Goal: Information Seeking & Learning: Learn about a topic

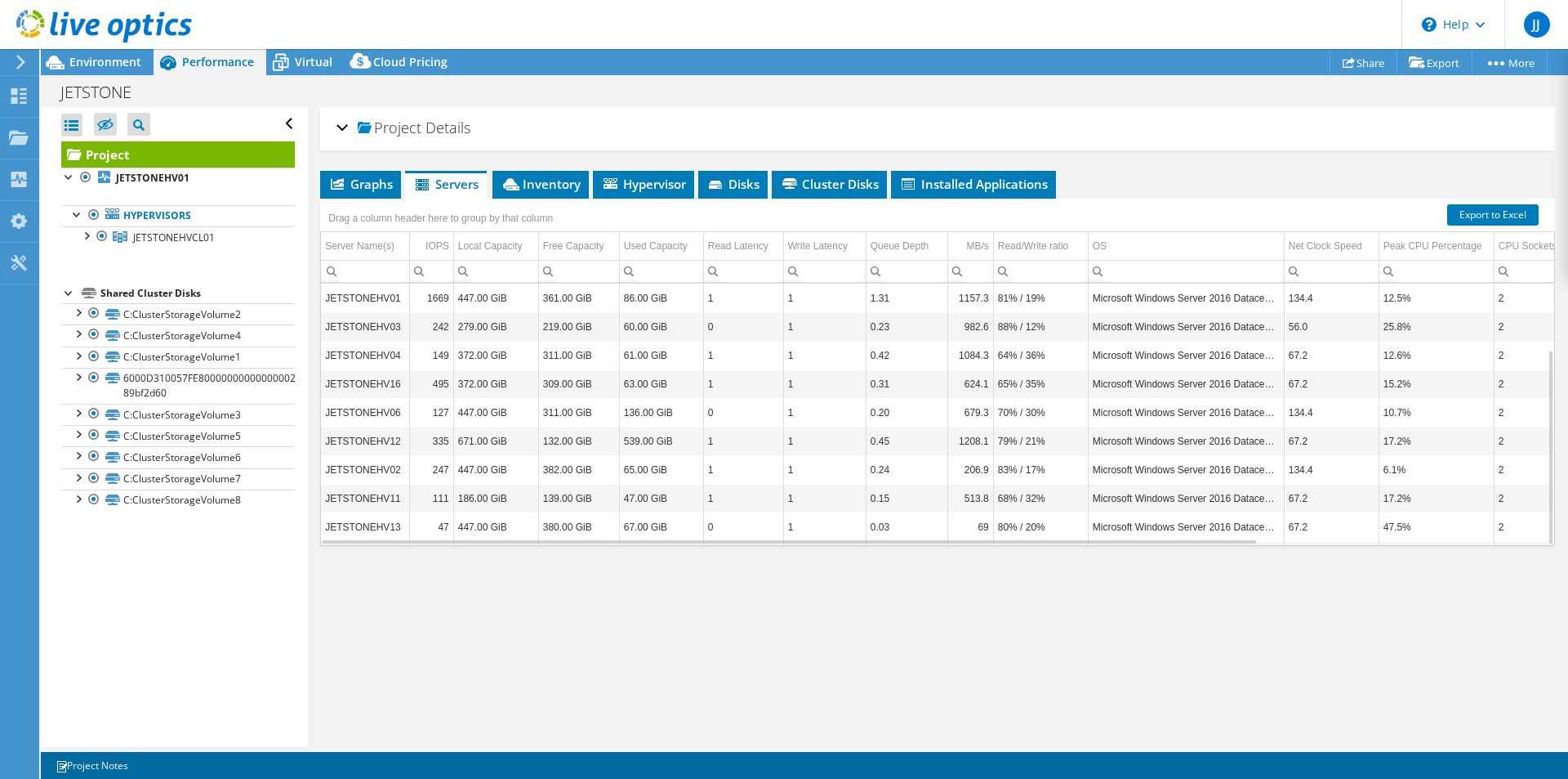
select select "EUFrankfurt"
select select "EUR"
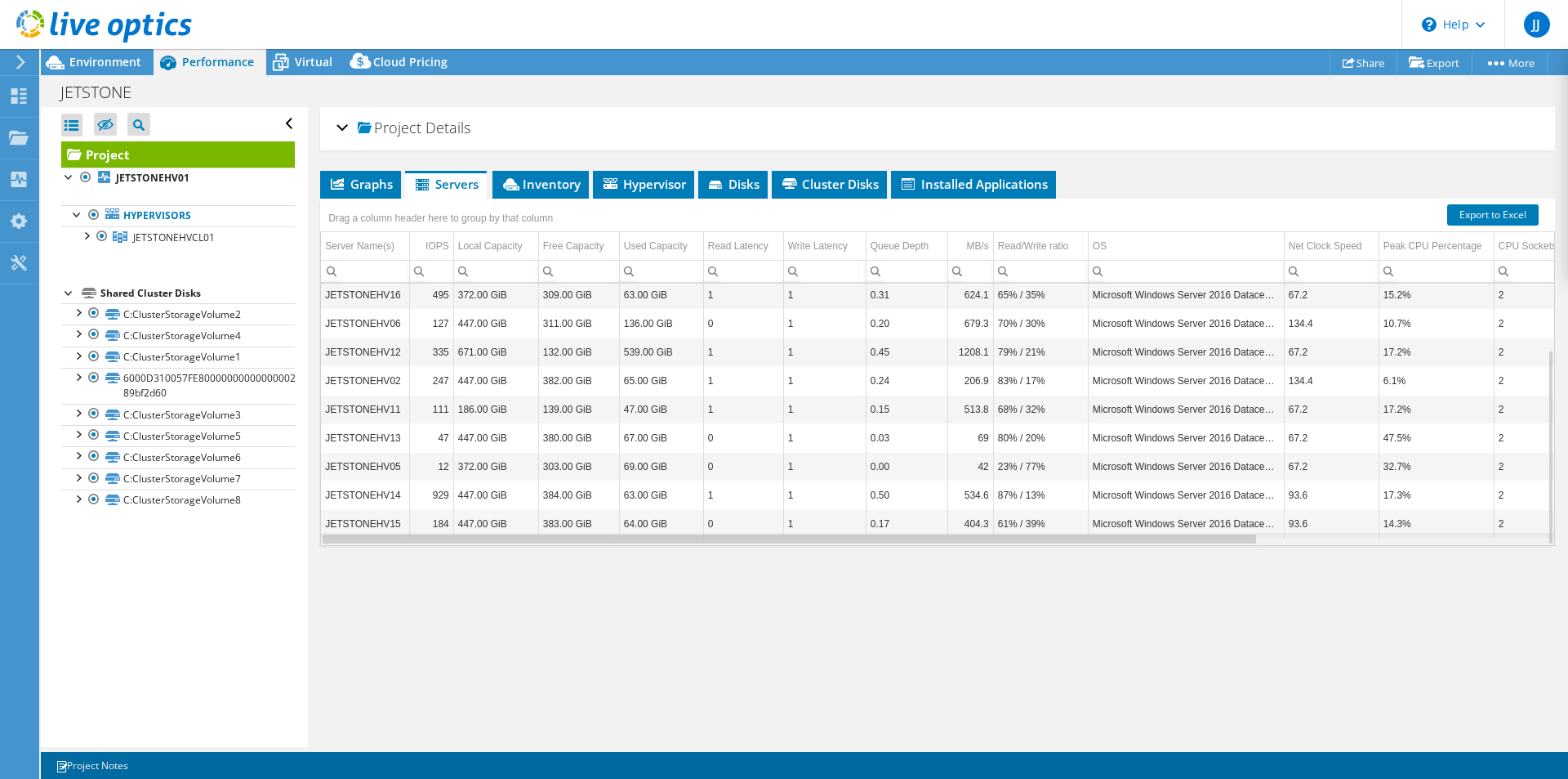
click at [1008, 538] on div "Data grid" at bounding box center [789, 538] width 933 height 9
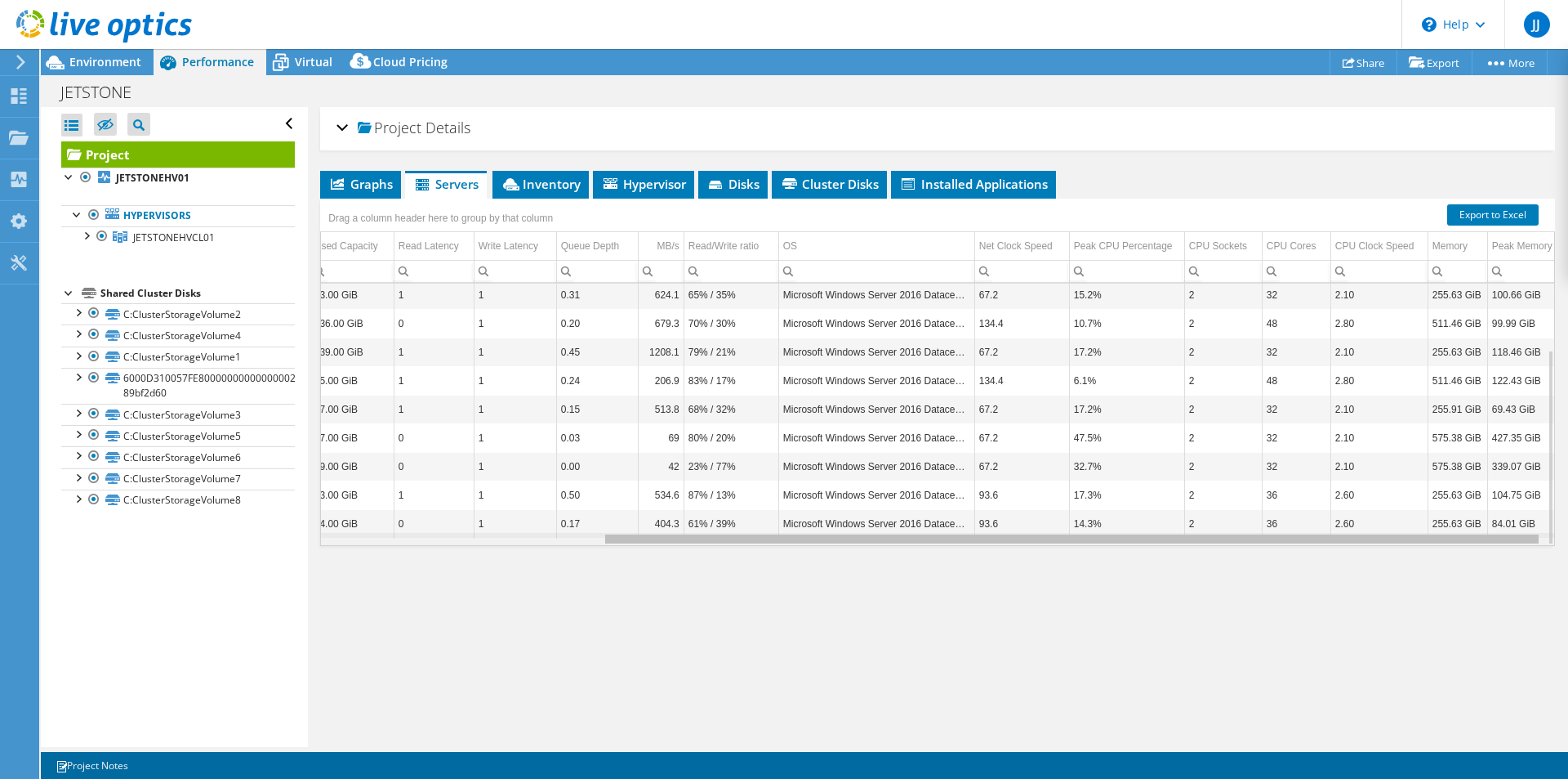
scroll to position [0, 367]
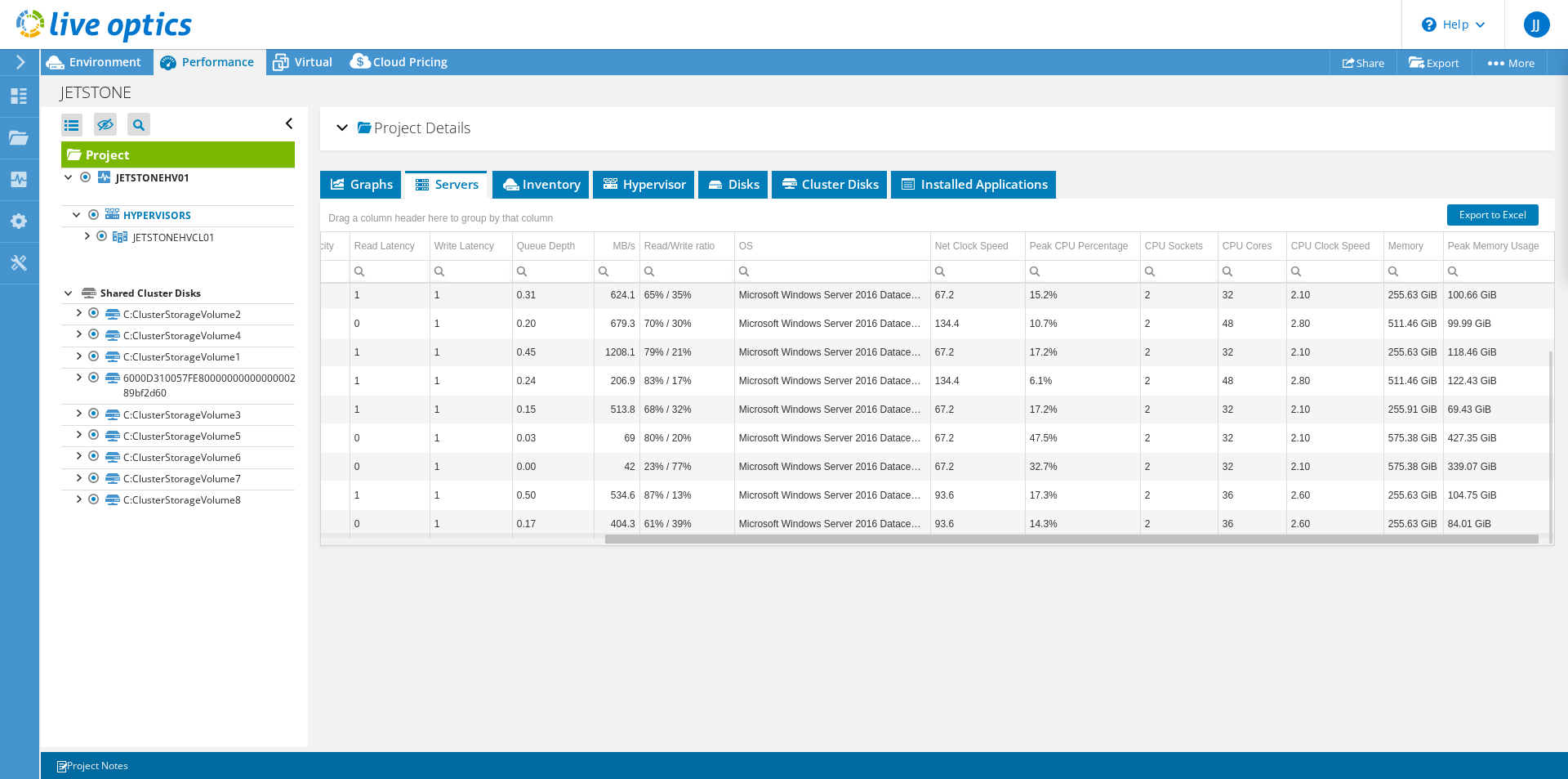
drag, startPoint x: 1008, startPoint y: 538, endPoint x: 1402, endPoint y: 537, distance: 394.0
click at [1402, 537] on body "JJ End User Joey Jonker jjonker@jetstone.nl Jetstone BV My Profile Log Out \n H…" at bounding box center [784, 389] width 1568 height 779
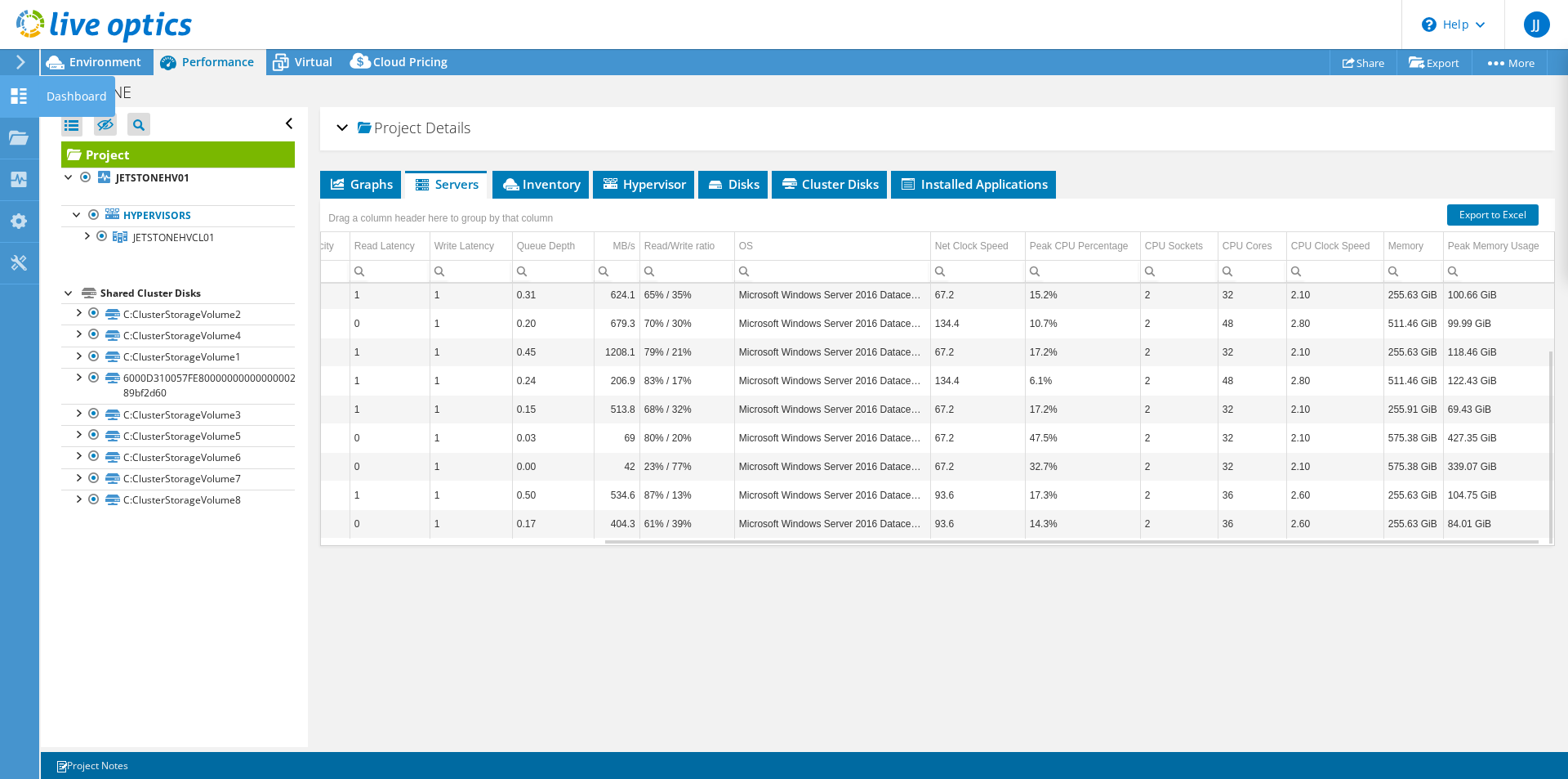
click at [14, 93] on use at bounding box center [20, 96] width 16 height 16
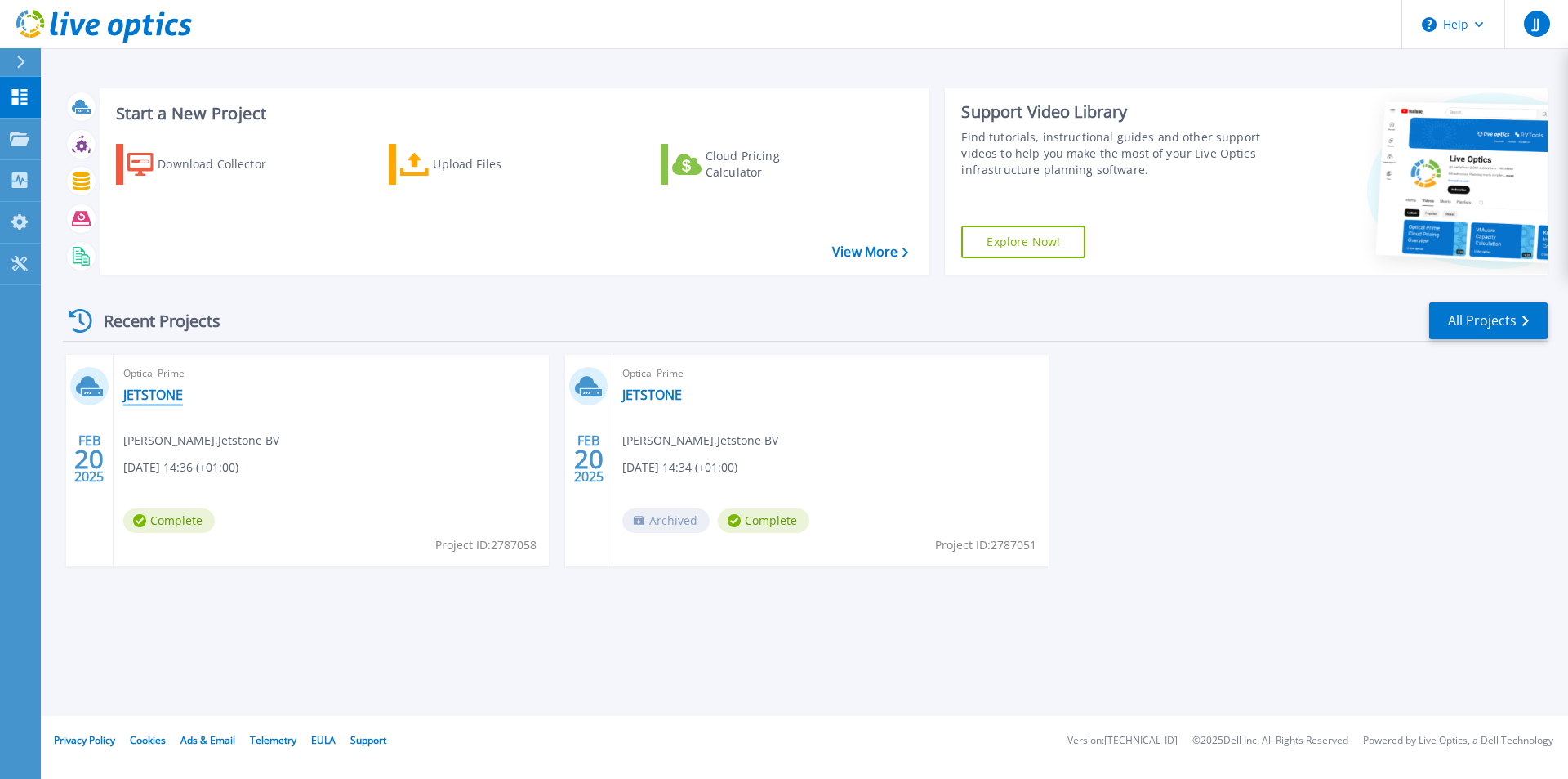
click at [162, 393] on link "JETSTONE" at bounding box center [153, 394] width 59 height 17
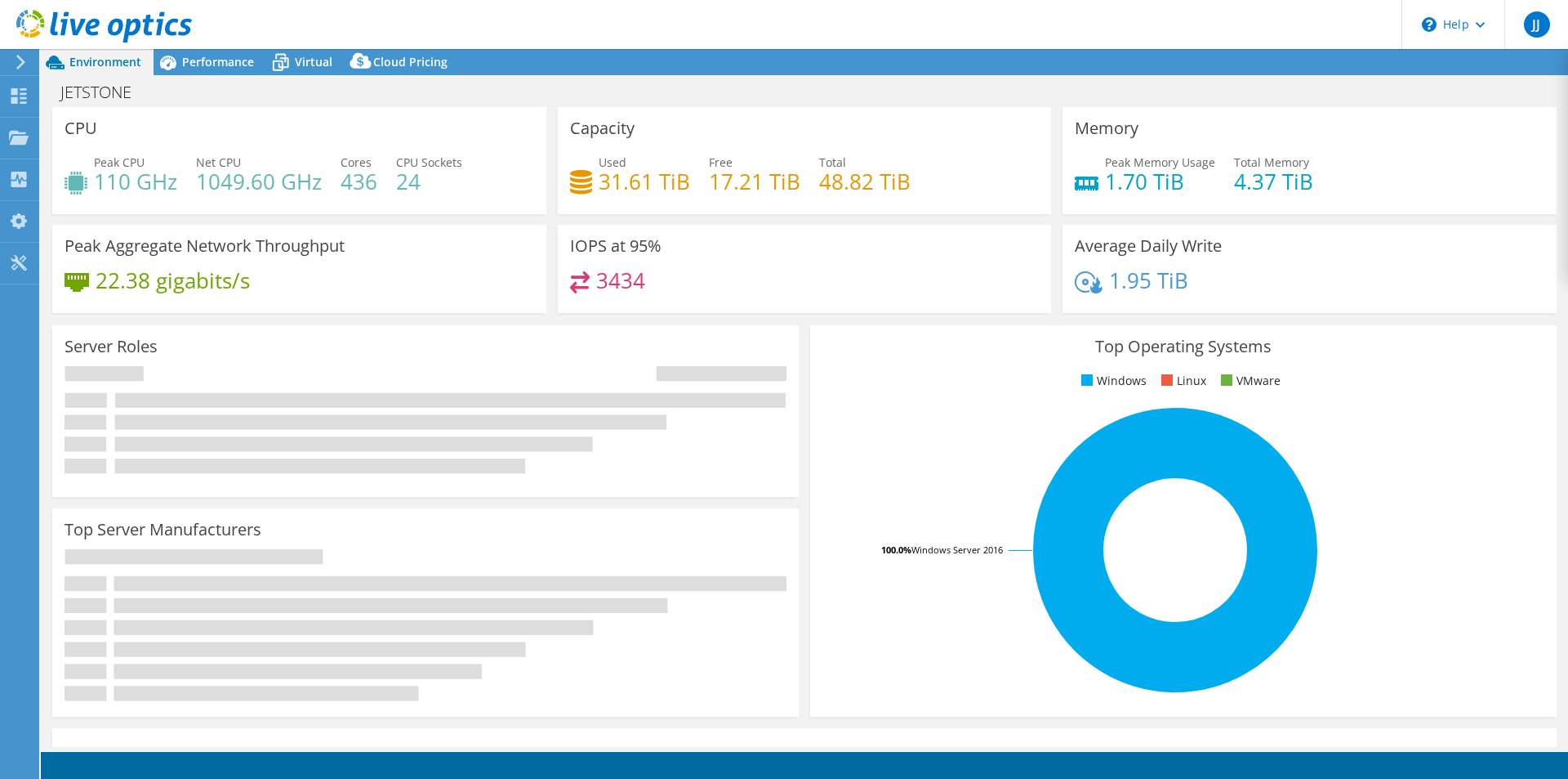
select select "USD"
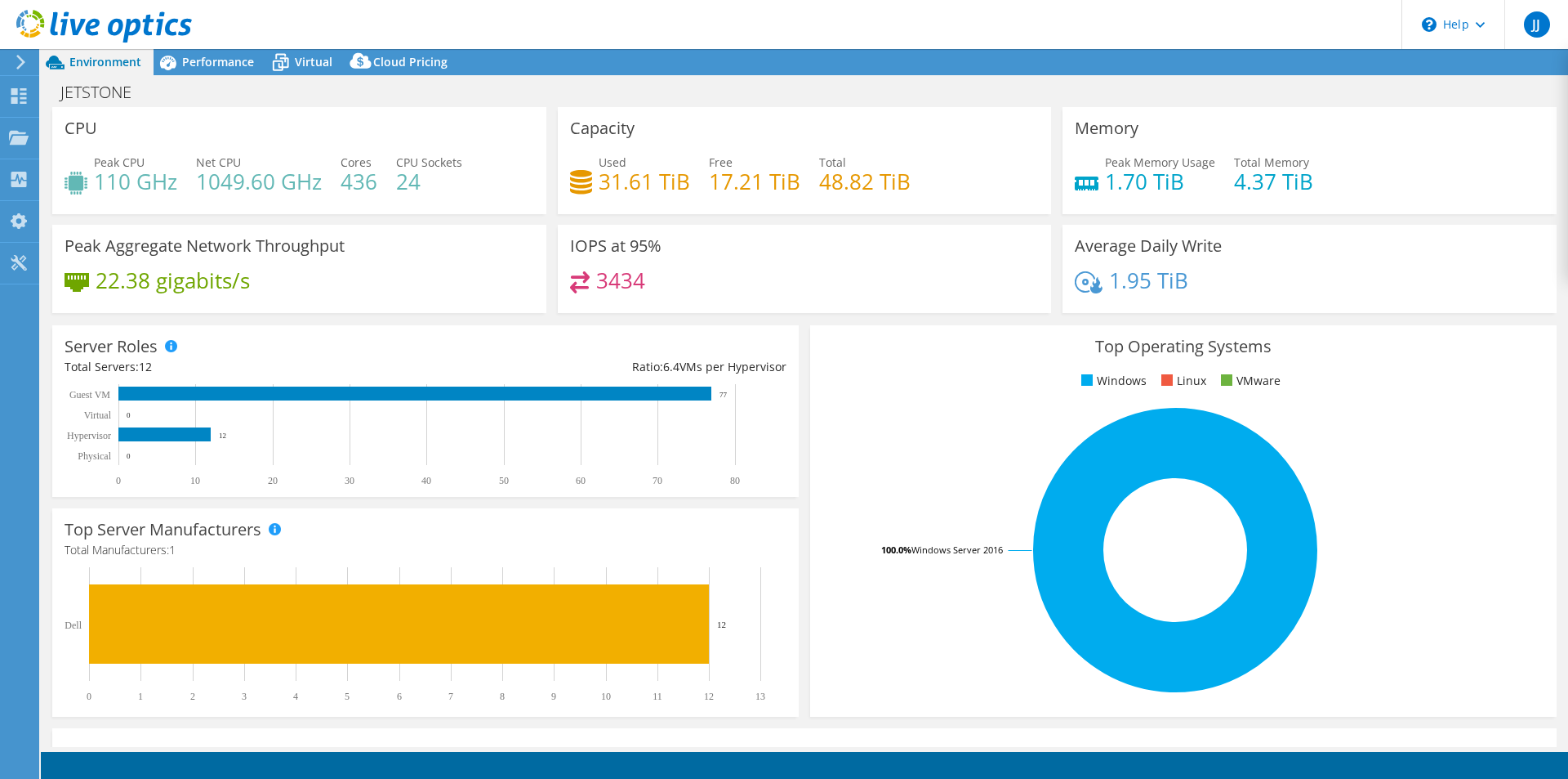
select select "EUFrankfurt"
select select "EUR"
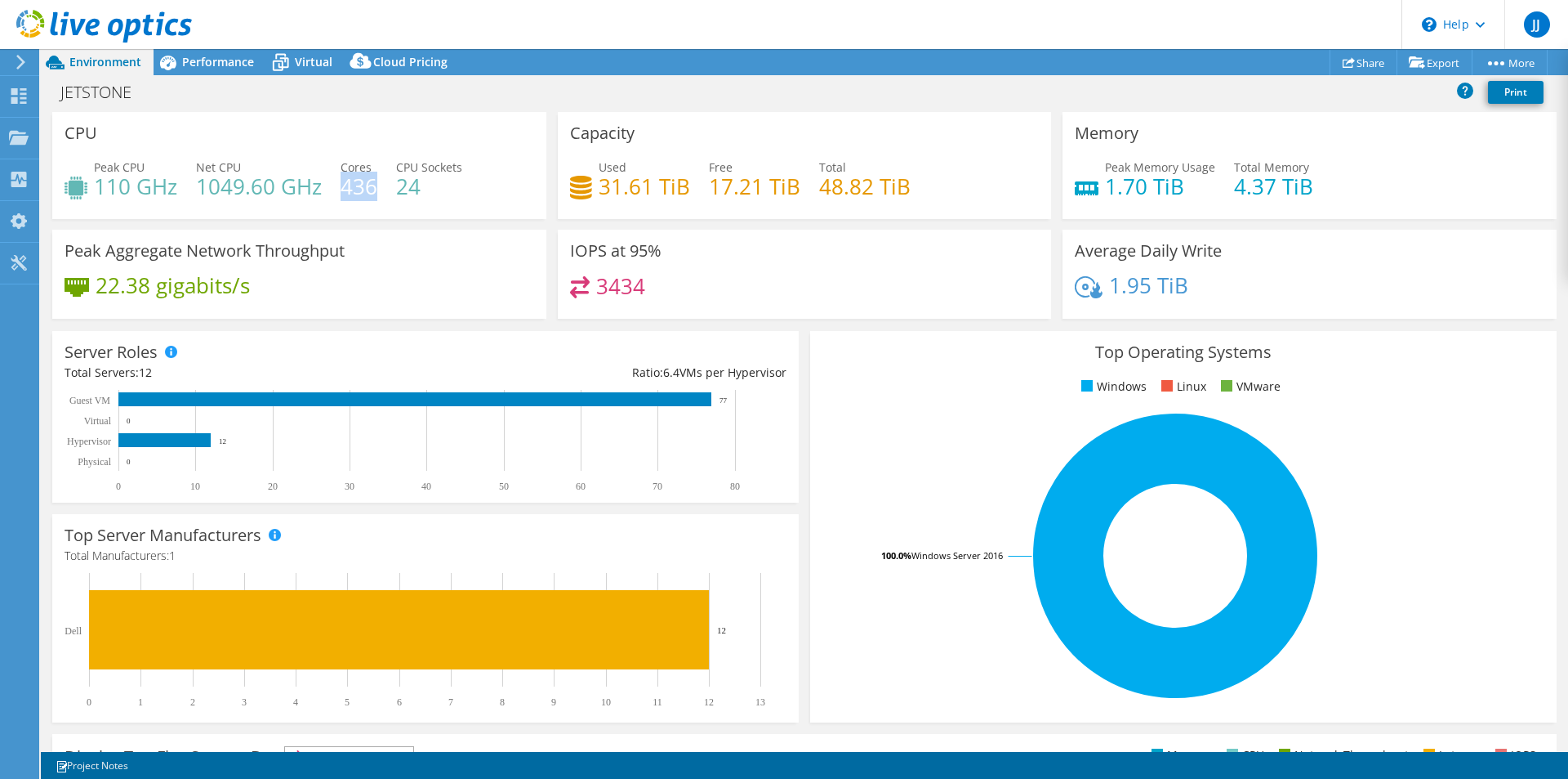
drag, startPoint x: 360, startPoint y: 188, endPoint x: 342, endPoint y: 188, distance: 18.0
click at [342, 188] on h4 "436" at bounding box center [358, 187] width 37 height 18
click at [192, 49] on div "Performance" at bounding box center [210, 62] width 112 height 26
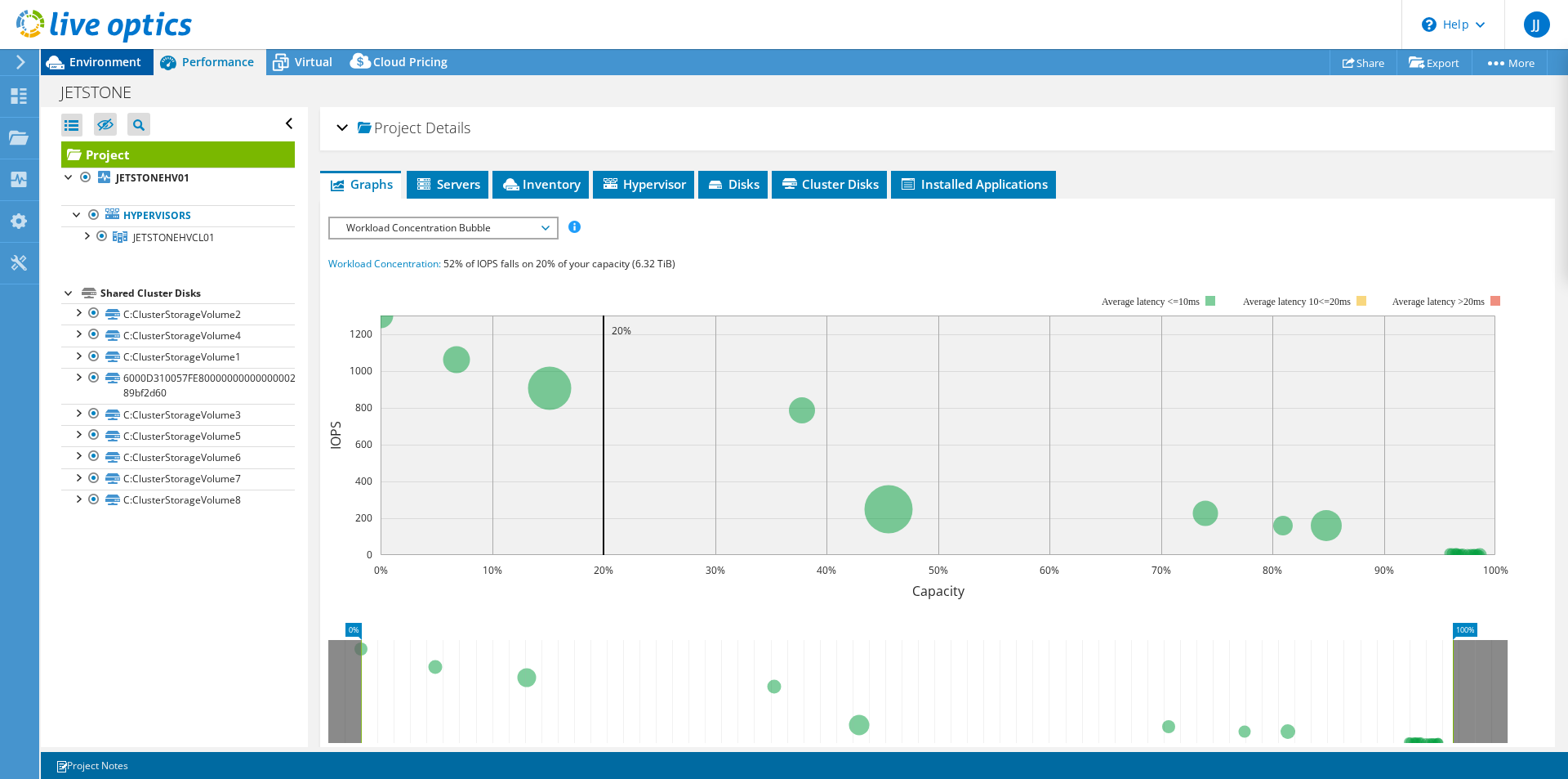
click at [119, 63] on span "Environment" at bounding box center [105, 62] width 72 height 16
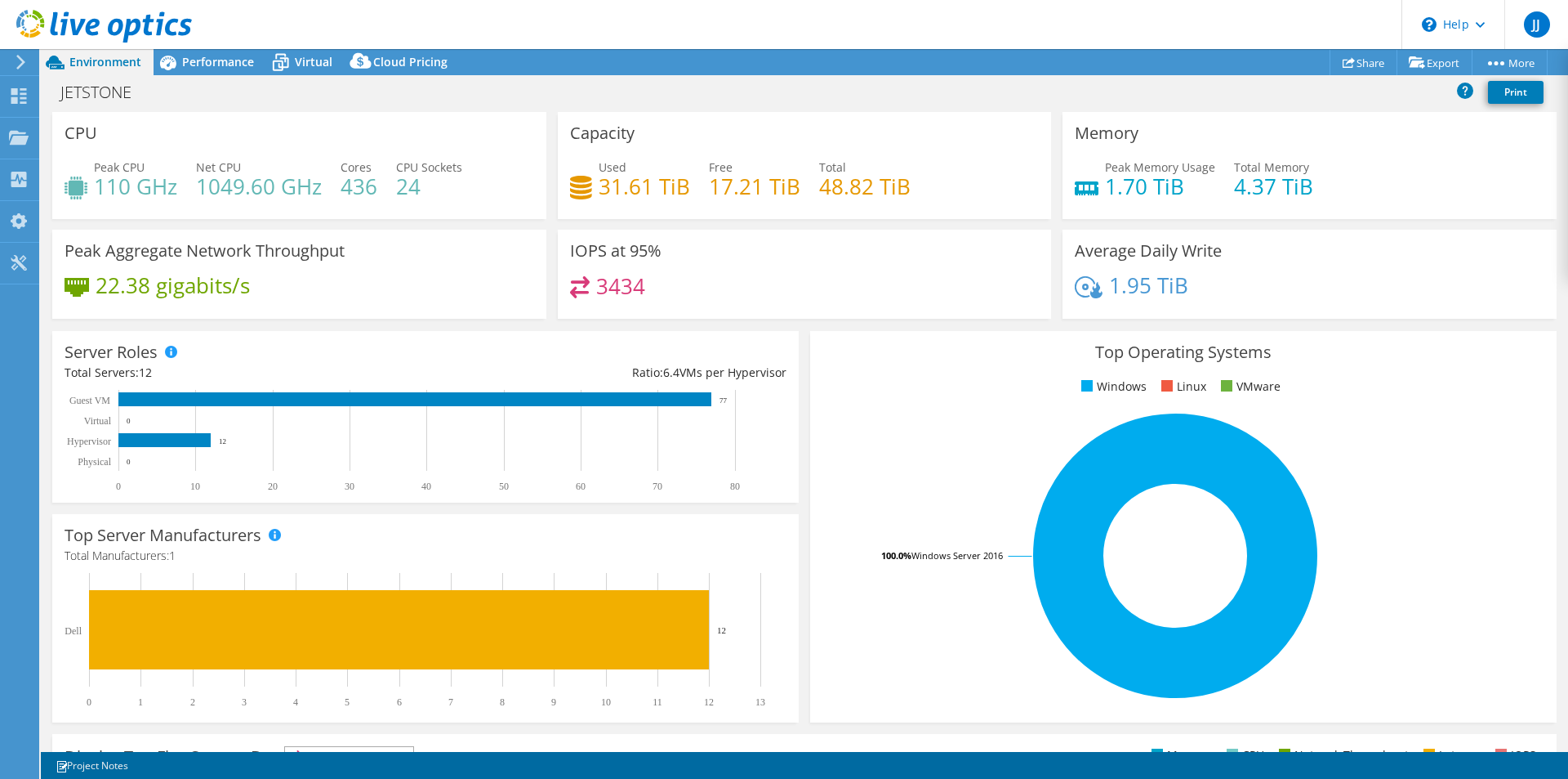
click at [1145, 184] on h4 "1.70 TiB" at bounding box center [1160, 187] width 111 height 18
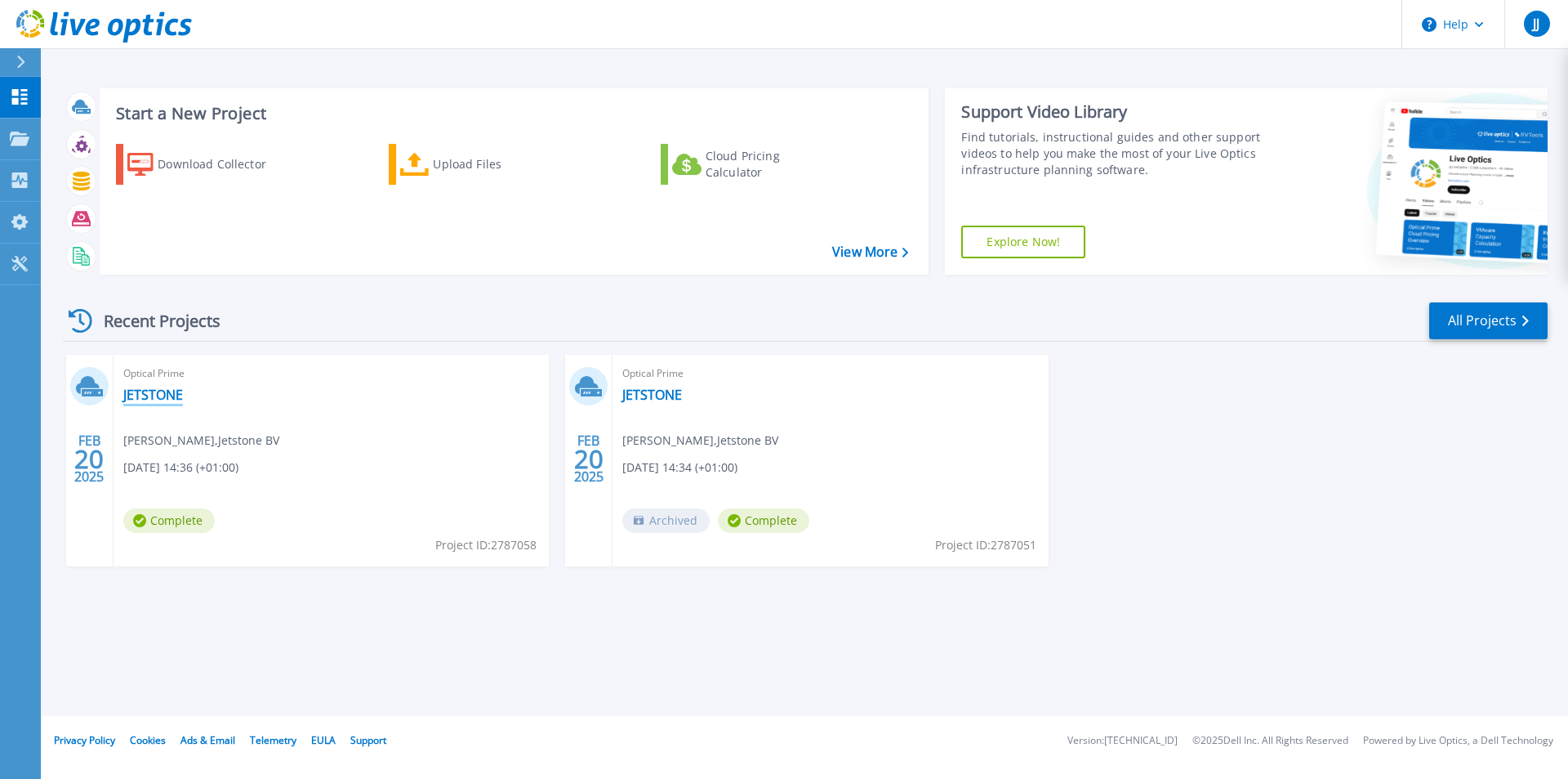
click at [150, 399] on link "JETSTONE" at bounding box center [153, 394] width 59 height 17
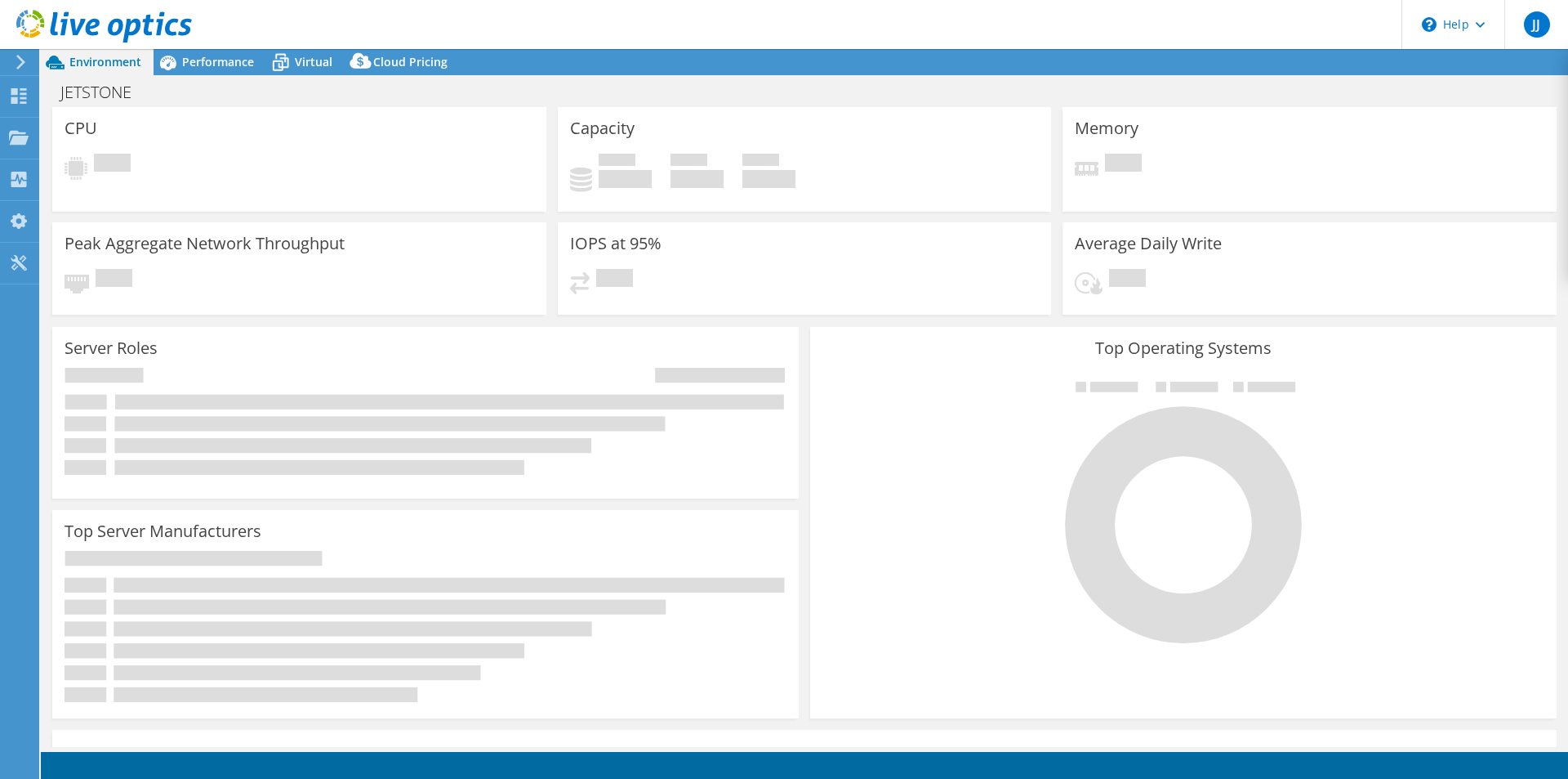
select select "EUFrankfurt"
select select "EUR"
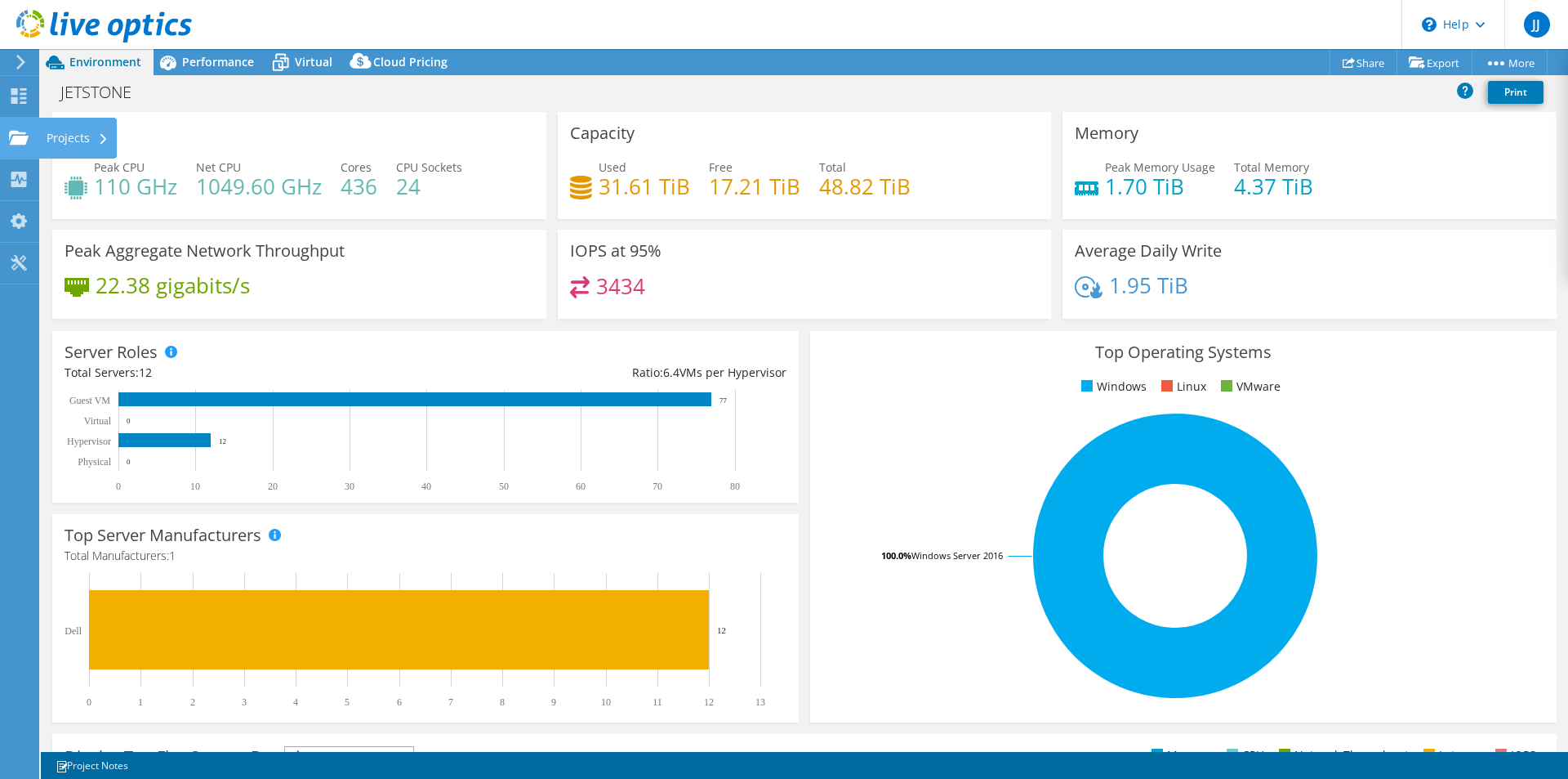
click at [97, 133] on div "Projects" at bounding box center [77, 137] width 78 height 40
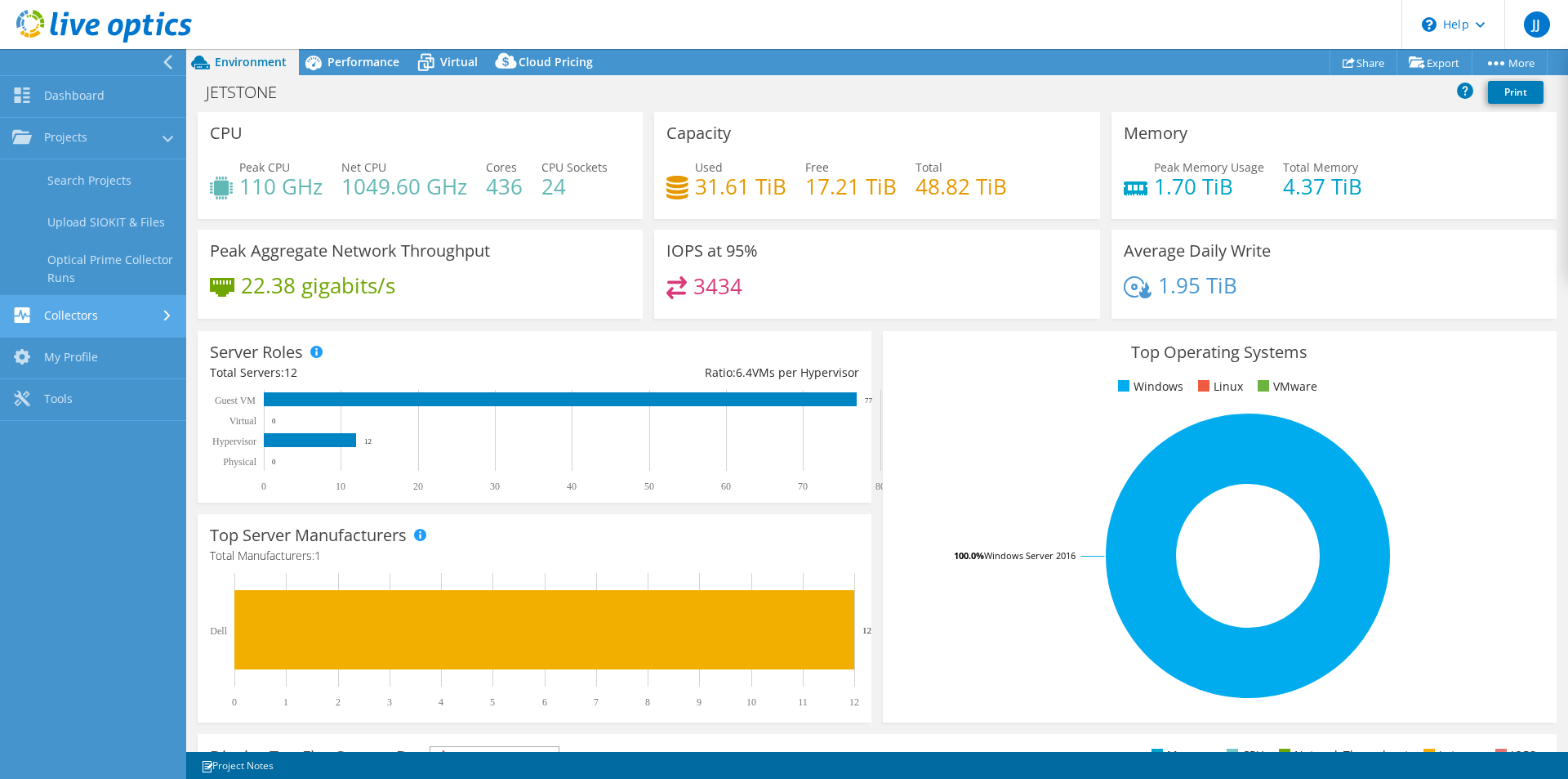
click at [115, 311] on link "Collectors" at bounding box center [93, 317] width 187 height 41
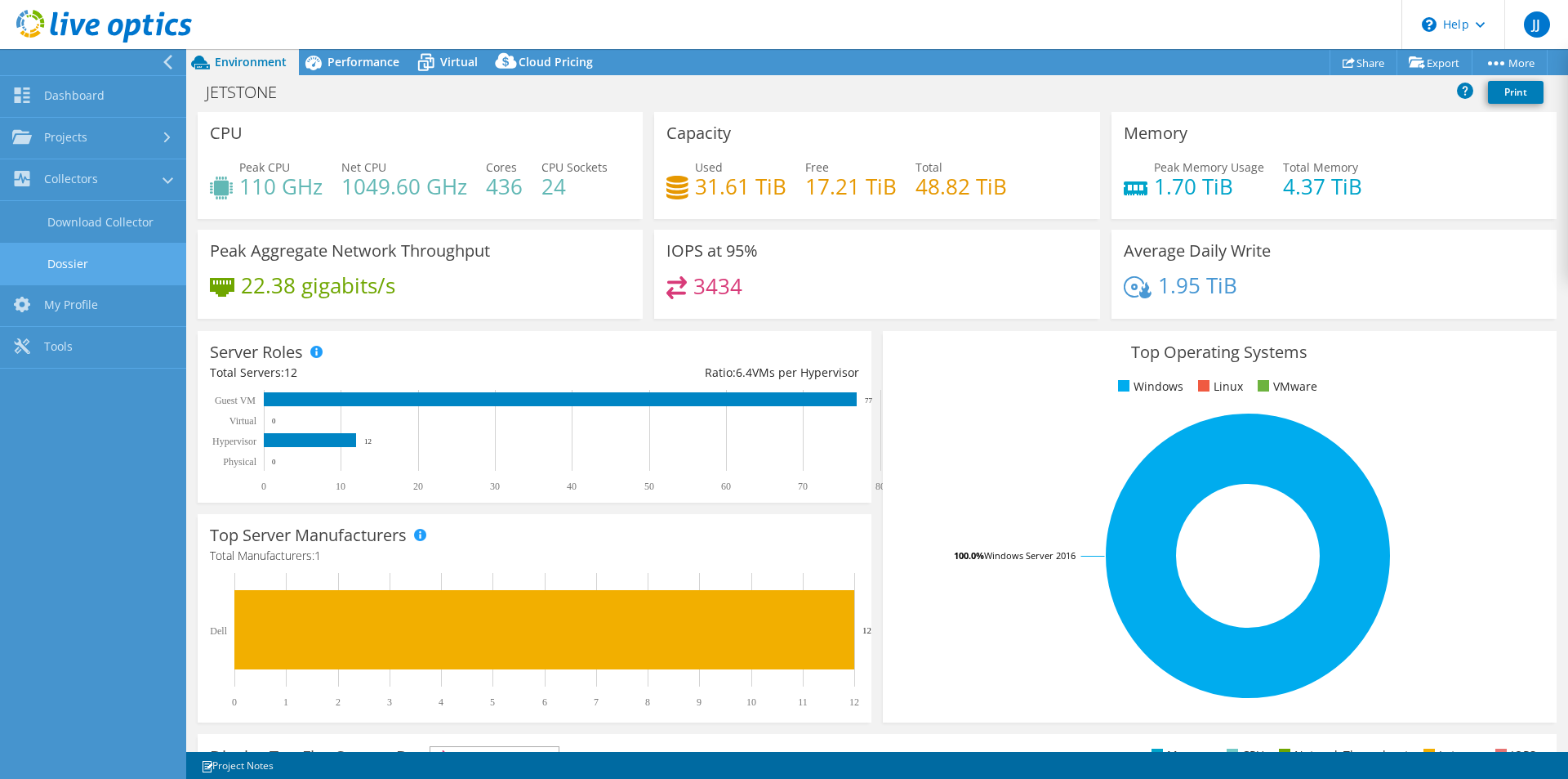
click at [65, 263] on link "Dossier" at bounding box center [93, 264] width 187 height 41
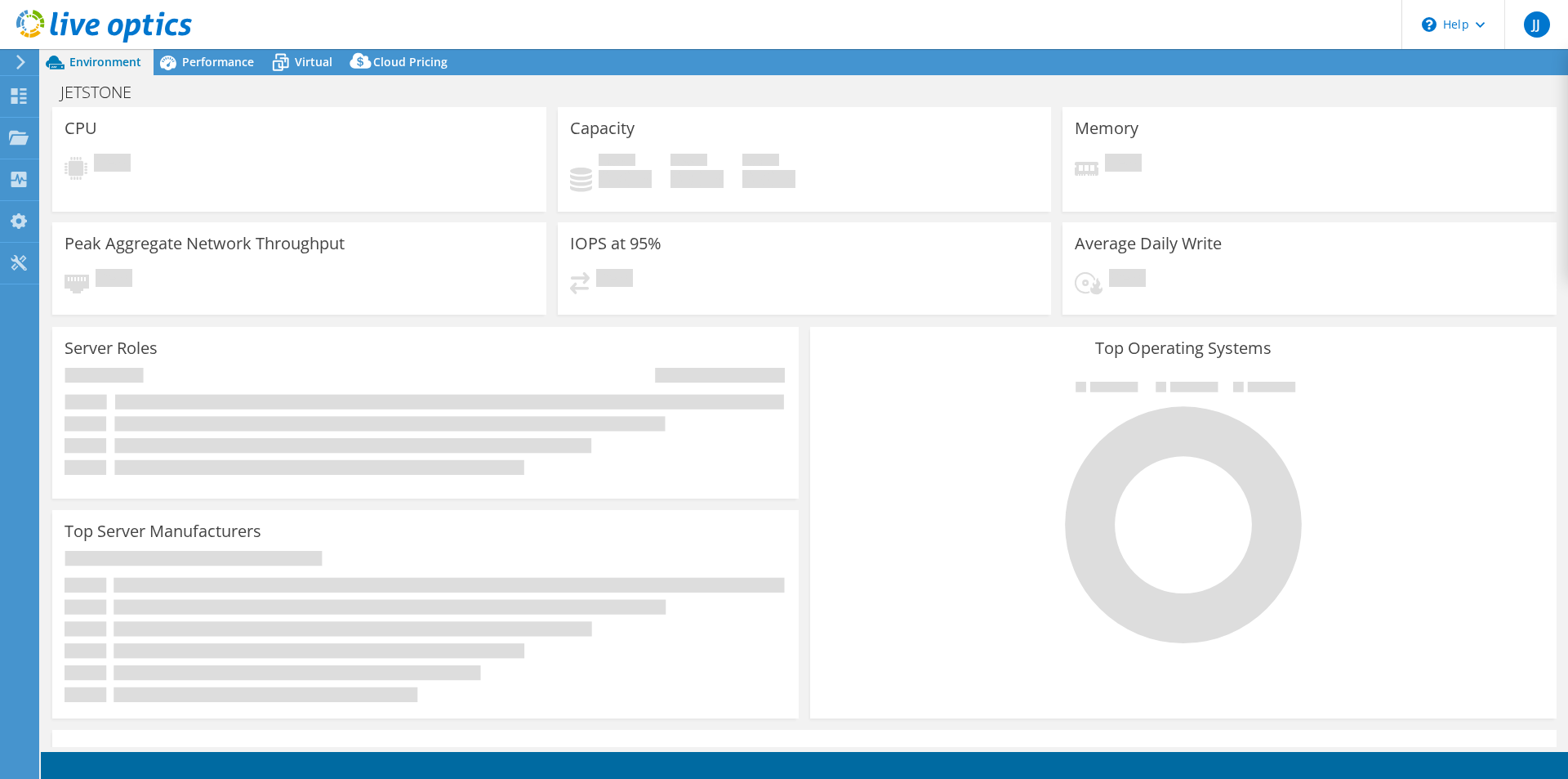
select select "EUFrankfurt"
select select "EUR"
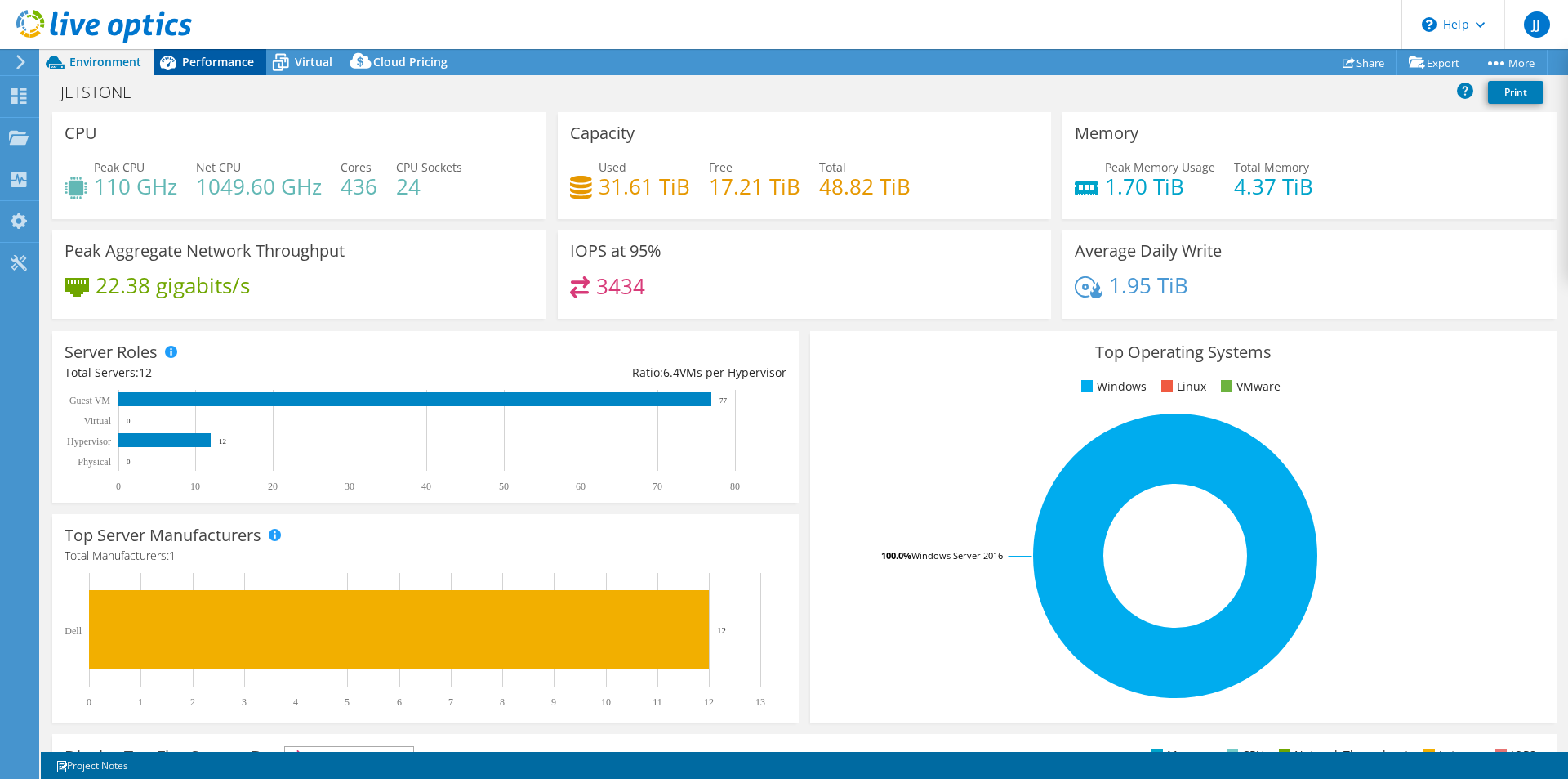
click at [211, 71] on div "Performance" at bounding box center [210, 62] width 112 height 26
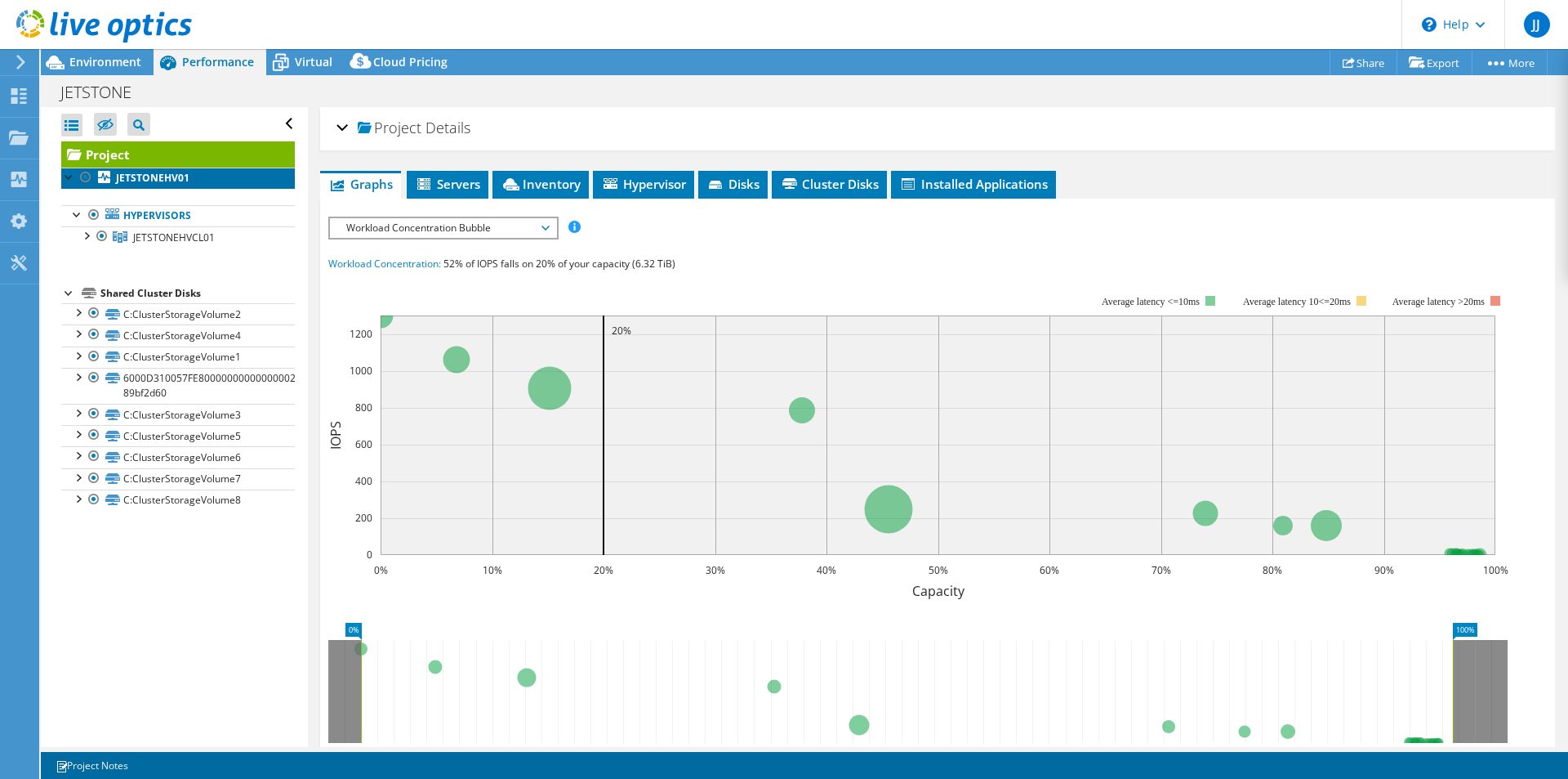
click at [157, 173] on b "JETSTONEHV01" at bounding box center [153, 178] width 73 height 14
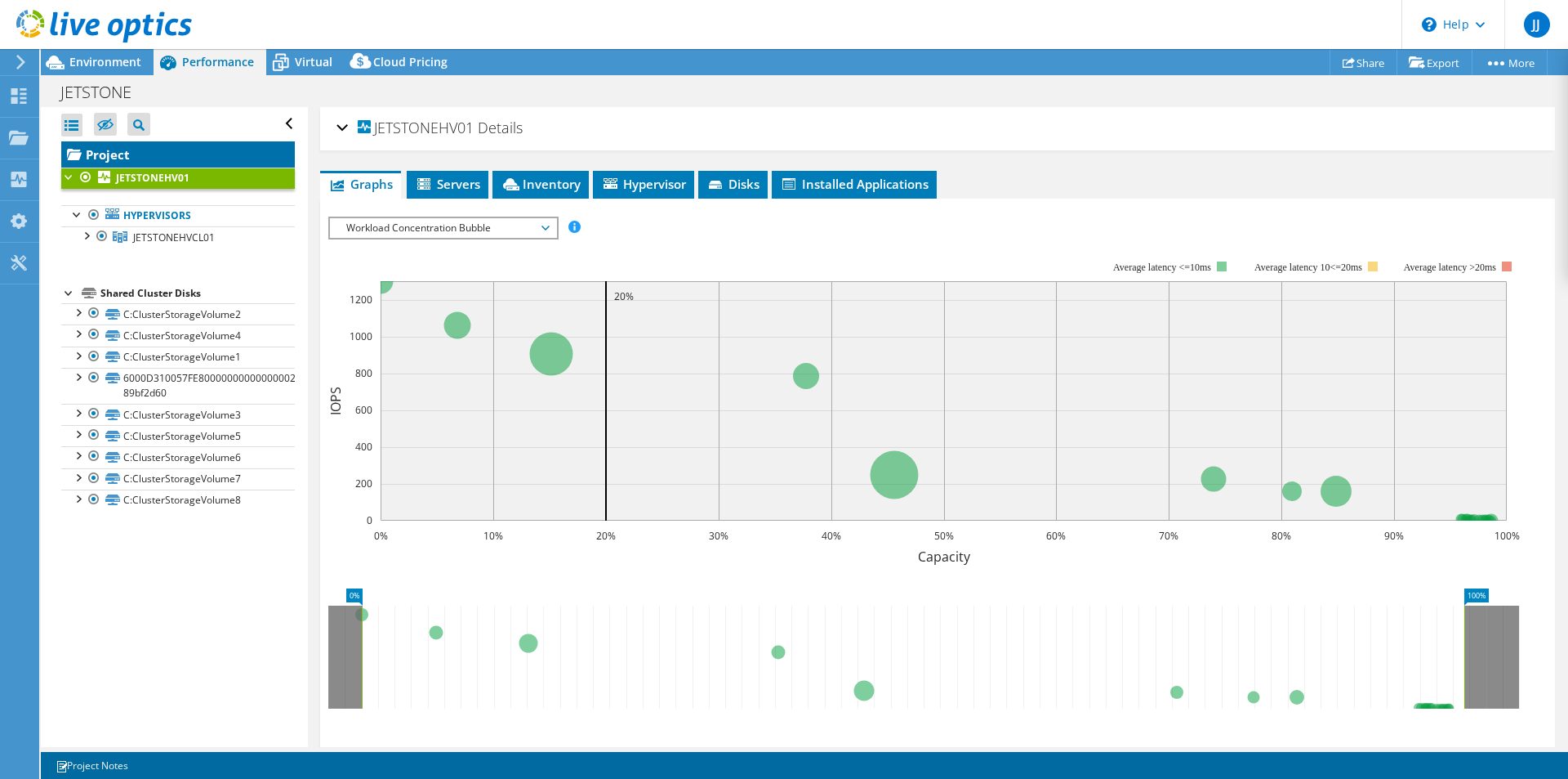
click at [142, 157] on link "Project" at bounding box center [178, 154] width 234 height 26
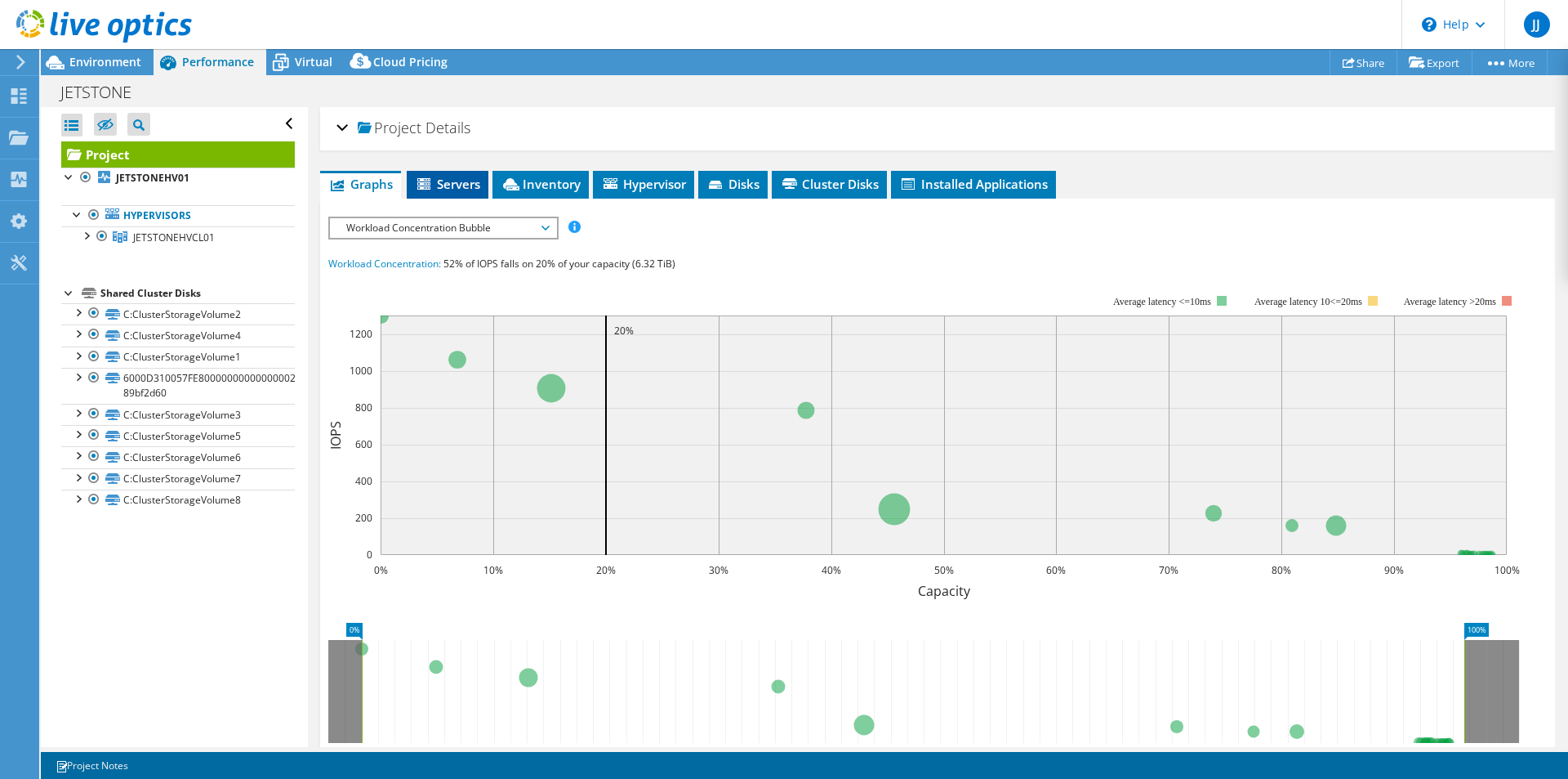
click at [446, 178] on span "Servers" at bounding box center [447, 184] width 65 height 17
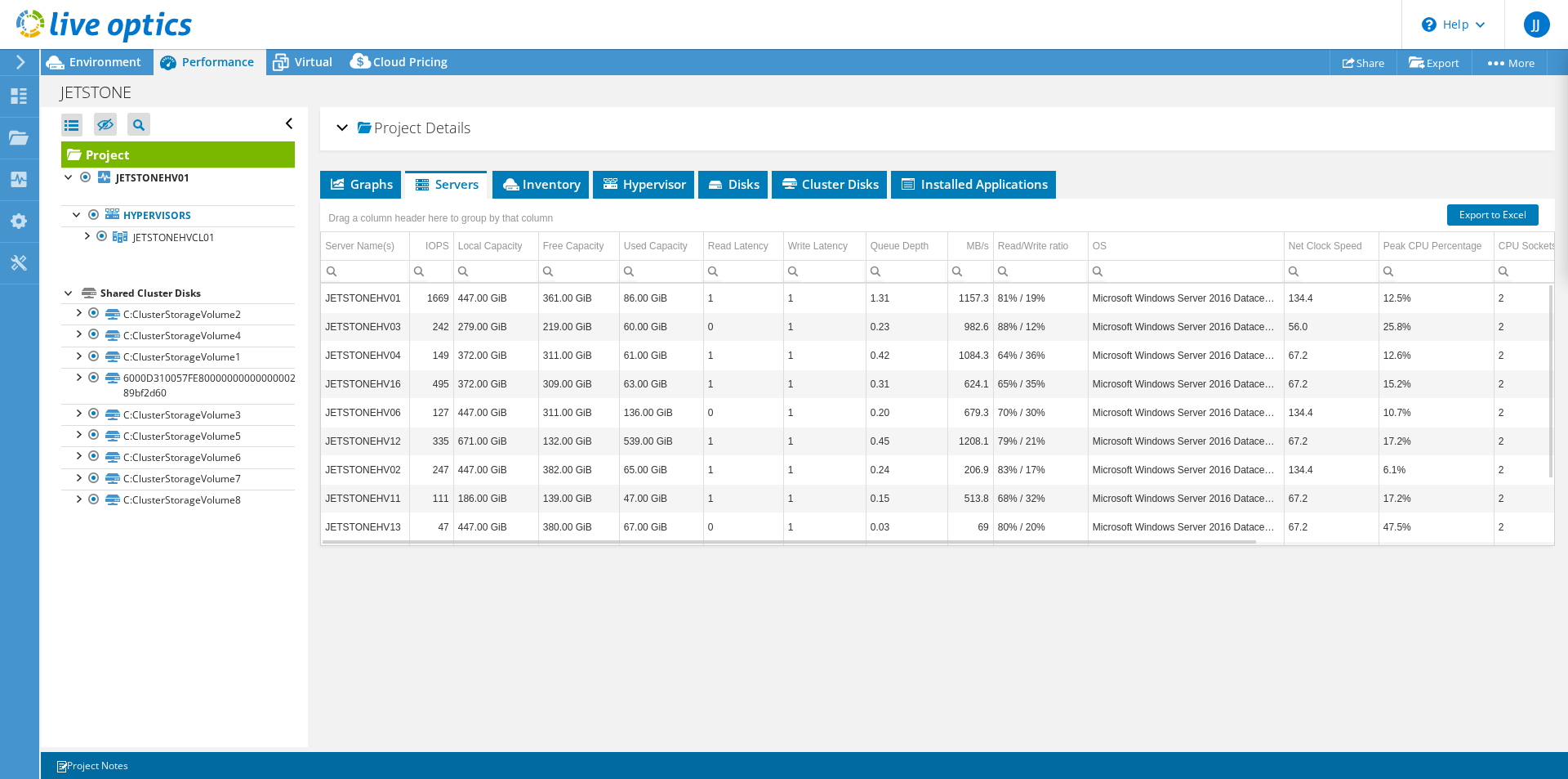
drag, startPoint x: 823, startPoint y: 343, endPoint x: 1021, endPoint y: 337, distance: 198.1
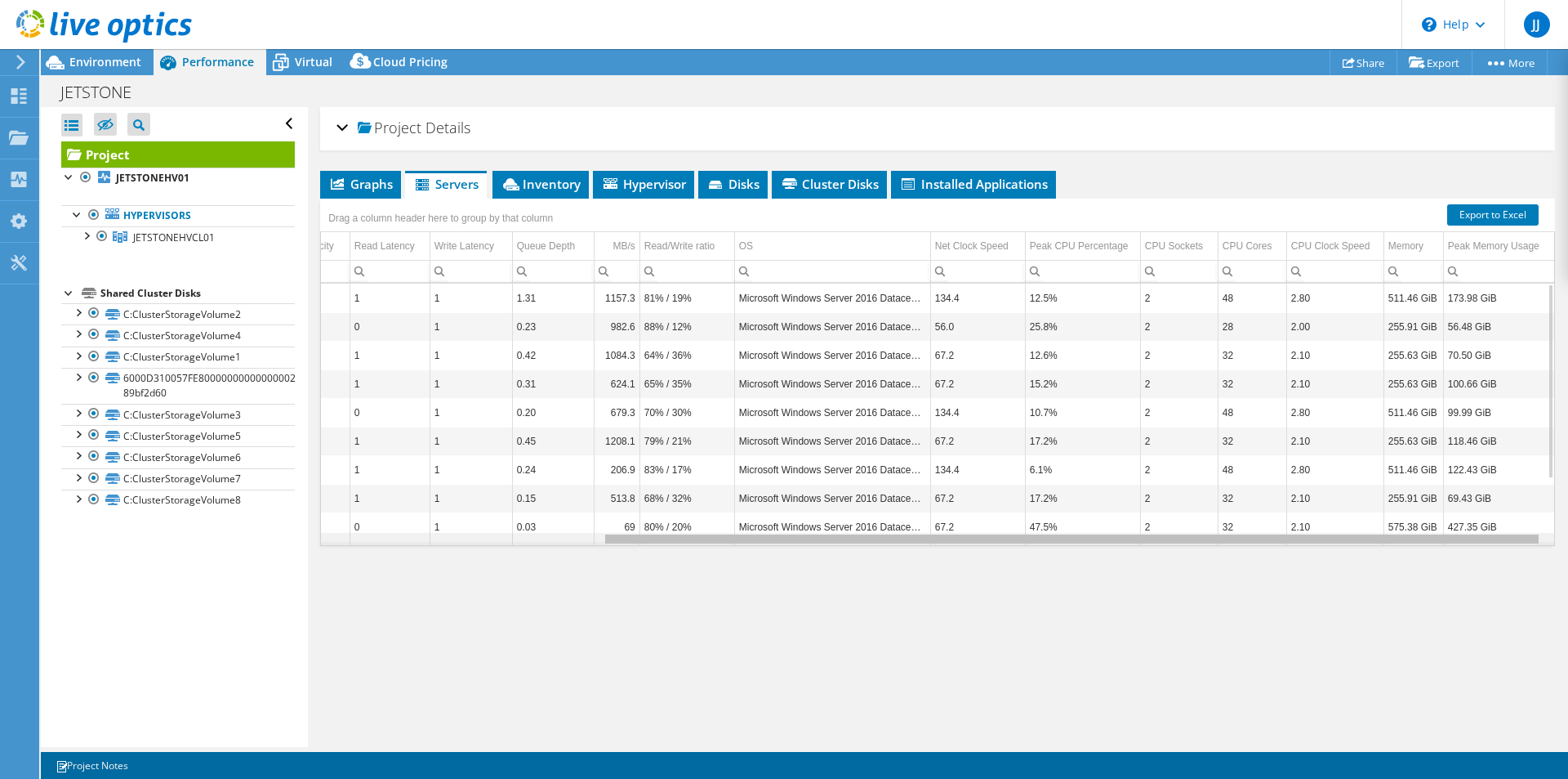
drag, startPoint x: 775, startPoint y: 542, endPoint x: 1164, endPoint y: 536, distance: 389.0
click at [1164, 536] on body "JJ End User Joey Jonker jjonker@jetstone.nl Jetstone BV My Profile Log Out \n H…" at bounding box center [784, 389] width 1568 height 779
click at [916, 540] on div "Data grid" at bounding box center [1072, 538] width 933 height 9
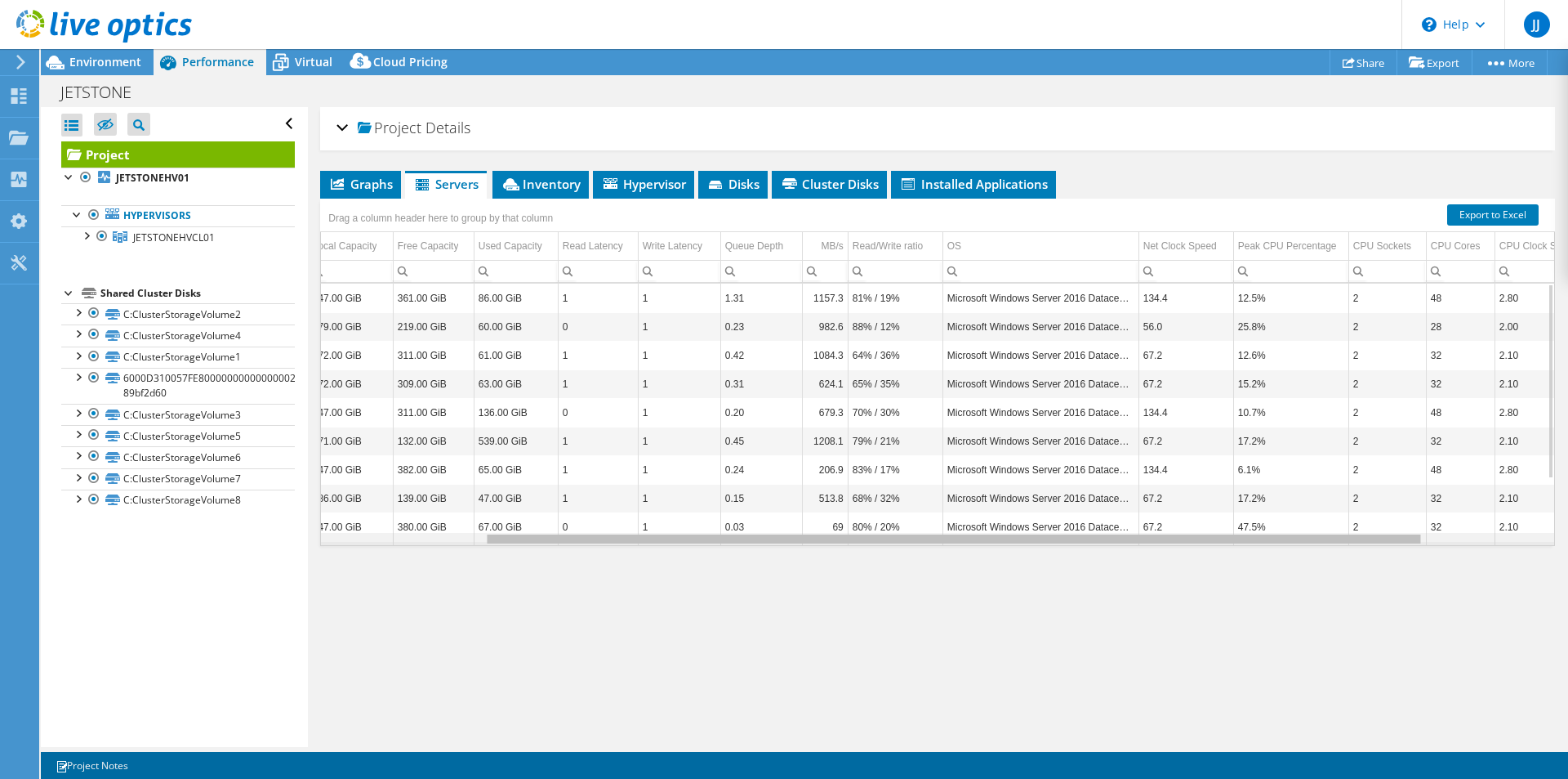
scroll to position [0, 41]
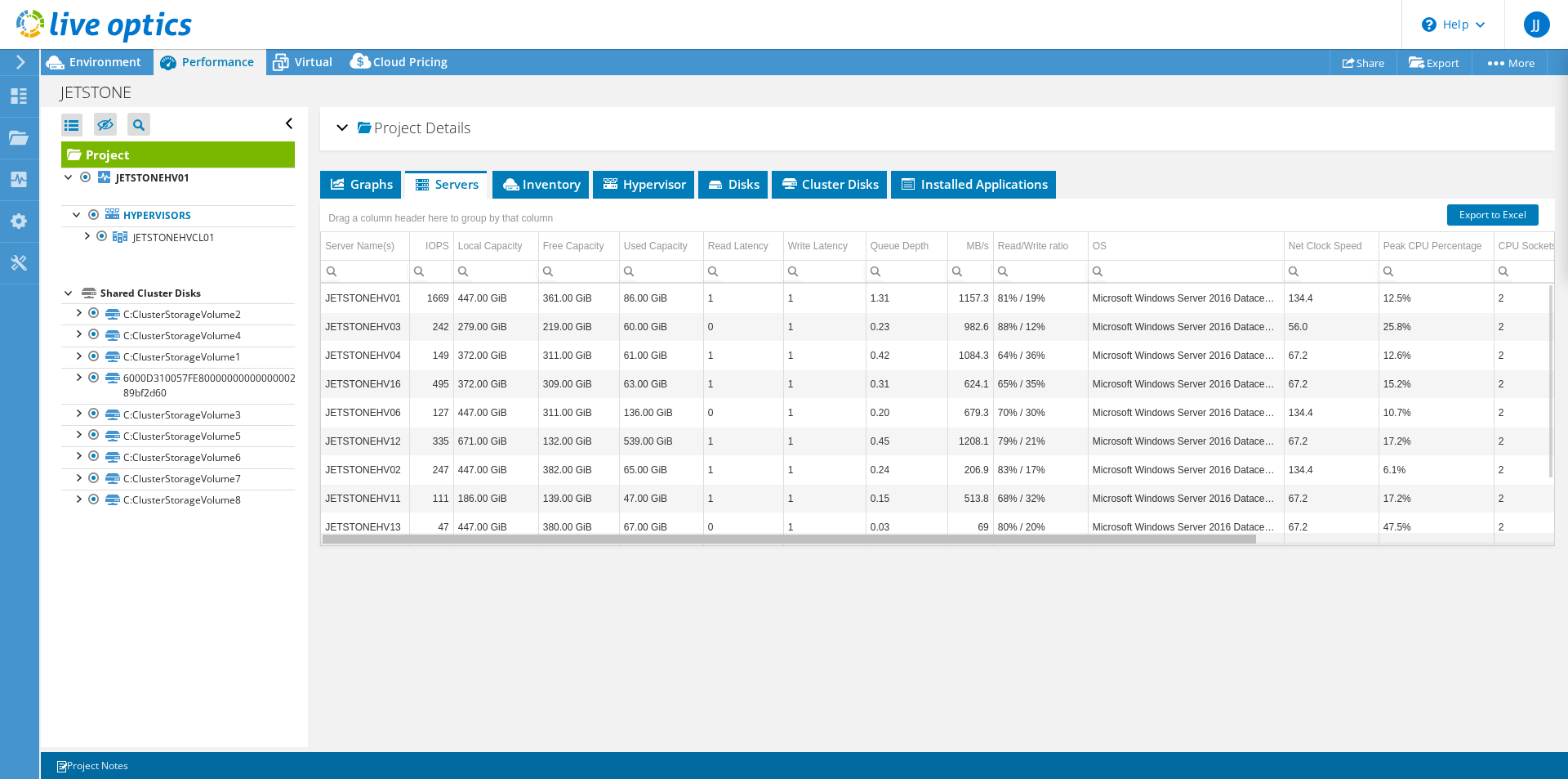
drag, startPoint x: 638, startPoint y: 538, endPoint x: 320, endPoint y: 533, distance: 318.0
click at [320, 533] on body "JJ End User Joey Jonker jjonker@jetstone.nl Jetstone BV My Profile Log Out \n H…" at bounding box center [784, 389] width 1568 height 779
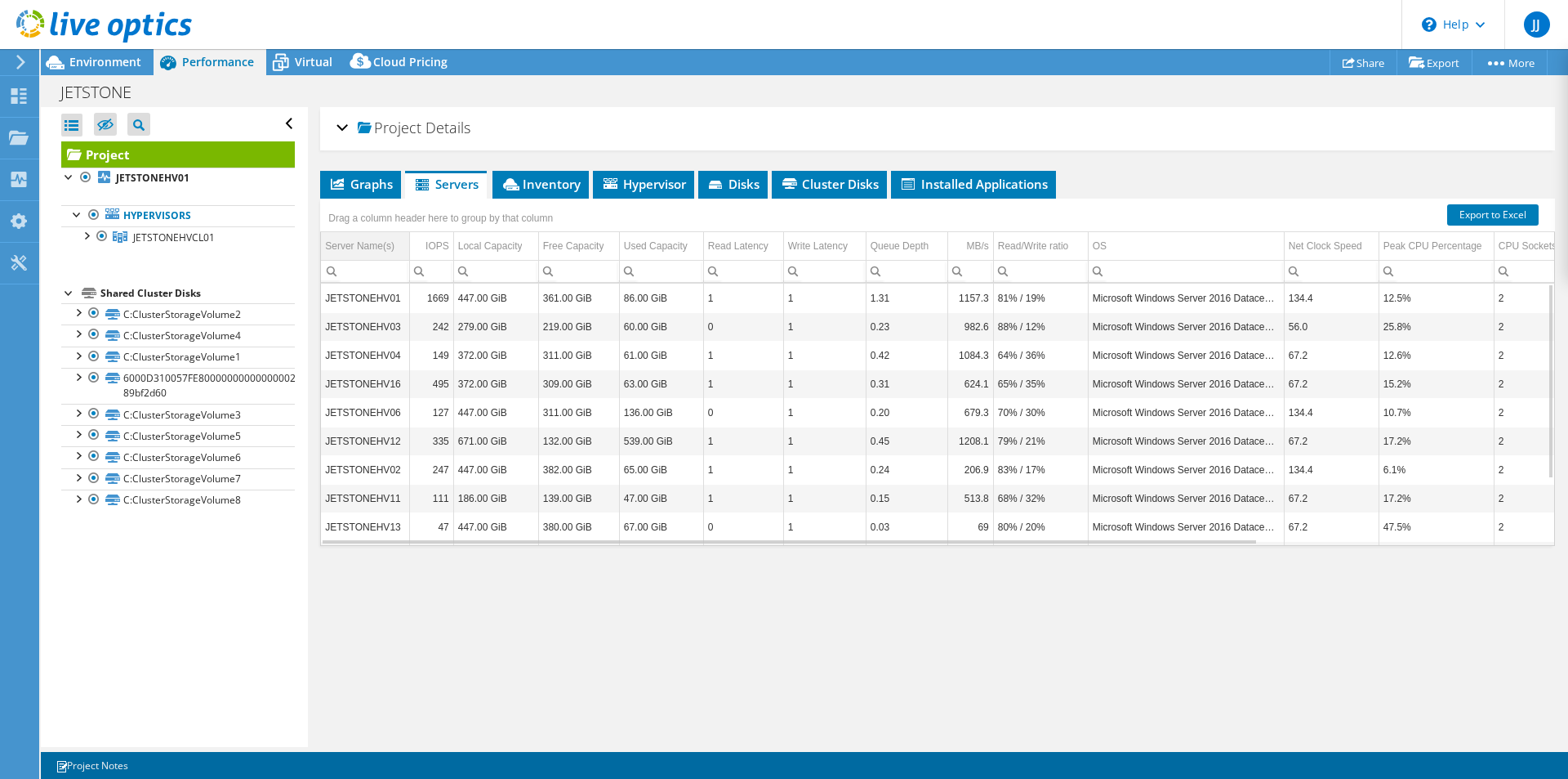
click at [366, 249] on div "Server Name(s)" at bounding box center [359, 246] width 69 height 20
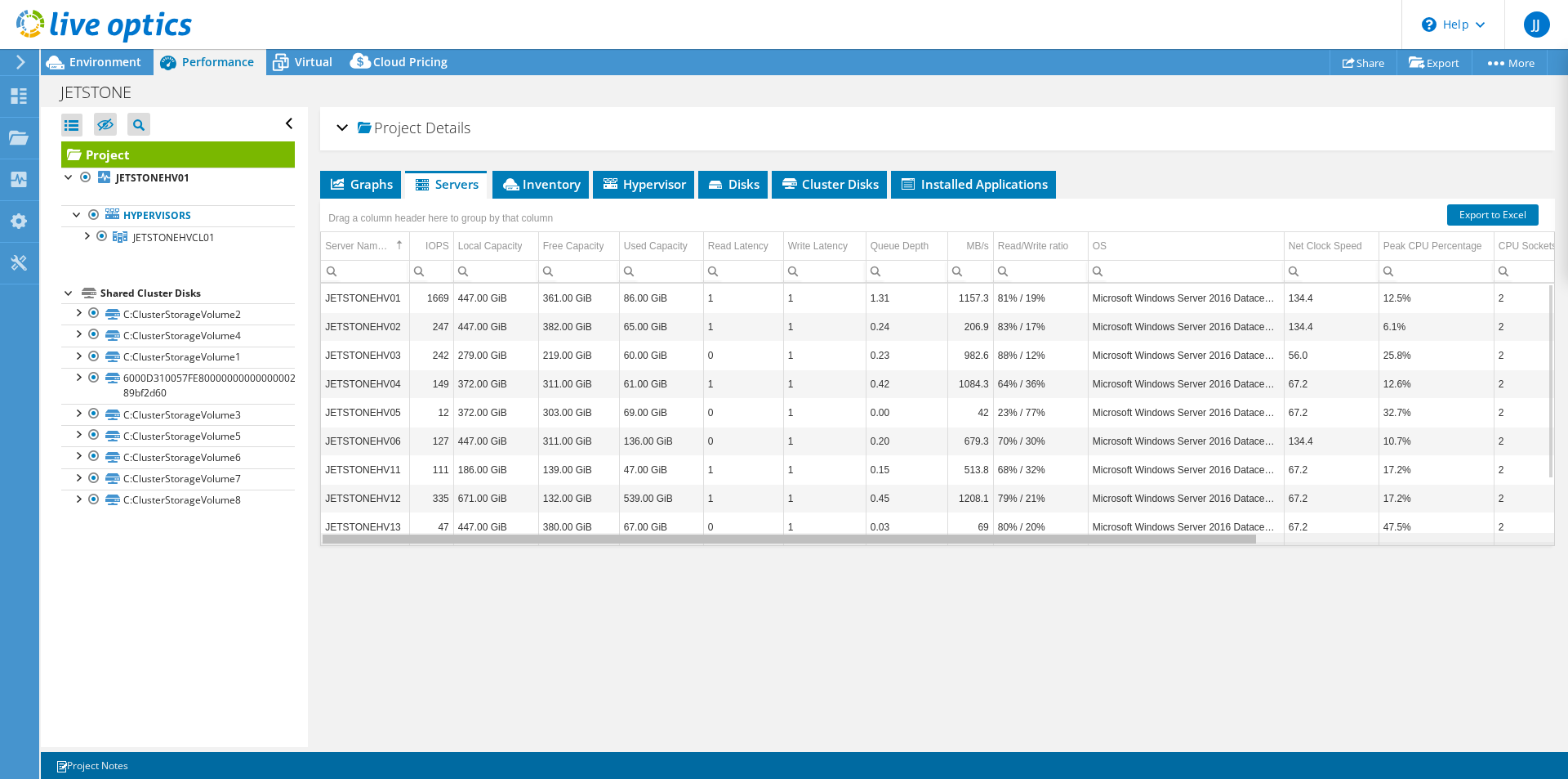
drag, startPoint x: 765, startPoint y: 541, endPoint x: 734, endPoint y: 552, distance: 32.9
click at [734, 552] on body "JJ End User Joey Jonker jjonker@jetstone.nl Jetstone BV My Profile Log Out \n H…" at bounding box center [784, 389] width 1568 height 779
click at [666, 543] on div "Data grid" at bounding box center [788, 539] width 936 height 12
drag, startPoint x: 667, startPoint y: 542, endPoint x: 601, endPoint y: 544, distance: 66.0
click at [602, 545] on body "JJ End User Joey Jonker jjonker@jetstone.nl Jetstone BV My Profile Log Out \n H…" at bounding box center [784, 389] width 1568 height 779
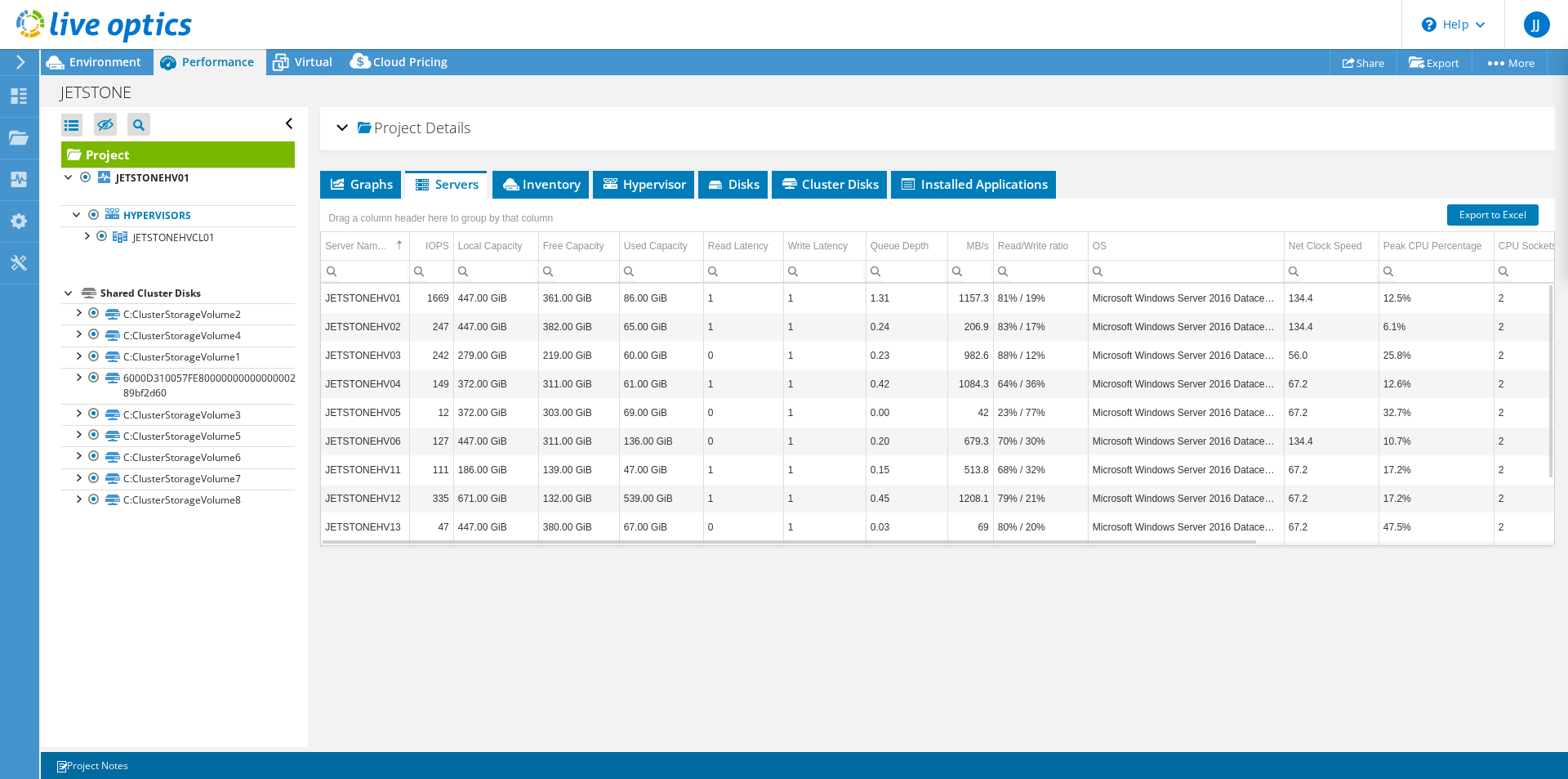
click at [519, 440] on td "447.00 GiB" at bounding box center [495, 440] width 85 height 29
drag, startPoint x: 622, startPoint y: 448, endPoint x: 1532, endPoint y: 445, distance: 910.0
click at [1532, 445] on tr "JETSTONEHV06 127 447.00 GiB 311.00 GiB 136.00 GiB 0 1 0.20 679.3 70% / 30% Micr…" at bounding box center [1114, 440] width 1587 height 29
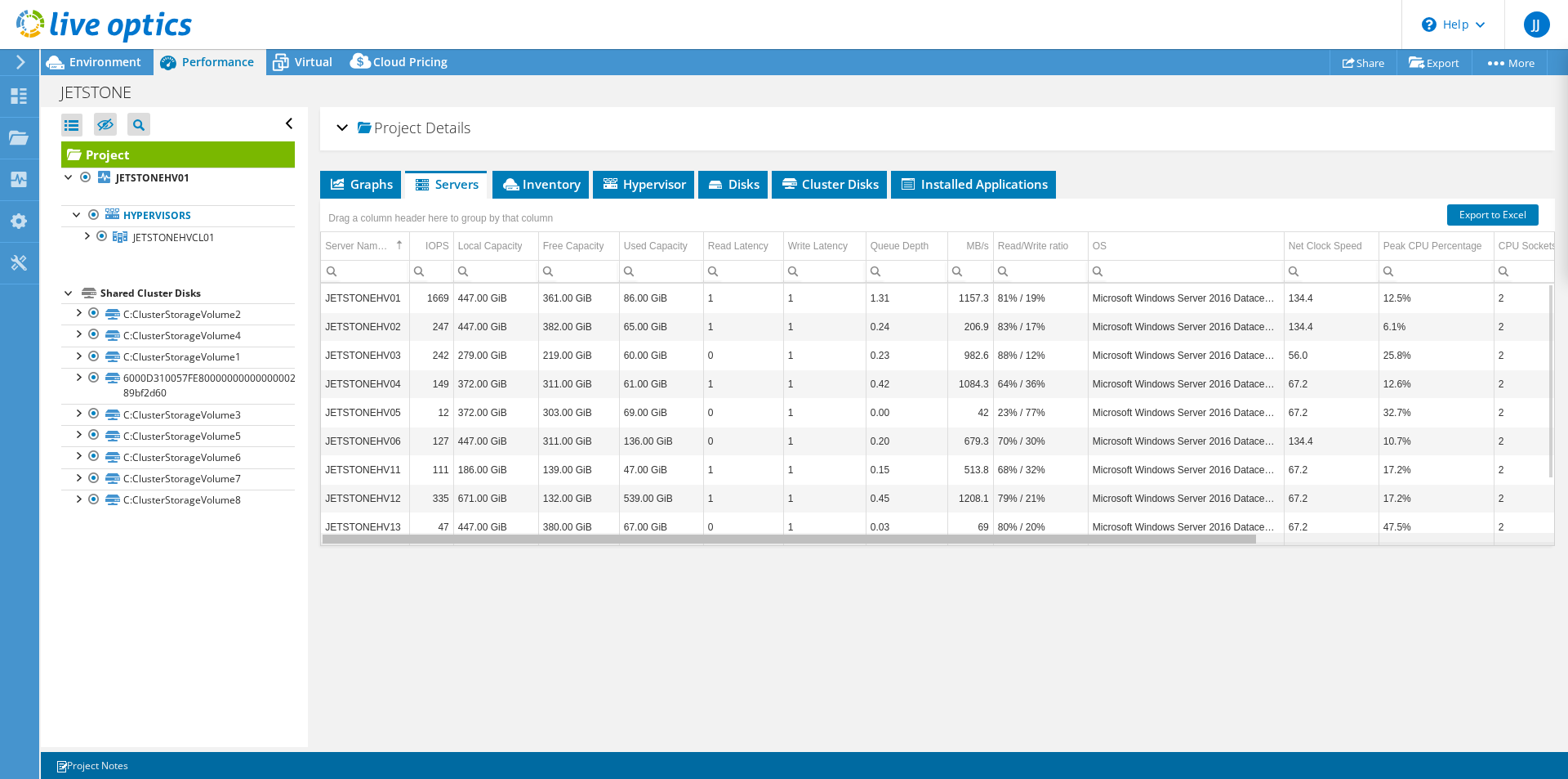
drag, startPoint x: 1218, startPoint y: 542, endPoint x: 1110, endPoint y: 525, distance: 109.3
click at [1112, 525] on body "JJ End User Joey Jonker jjonker@jetstone.nl Jetstone BV My Profile Log Out \n H…" at bounding box center [784, 389] width 1568 height 779
click at [962, 540] on div "Data grid" at bounding box center [789, 538] width 933 height 9
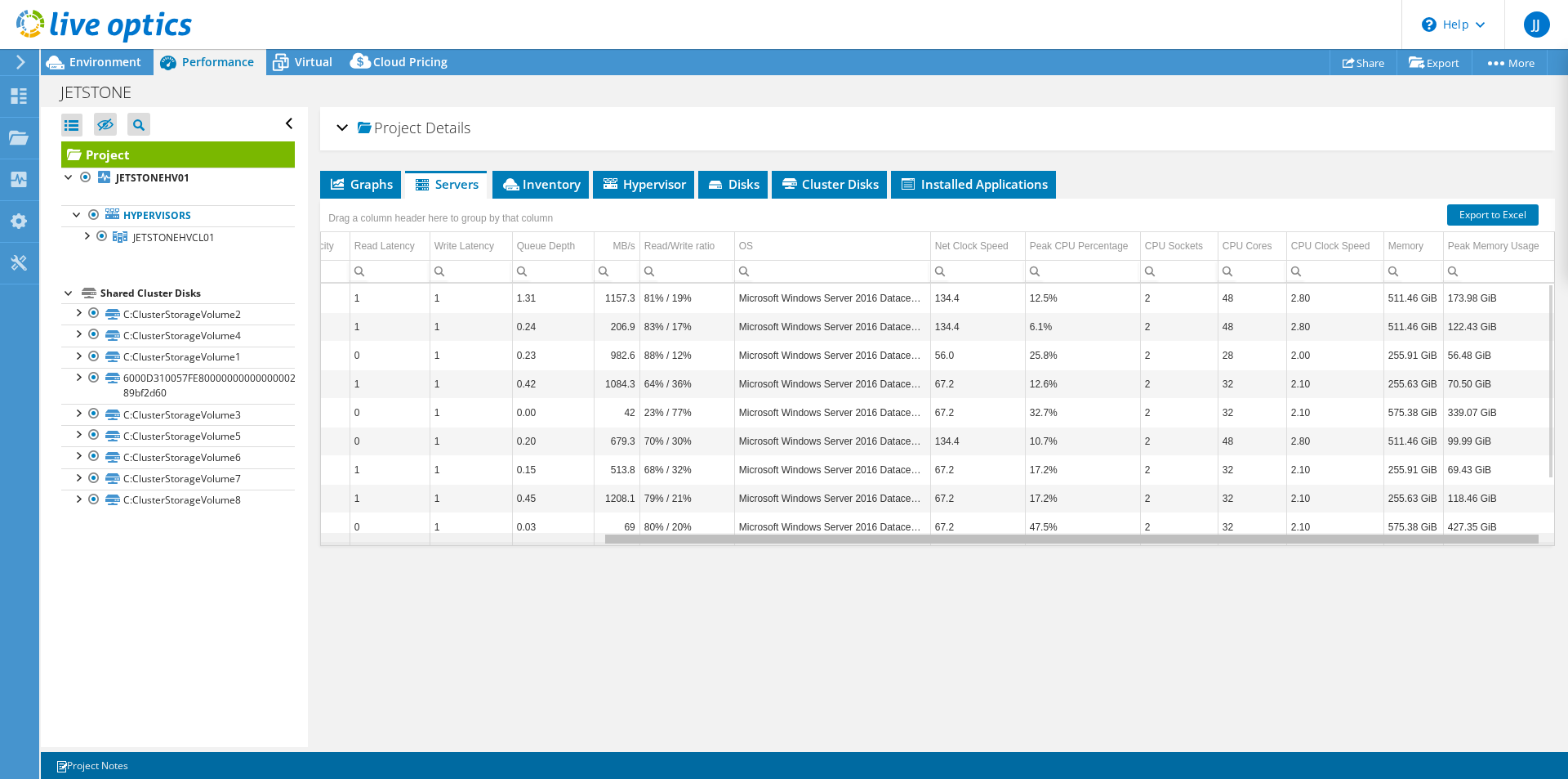
drag, startPoint x: 1158, startPoint y: 536, endPoint x: 1490, endPoint y: 528, distance: 332.1
click at [1490, 529] on body "JJ End User Joey Jonker jjonker@jetstone.nl Jetstone BV My Profile Log Out \n H…" at bounding box center [784, 389] width 1568 height 779
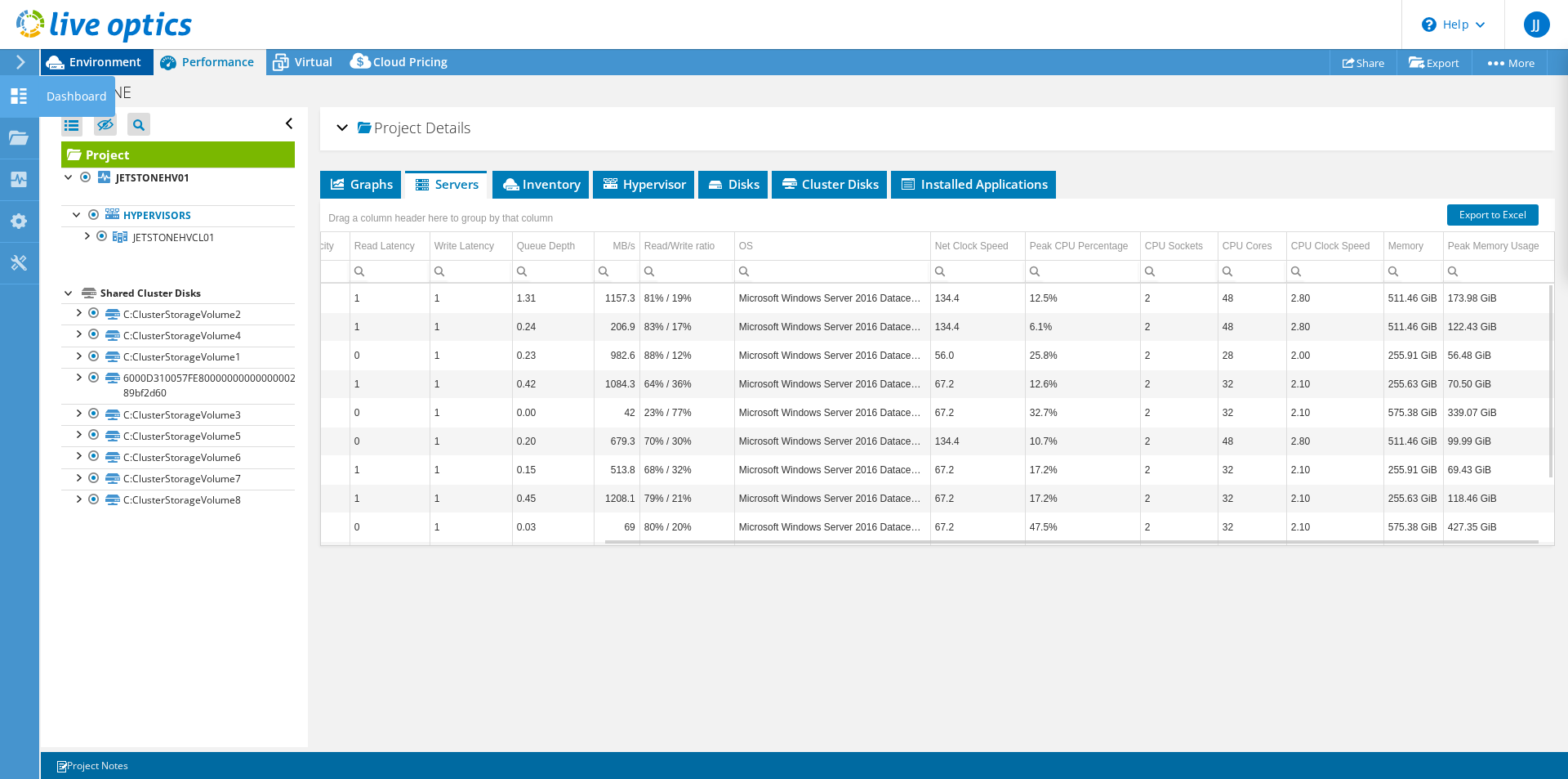
click at [109, 66] on span "Environment" at bounding box center [105, 62] width 72 height 16
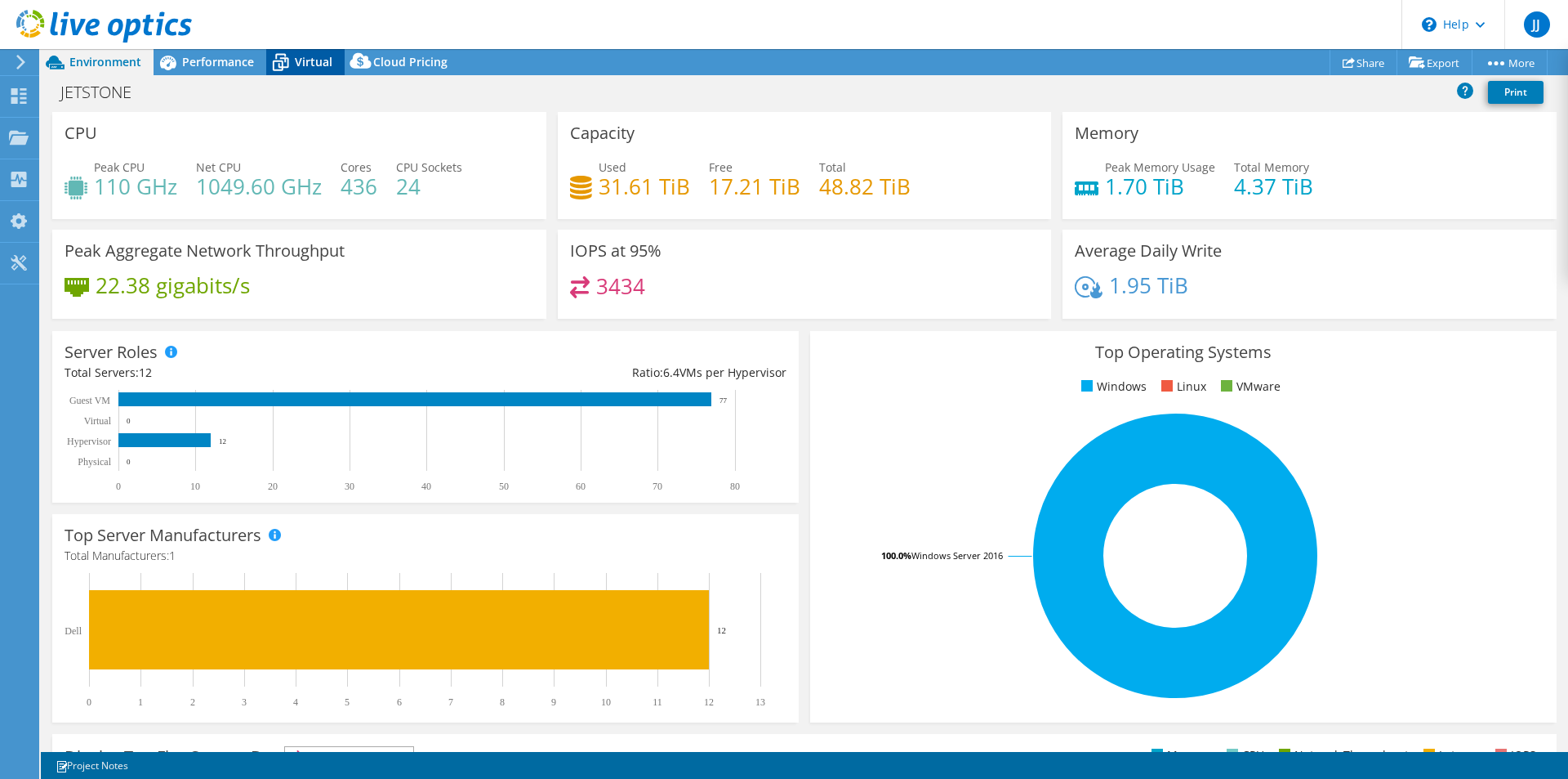
click at [310, 65] on span "Virtual" at bounding box center [314, 62] width 37 height 16
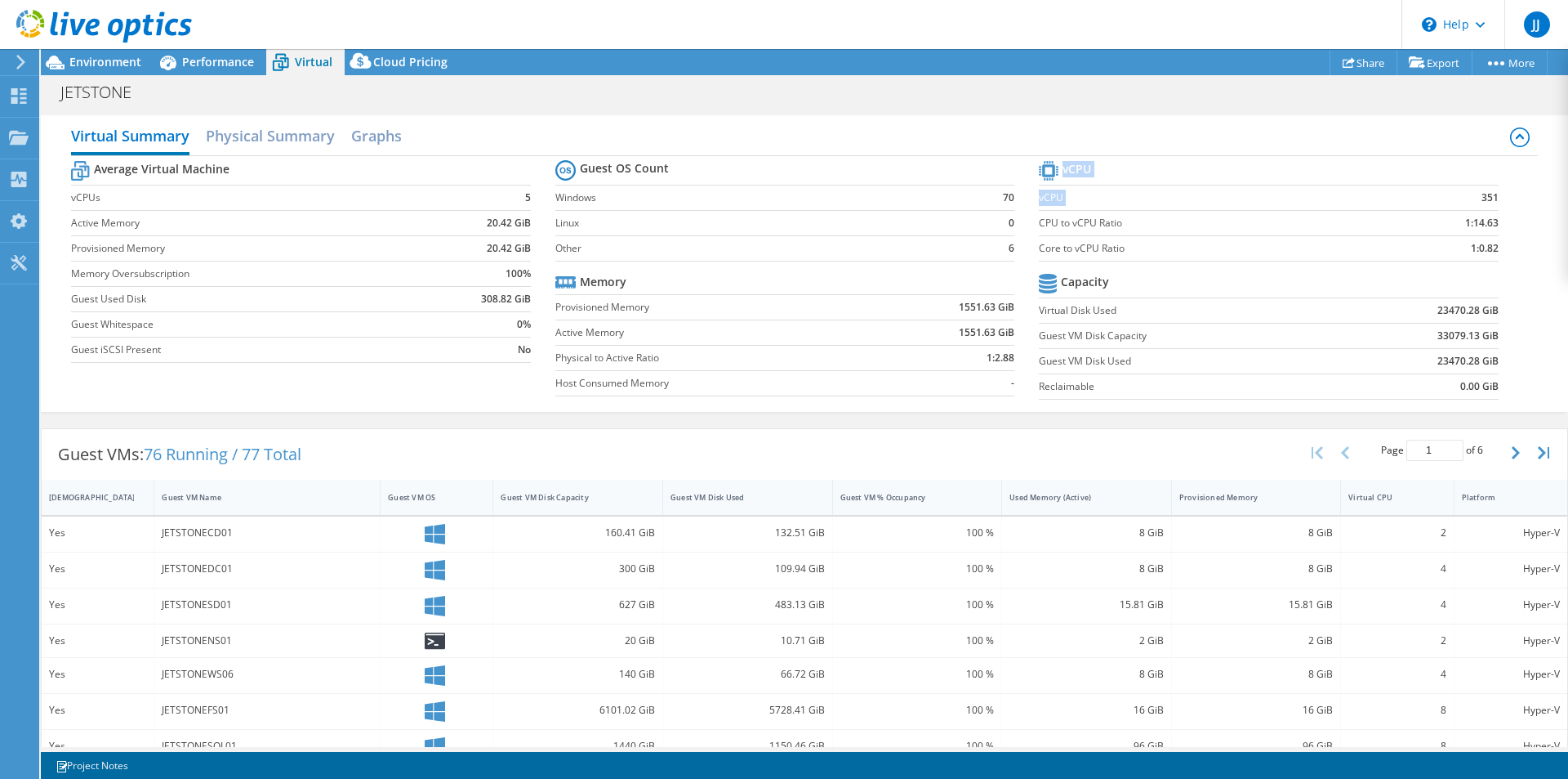
drag, startPoint x: 1478, startPoint y: 196, endPoint x: 1461, endPoint y: 196, distance: 17.0
click at [1461, 196] on section "vCPU vCPU 351 CPU to vCPU Ratio 1:14.63 Core to vCPU Ratio 1:0.82 Capacity Virt…" at bounding box center [1281, 282] width 484 height 251
click at [1514, 212] on div "Average Virtual Machine vCPUs 5 Active Memory 20.42 GiB Provisioned Memory 20.4…" at bounding box center [804, 281] width 1466 height 252
drag, startPoint x: 1467, startPoint y: 196, endPoint x: 1484, endPoint y: 196, distance: 17.0
click at [1484, 196] on b "351" at bounding box center [1489, 197] width 17 height 17
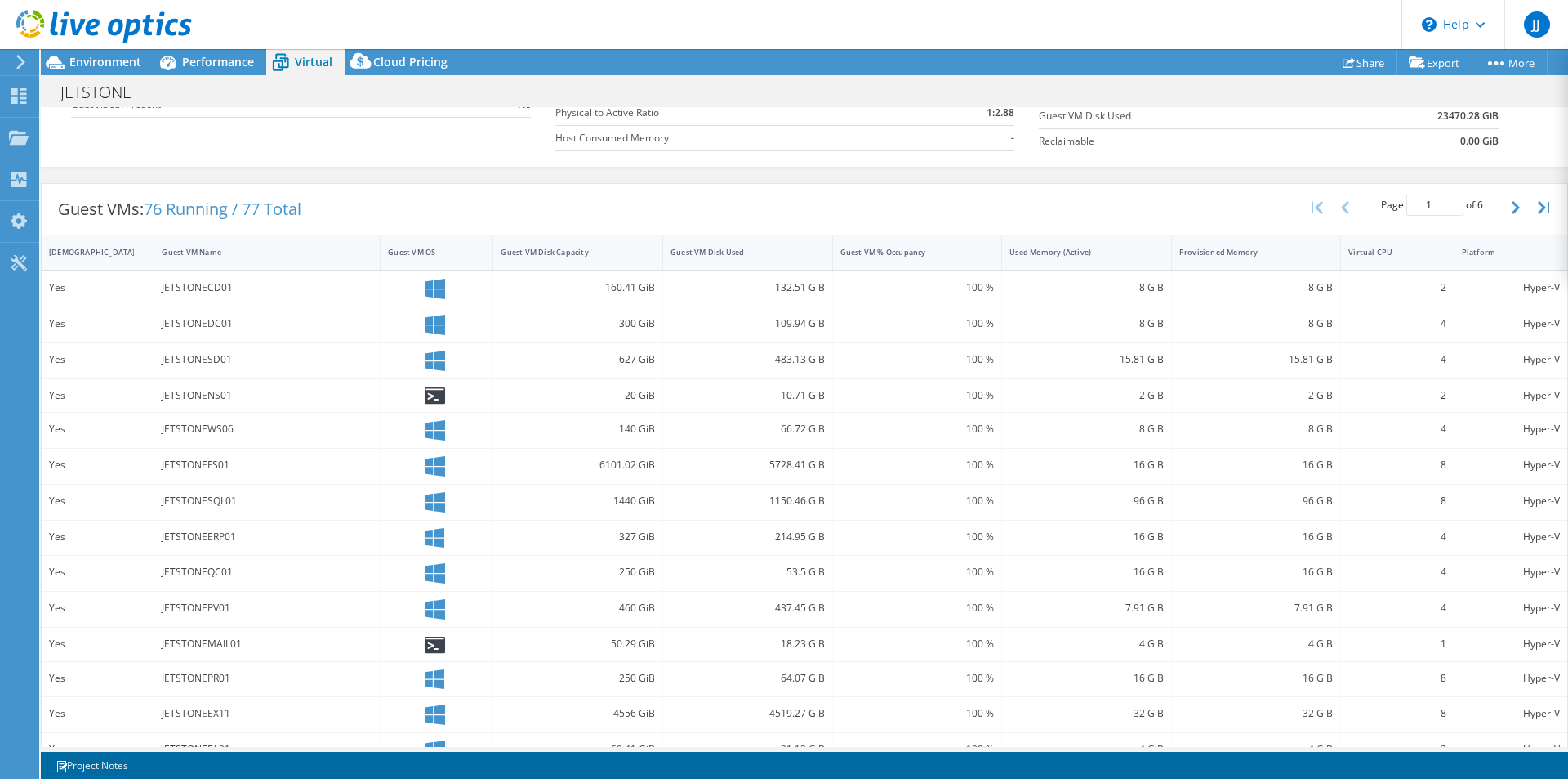
scroll to position [310, 0]
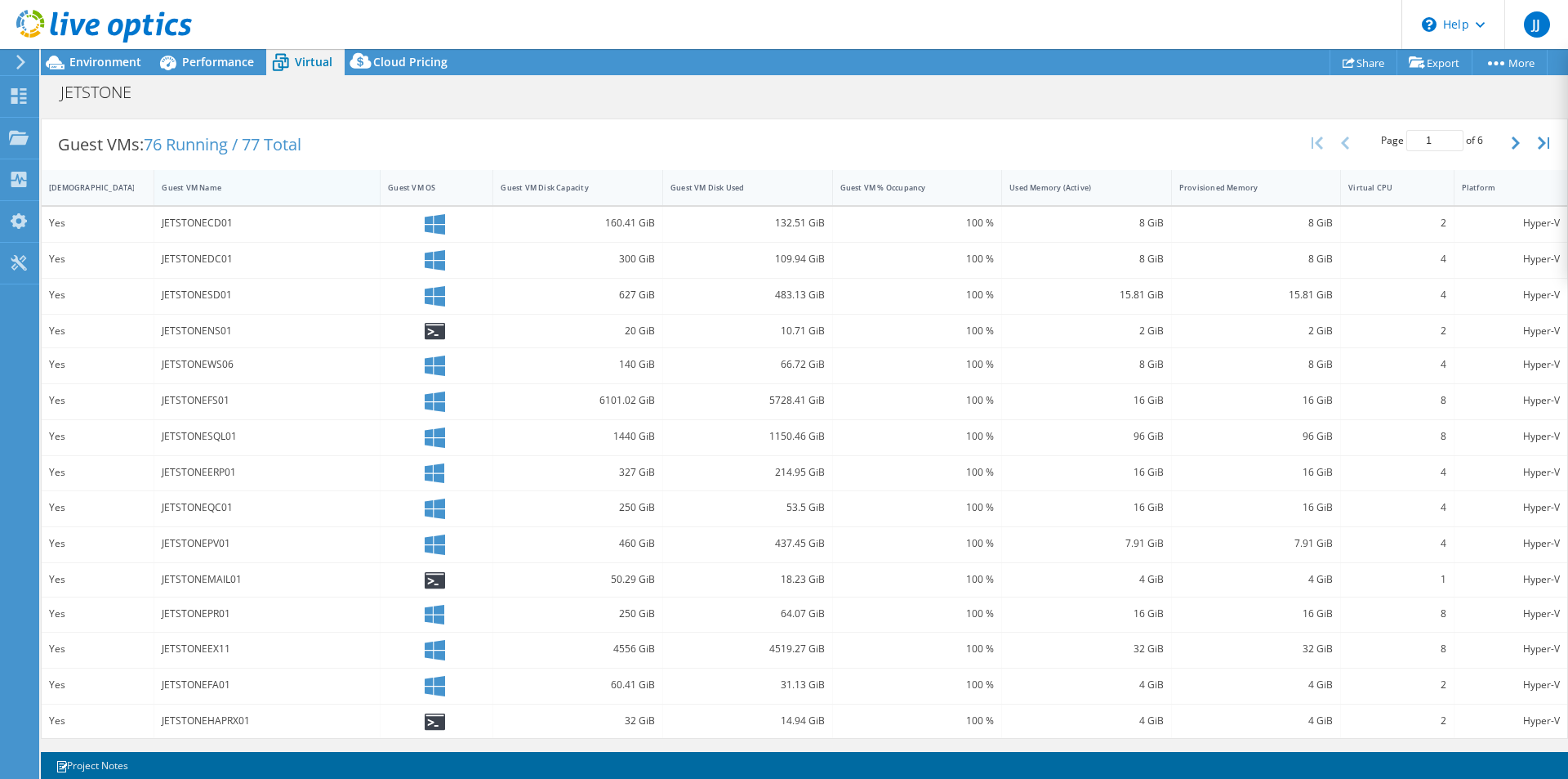
click at [232, 190] on div "Guest VM Name" at bounding box center [258, 188] width 191 height 11
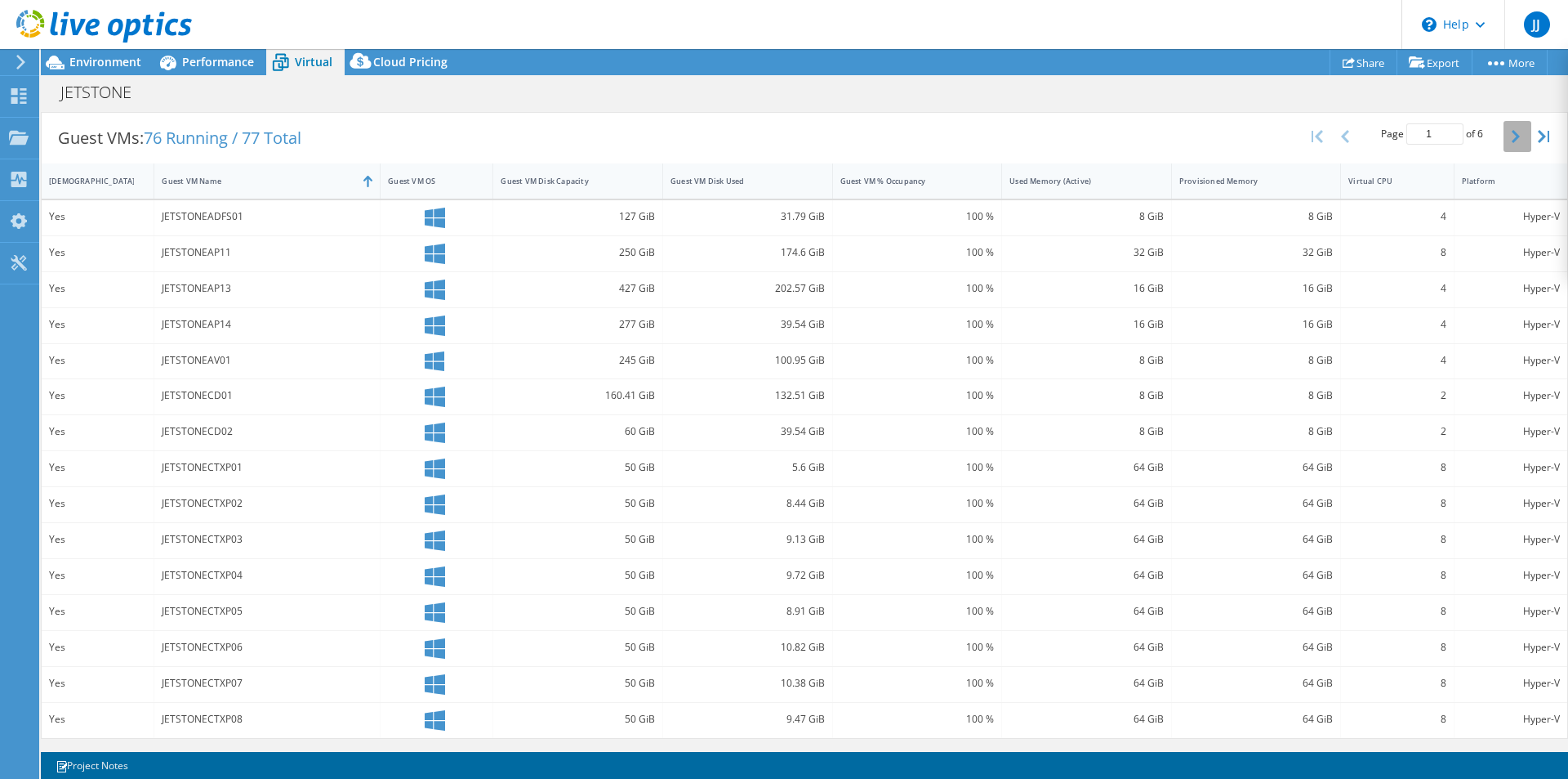
click at [1512, 135] on icon "button" at bounding box center [1516, 136] width 8 height 13
click at [1429, 577] on div "8" at bounding box center [1396, 576] width 97 height 18
click at [1424, 617] on div "8" at bounding box center [1396, 612] width 97 height 18
click at [1507, 140] on button "button" at bounding box center [1518, 140] width 28 height 31
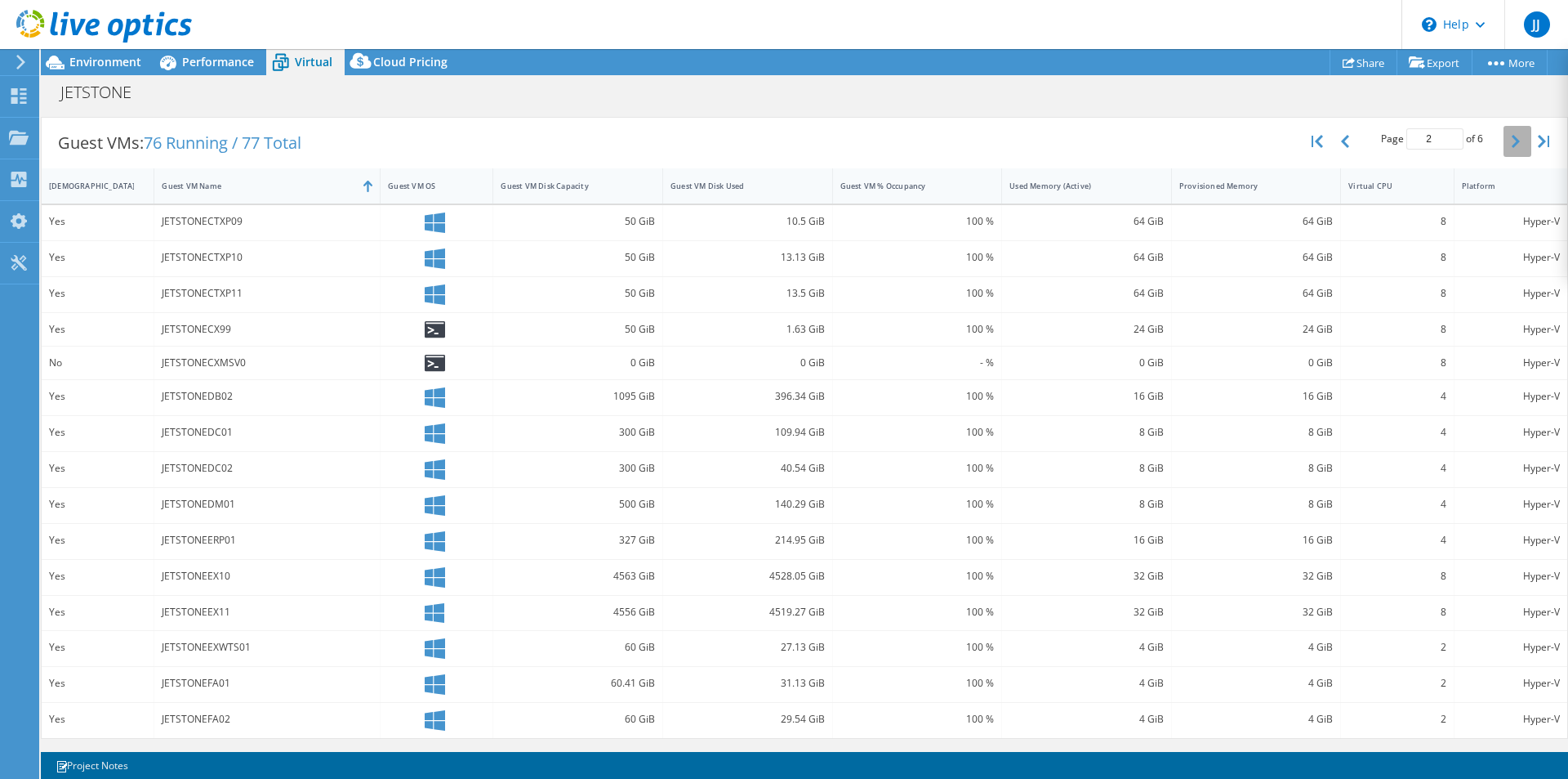
type input "3"
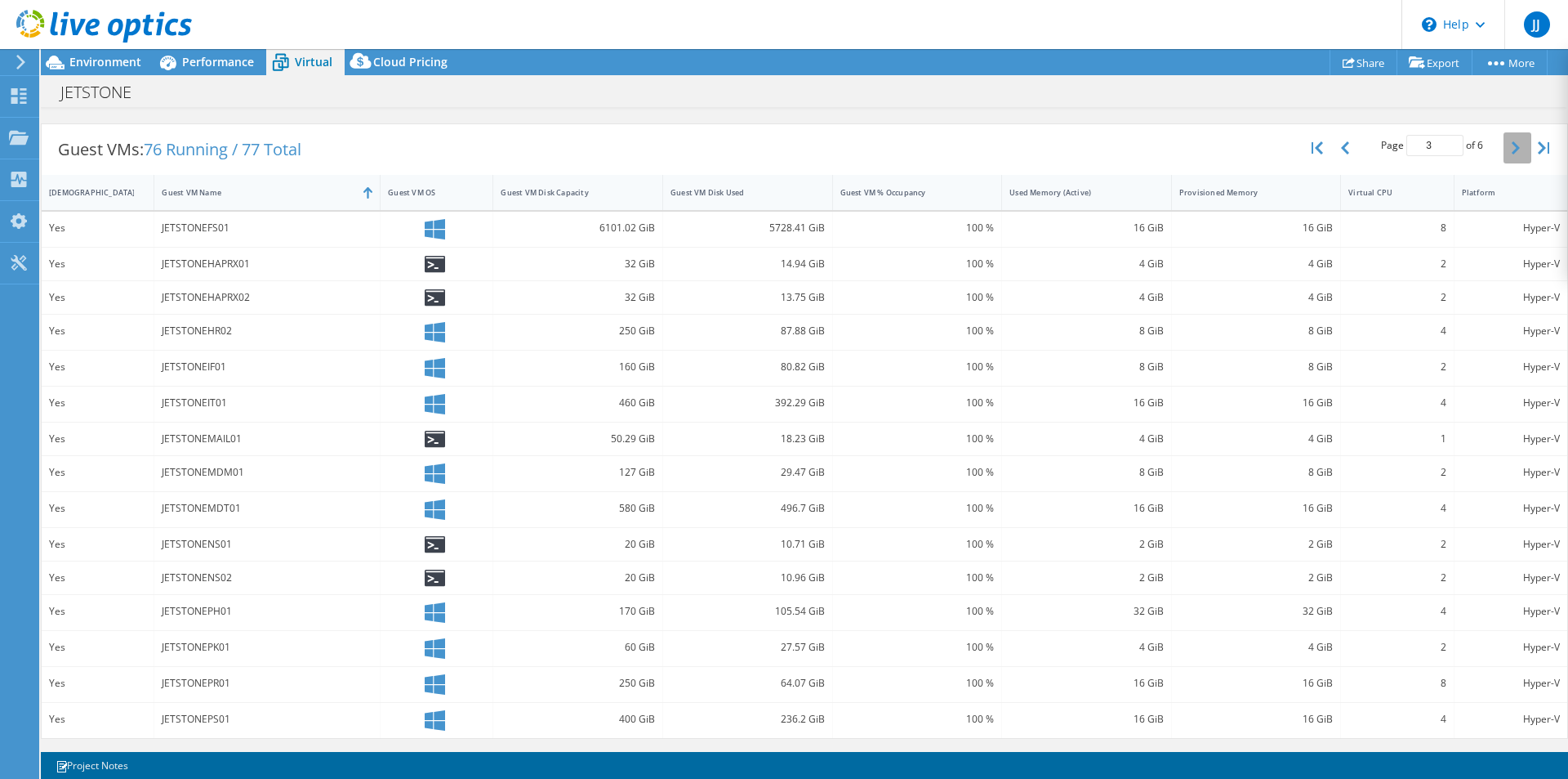
scroll to position [305, 0]
drag, startPoint x: 1434, startPoint y: 440, endPoint x: 1415, endPoint y: 440, distance: 19.0
click at [1415, 440] on div "1" at bounding box center [1397, 438] width 112 height 33
click at [1429, 471] on div "2" at bounding box center [1397, 474] width 112 height 36
click at [1436, 62] on link "Export" at bounding box center [1434, 62] width 76 height 26
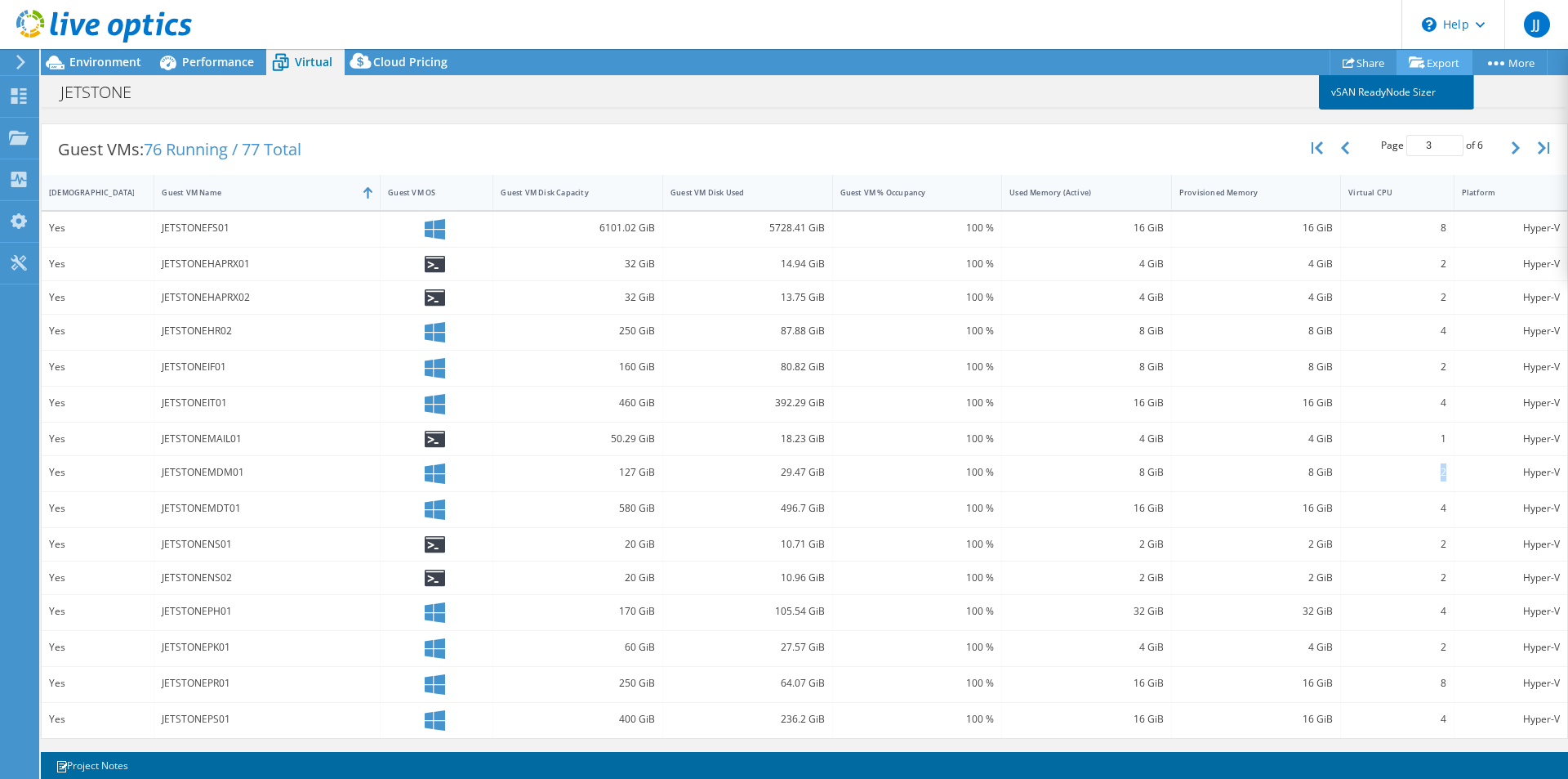
click at [1394, 94] on link "vSAN ReadyNode Sizer" at bounding box center [1396, 92] width 155 height 35
click at [1341, 151] on icon "button" at bounding box center [1345, 147] width 8 height 13
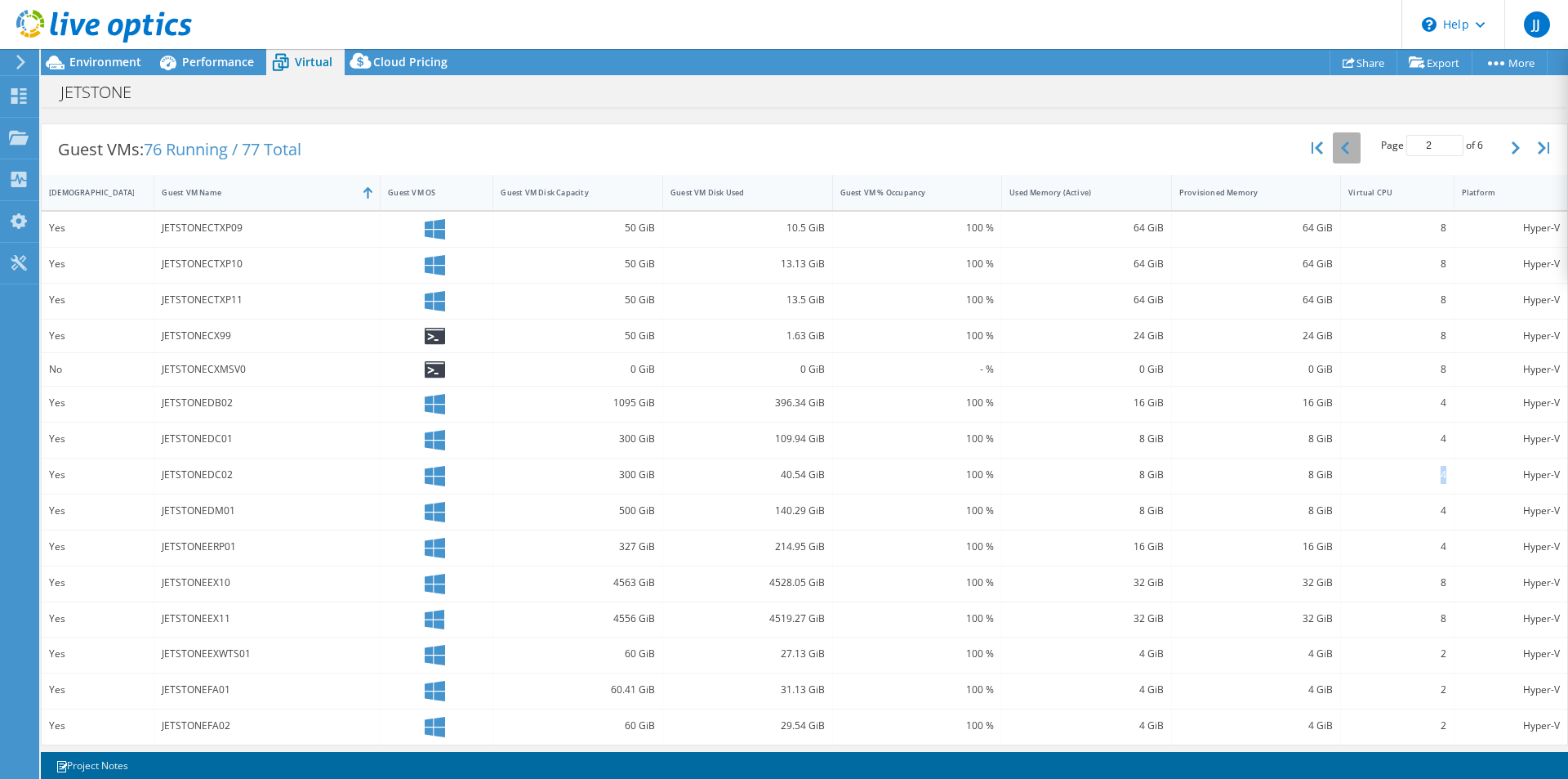
click at [1341, 151] on icon "button" at bounding box center [1345, 147] width 8 height 13
type input "1"
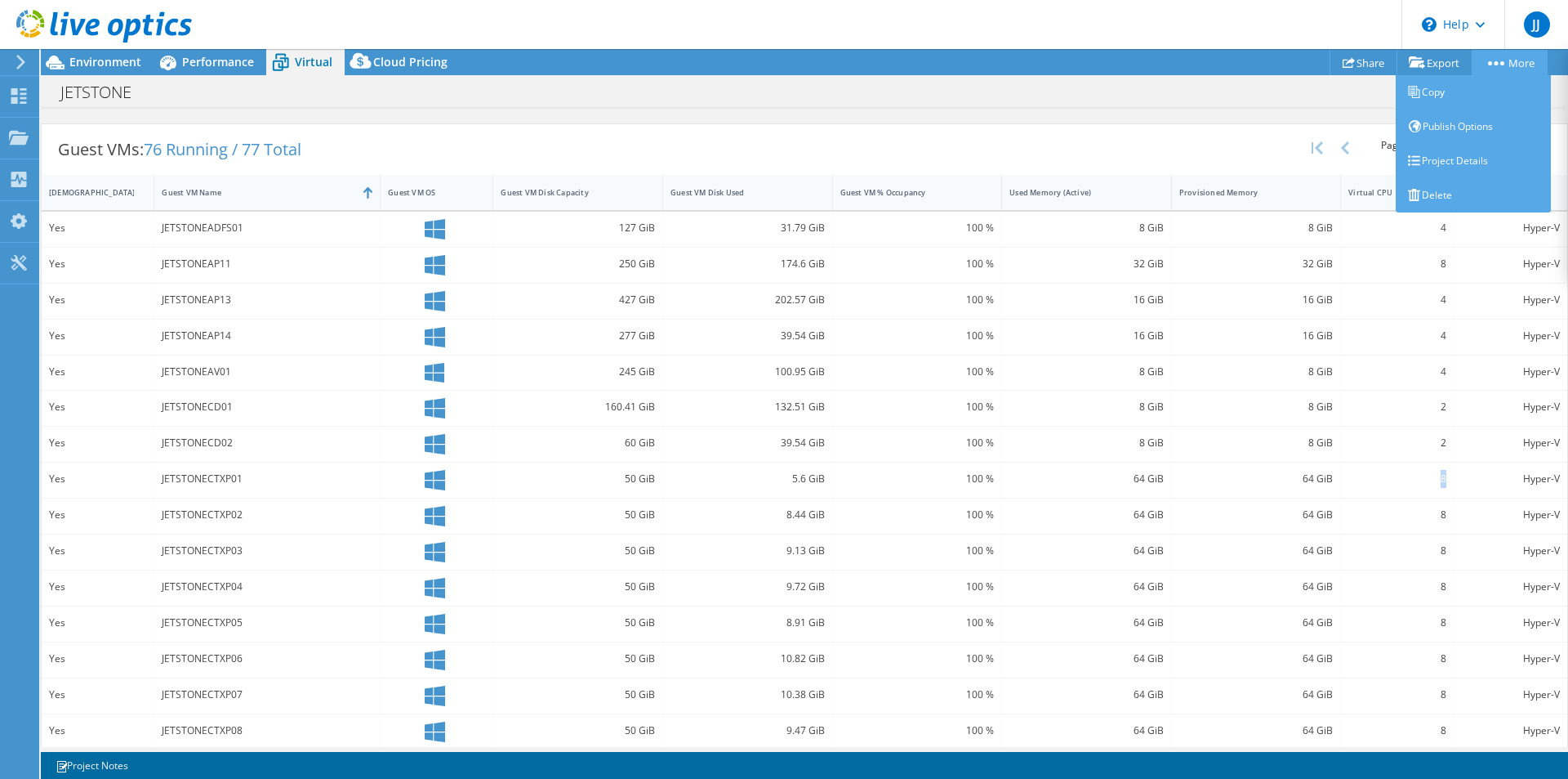
click at [1510, 65] on link "More" at bounding box center [1509, 62] width 76 height 26
click at [1461, 163] on link "Project Details" at bounding box center [1472, 161] width 155 height 35
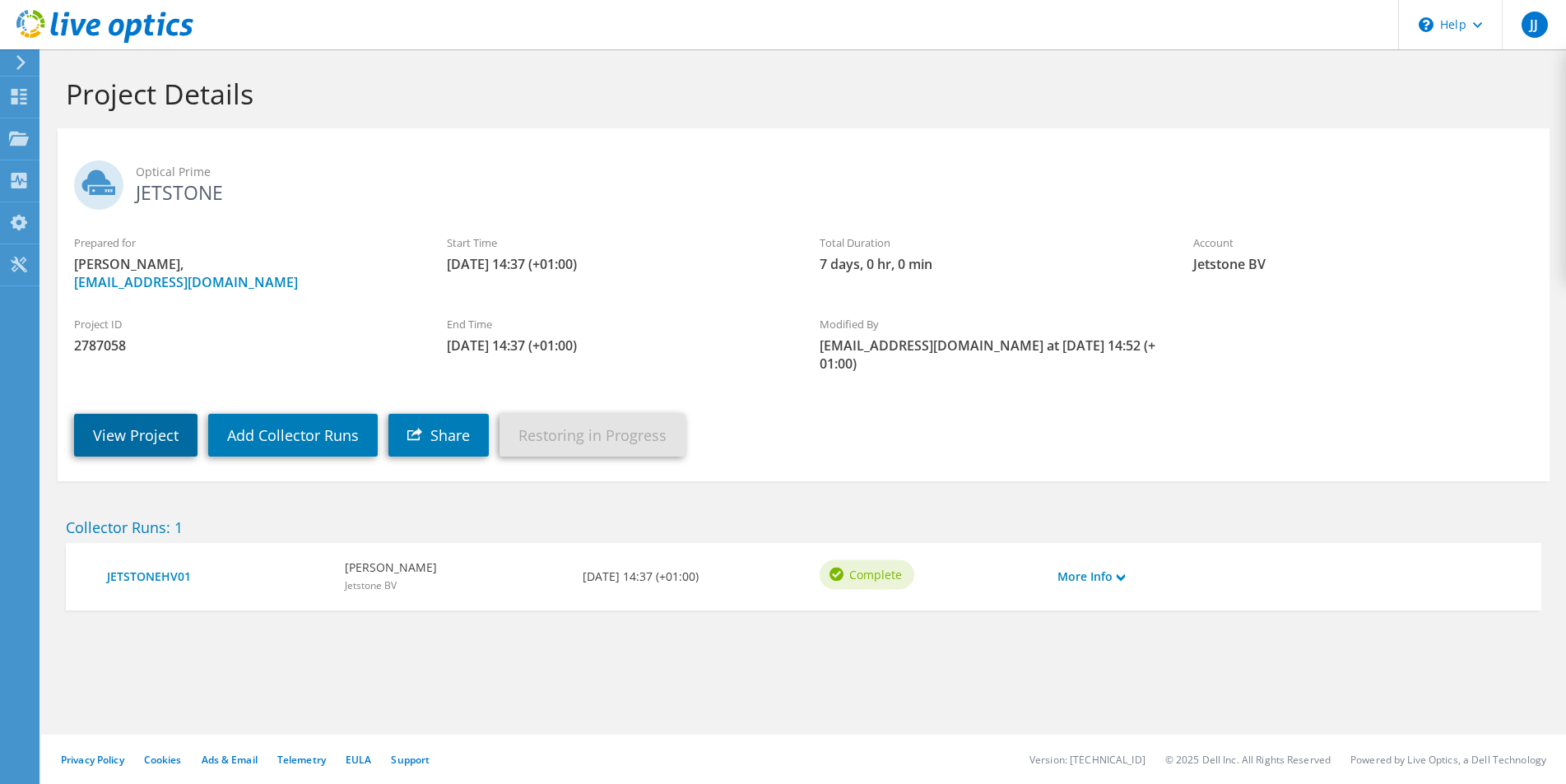
click at [130, 413] on link "View Project" at bounding box center [135, 434] width 123 height 43
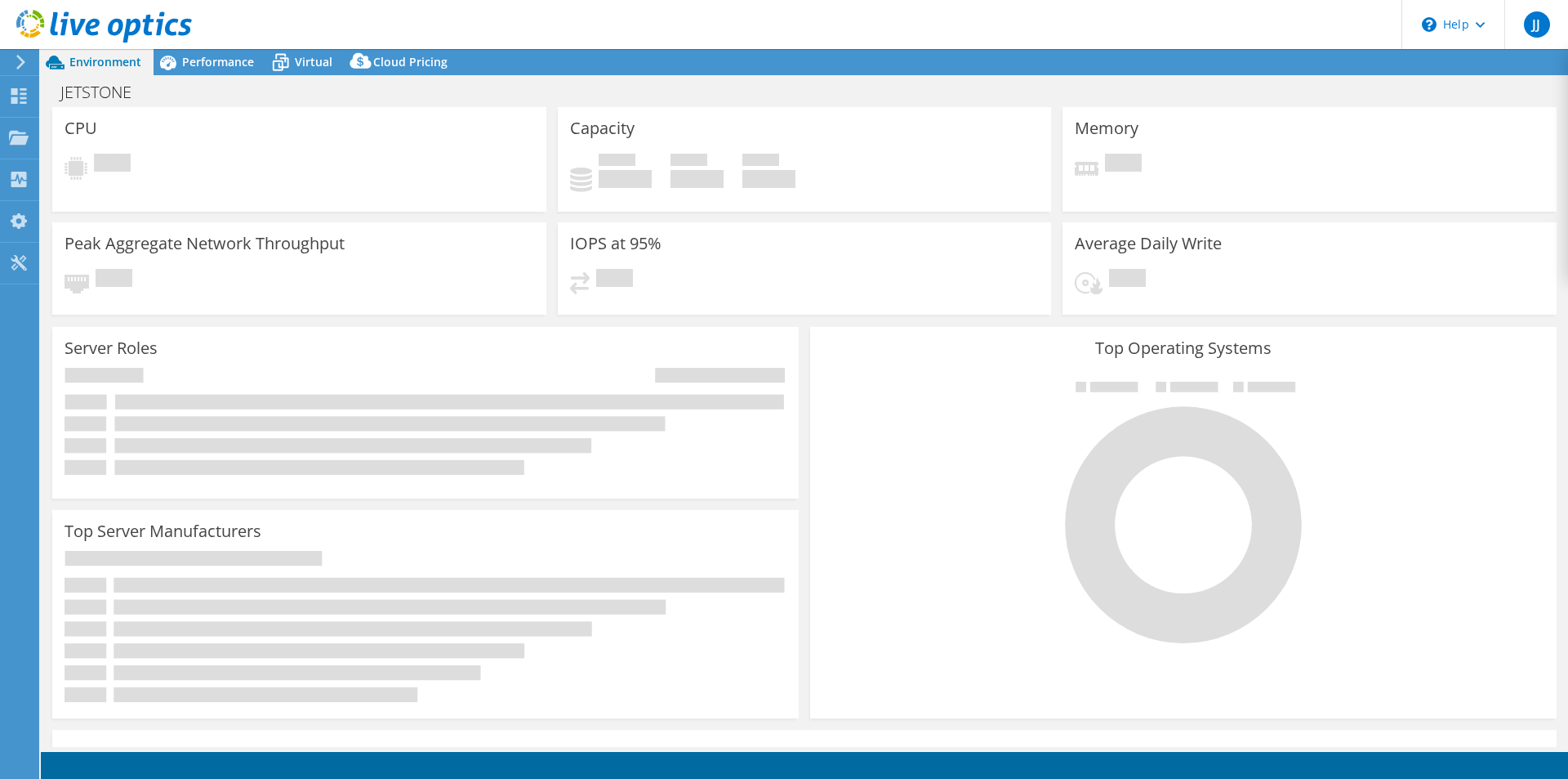
select select "EUFrankfurt"
select select "EUR"
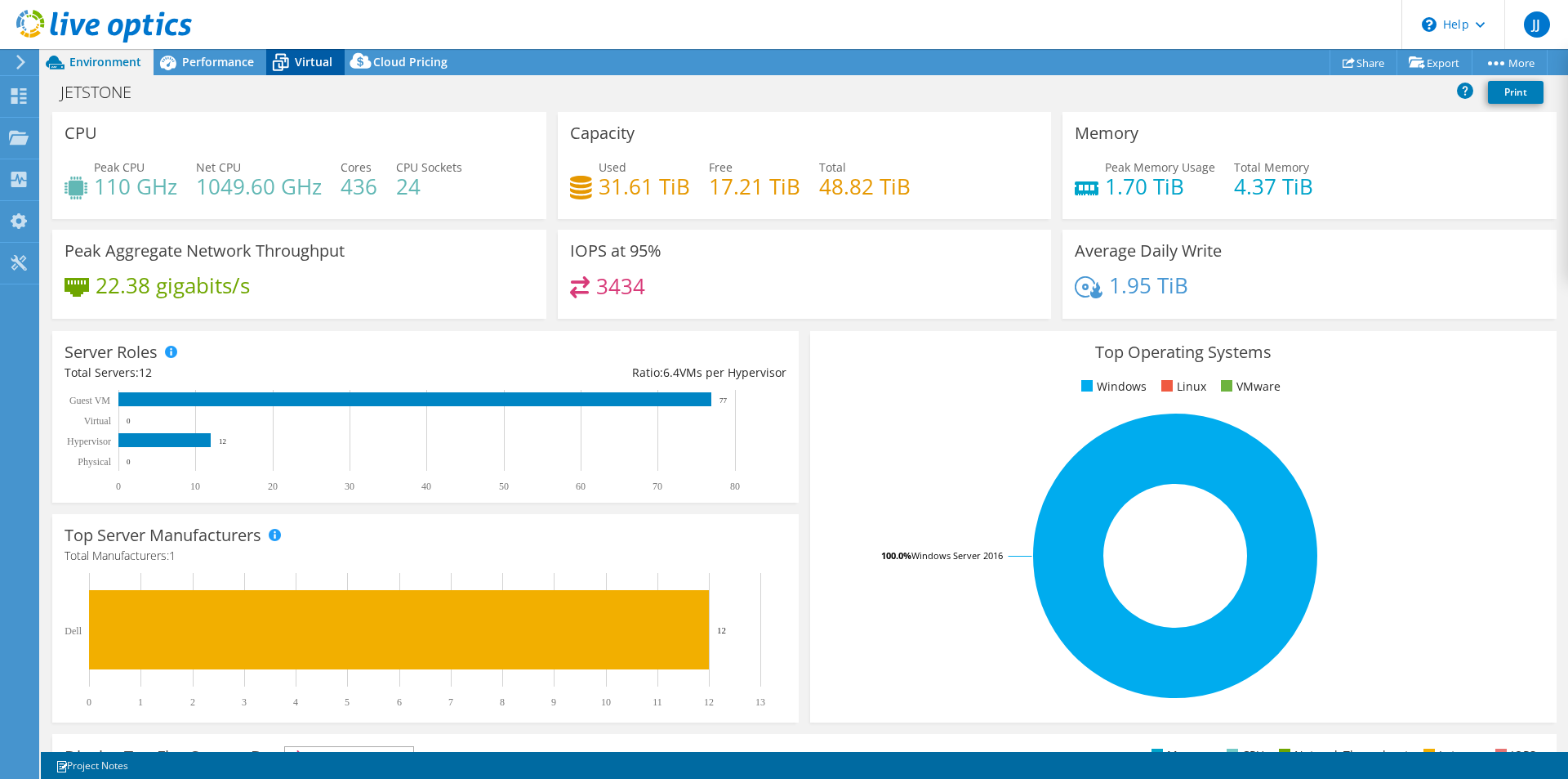
click at [297, 60] on span "Virtual" at bounding box center [314, 62] width 37 height 16
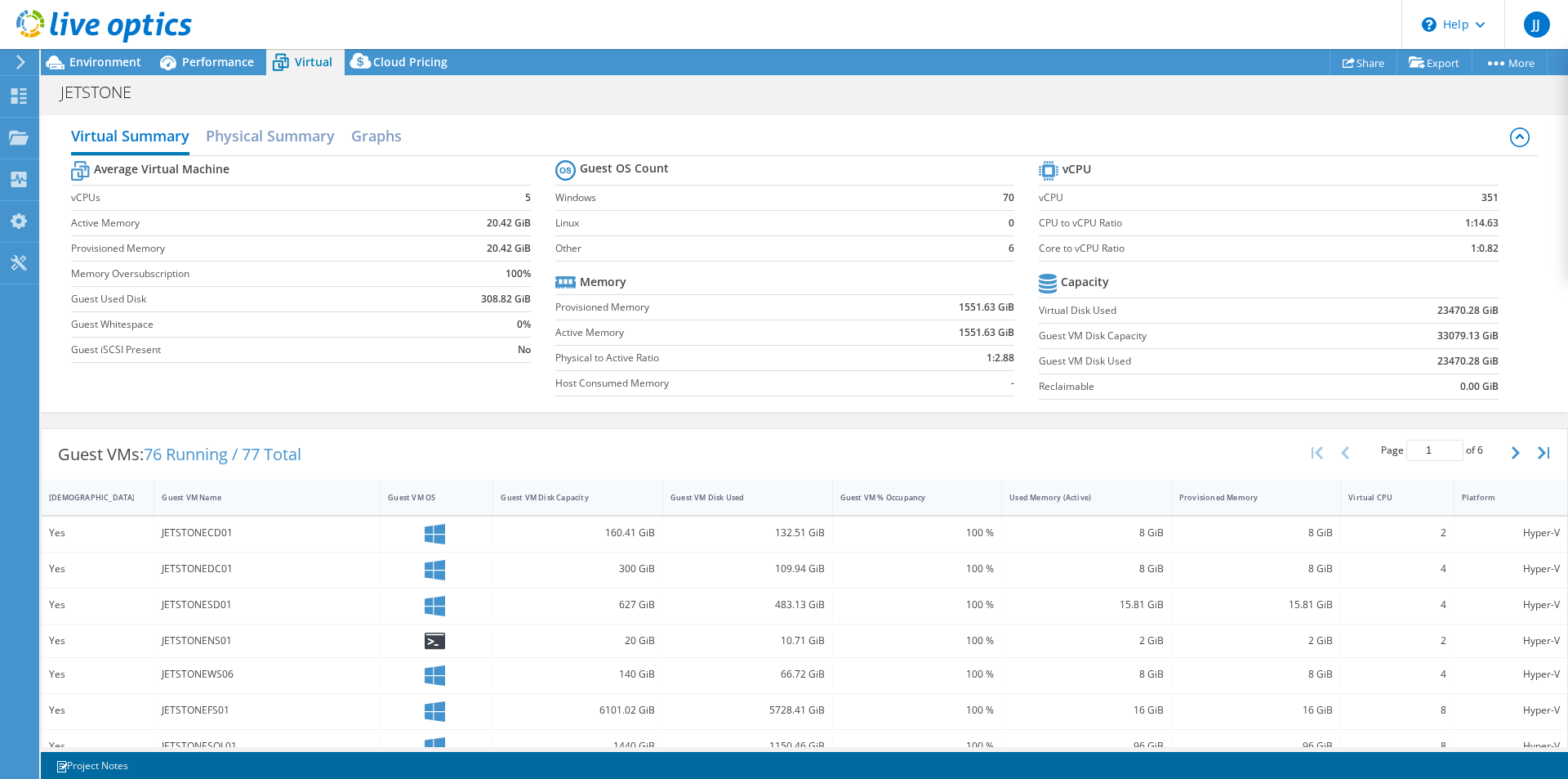
click at [1510, 131] on icon at bounding box center [1520, 137] width 20 height 20
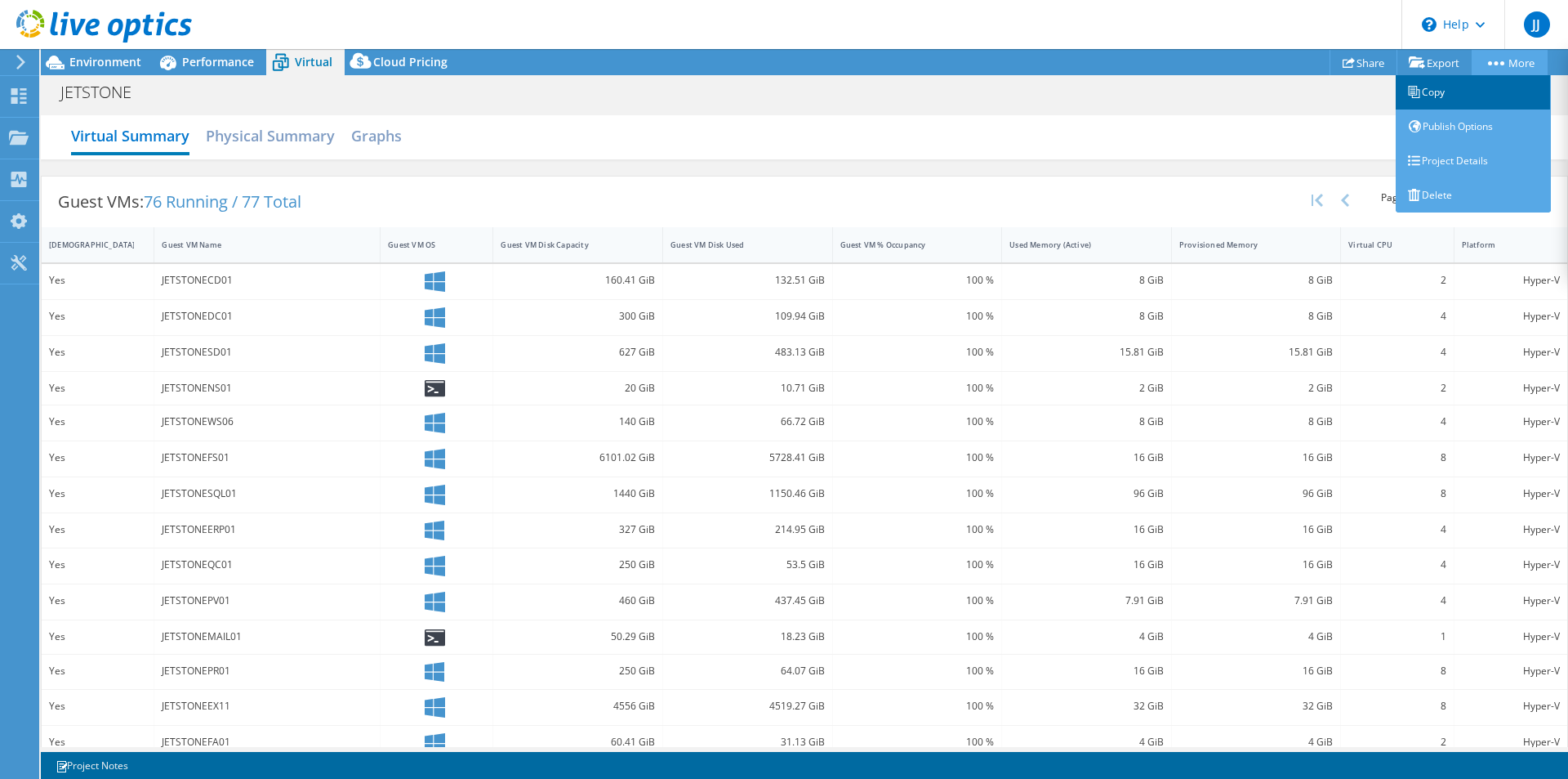
click at [1472, 91] on link "Copy" at bounding box center [1472, 92] width 155 height 35
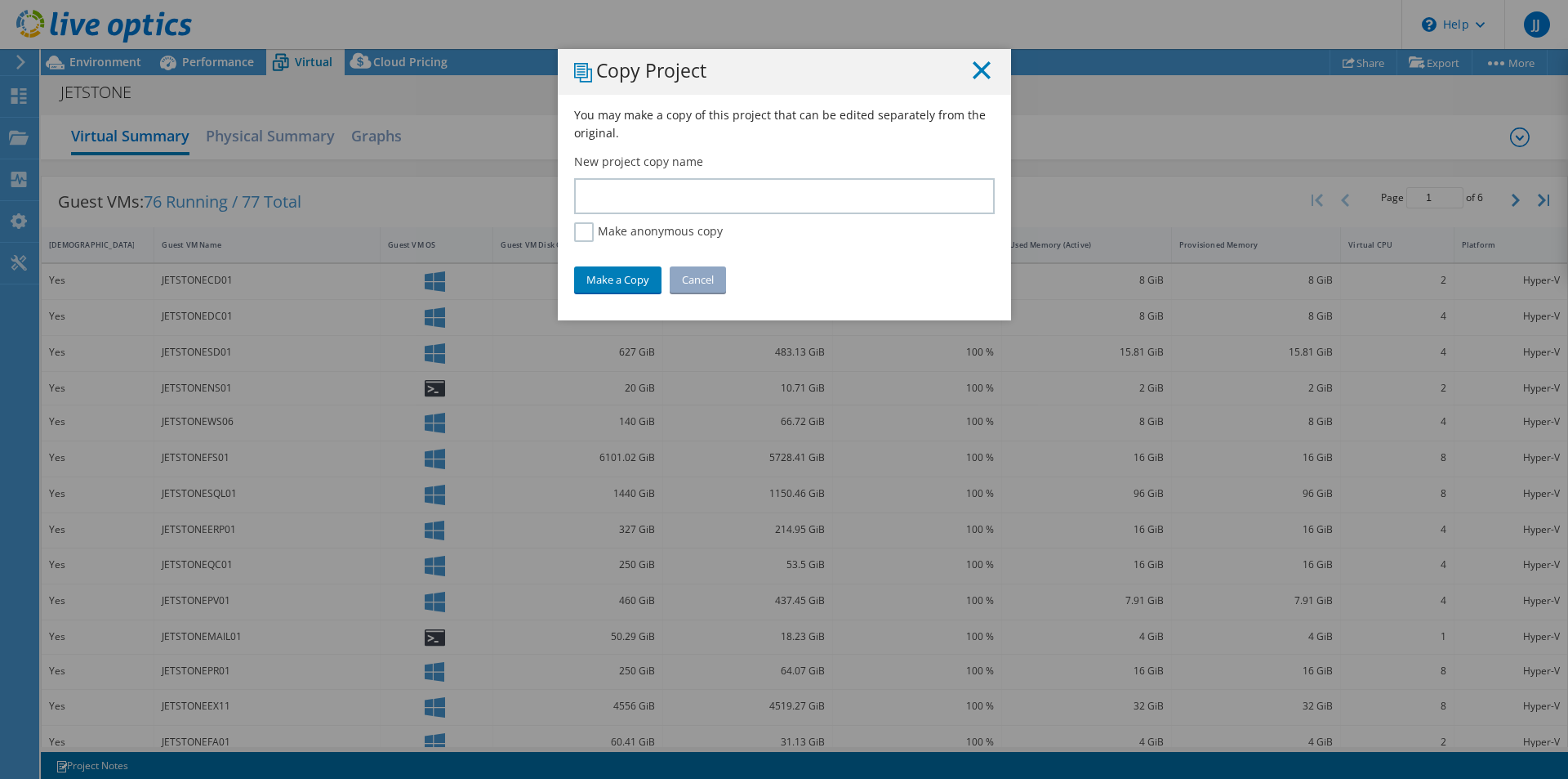
click at [973, 64] on icon at bounding box center [982, 70] width 18 height 18
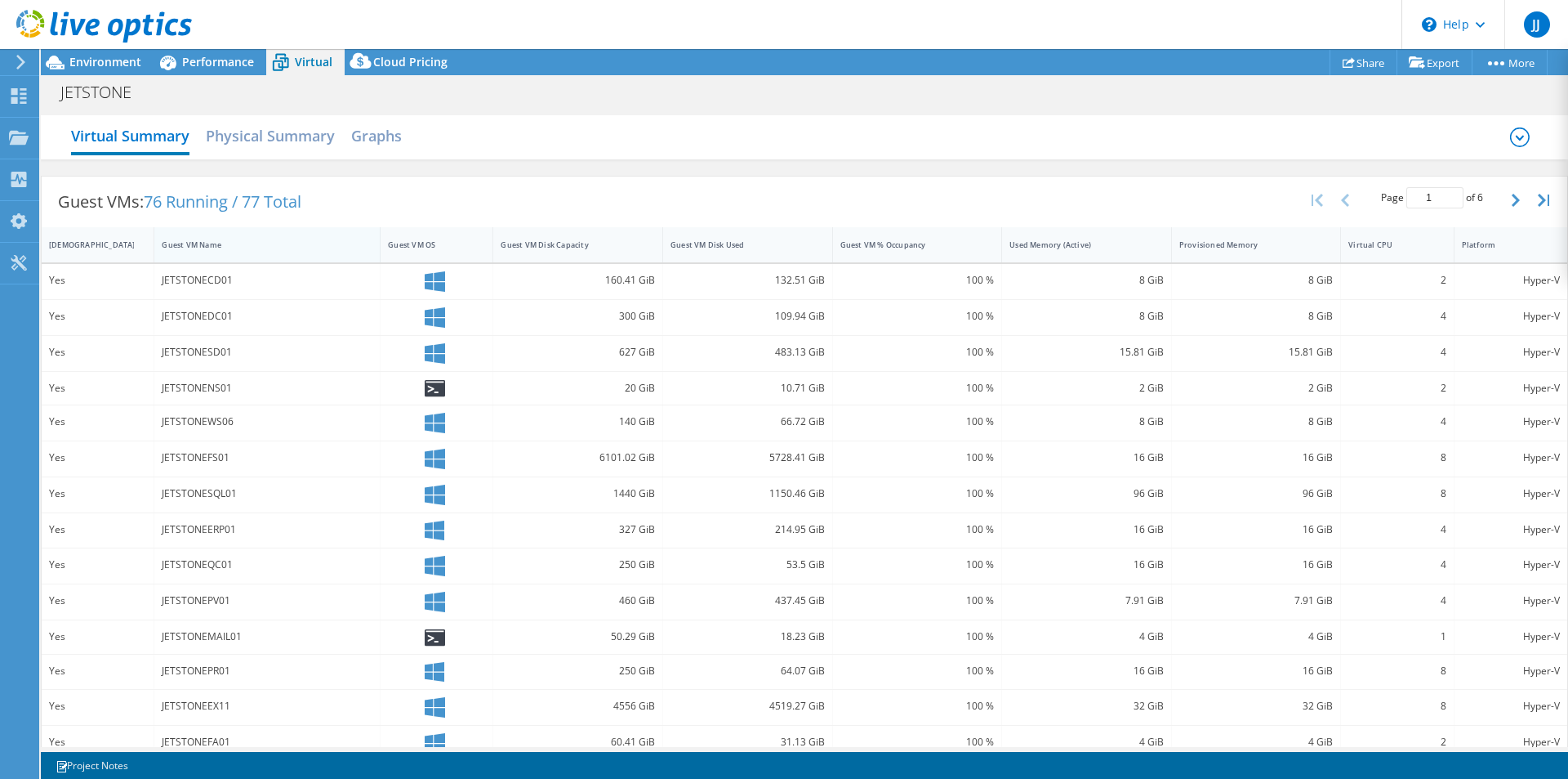
click at [233, 239] on div "Guest VM Name" at bounding box center [258, 244] width 191 height 11
click at [1512, 195] on icon "button" at bounding box center [1516, 199] width 8 height 13
click at [1537, 198] on icon "button" at bounding box center [1543, 199] width 12 height 13
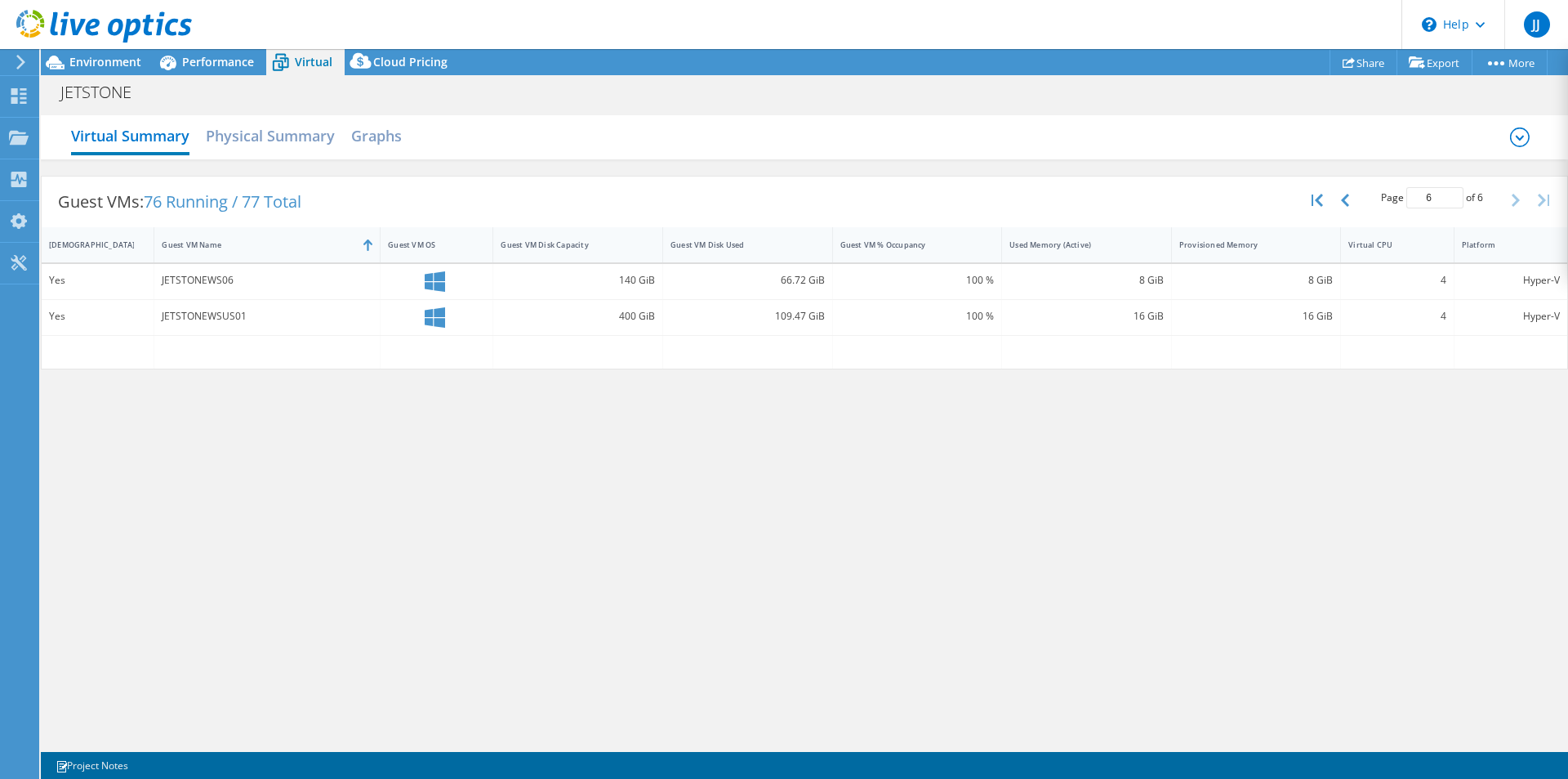
click at [1347, 201] on icon "button" at bounding box center [1345, 199] width 8 height 13
type input "5"
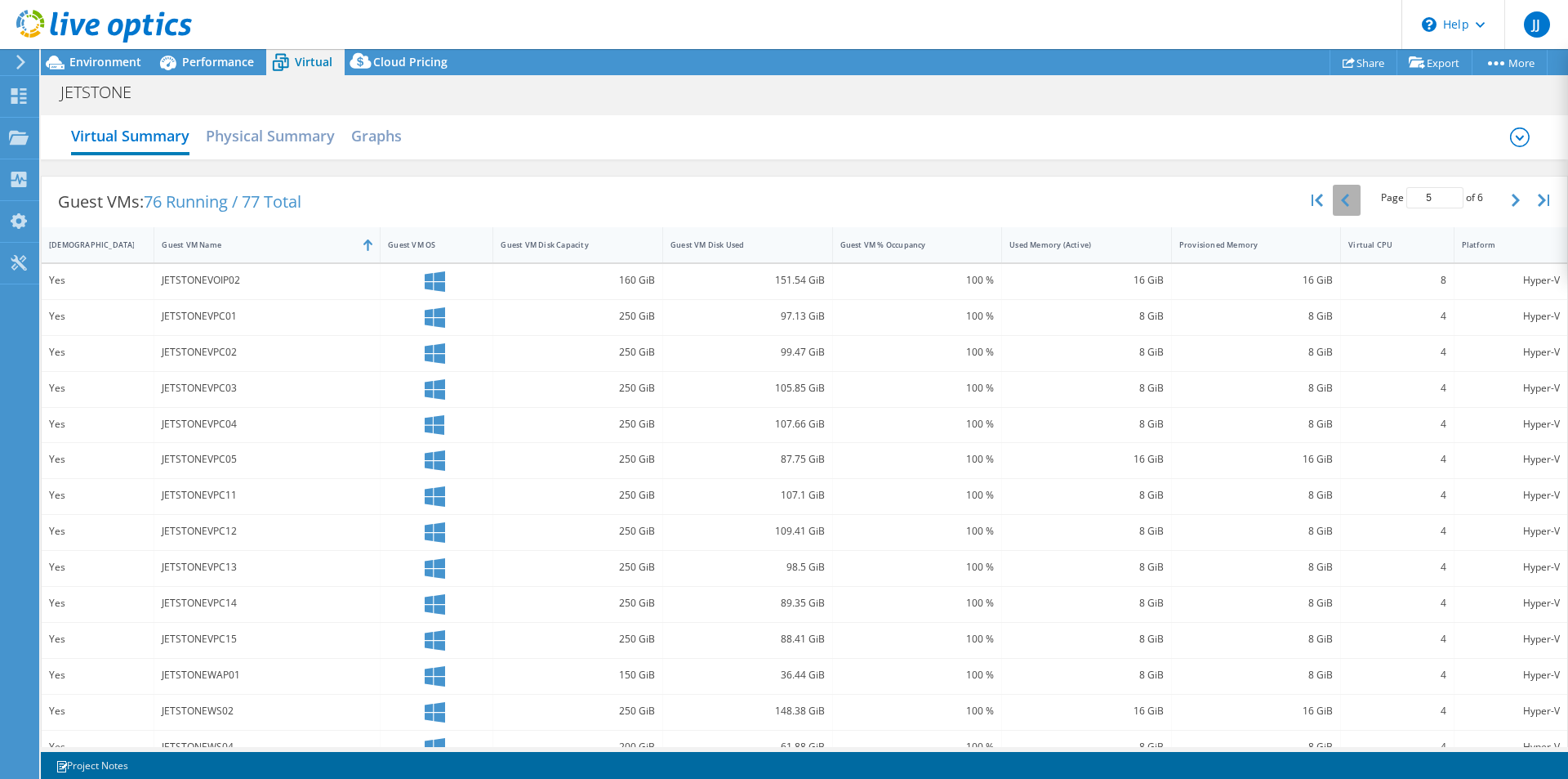
click at [1338, 201] on button "button" at bounding box center [1347, 199] width 28 height 31
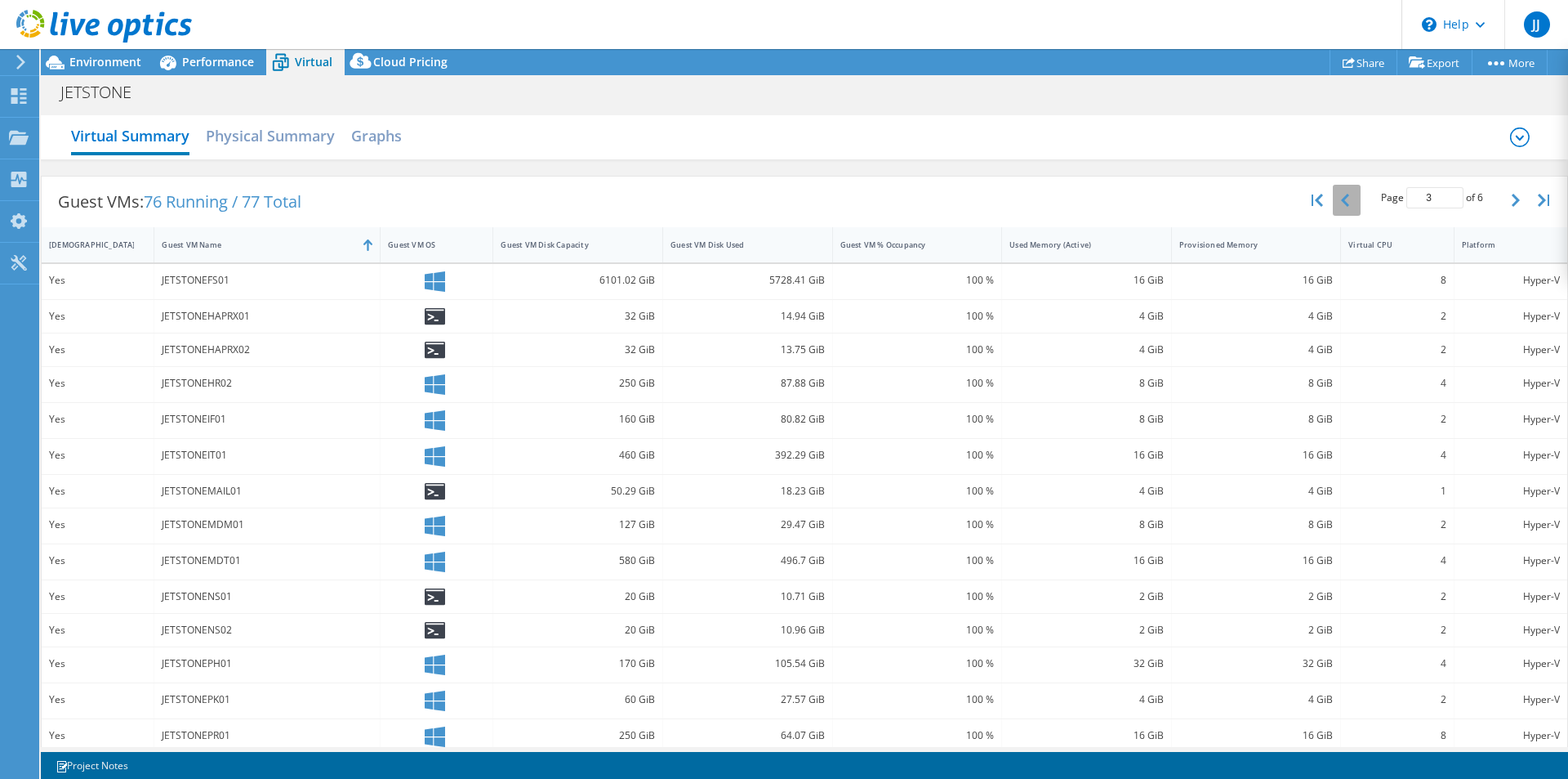
click at [1338, 201] on button "button" at bounding box center [1347, 199] width 28 height 31
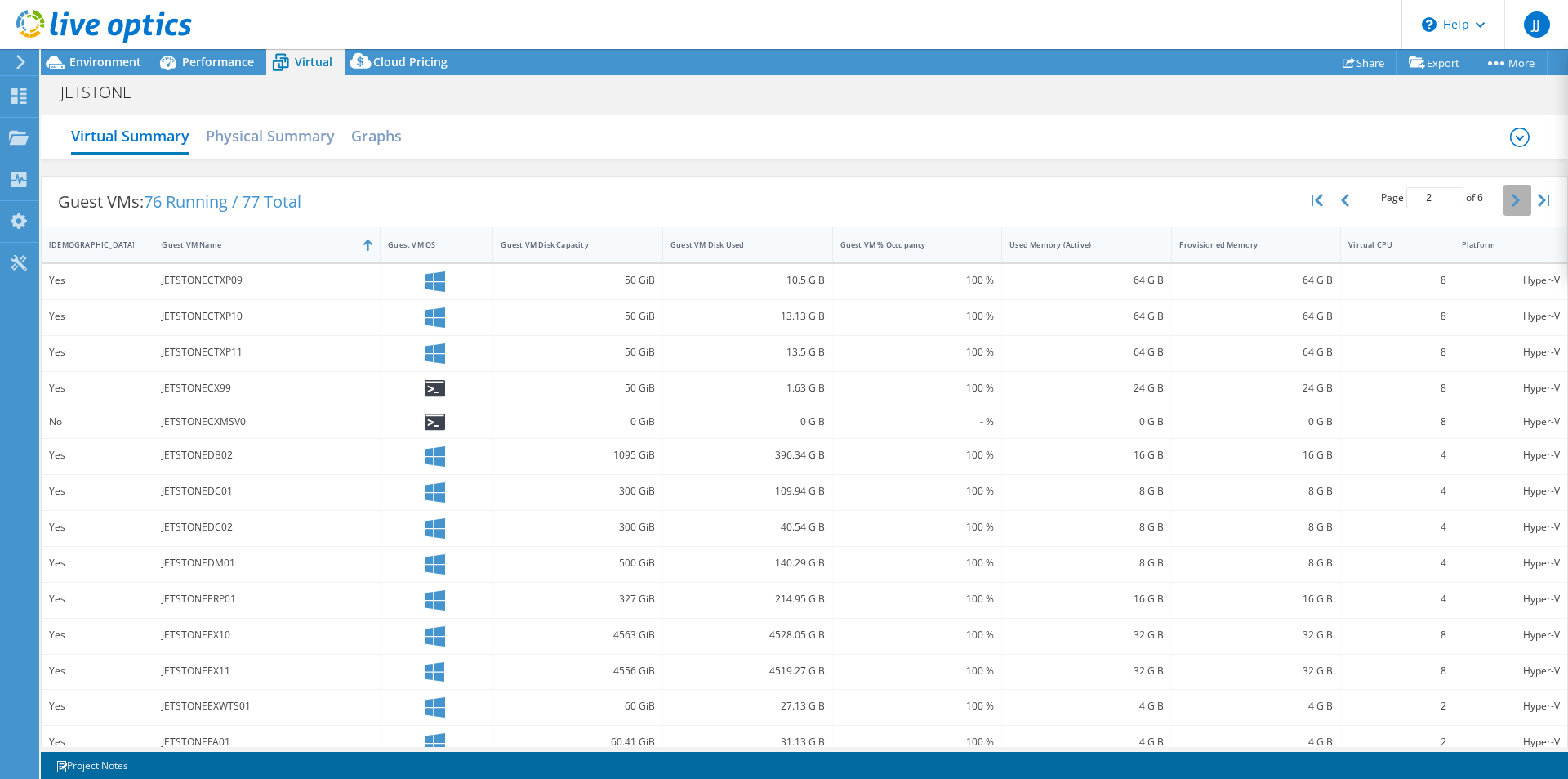
click at [1512, 198] on icon "button" at bounding box center [1516, 199] width 8 height 13
type input "3"
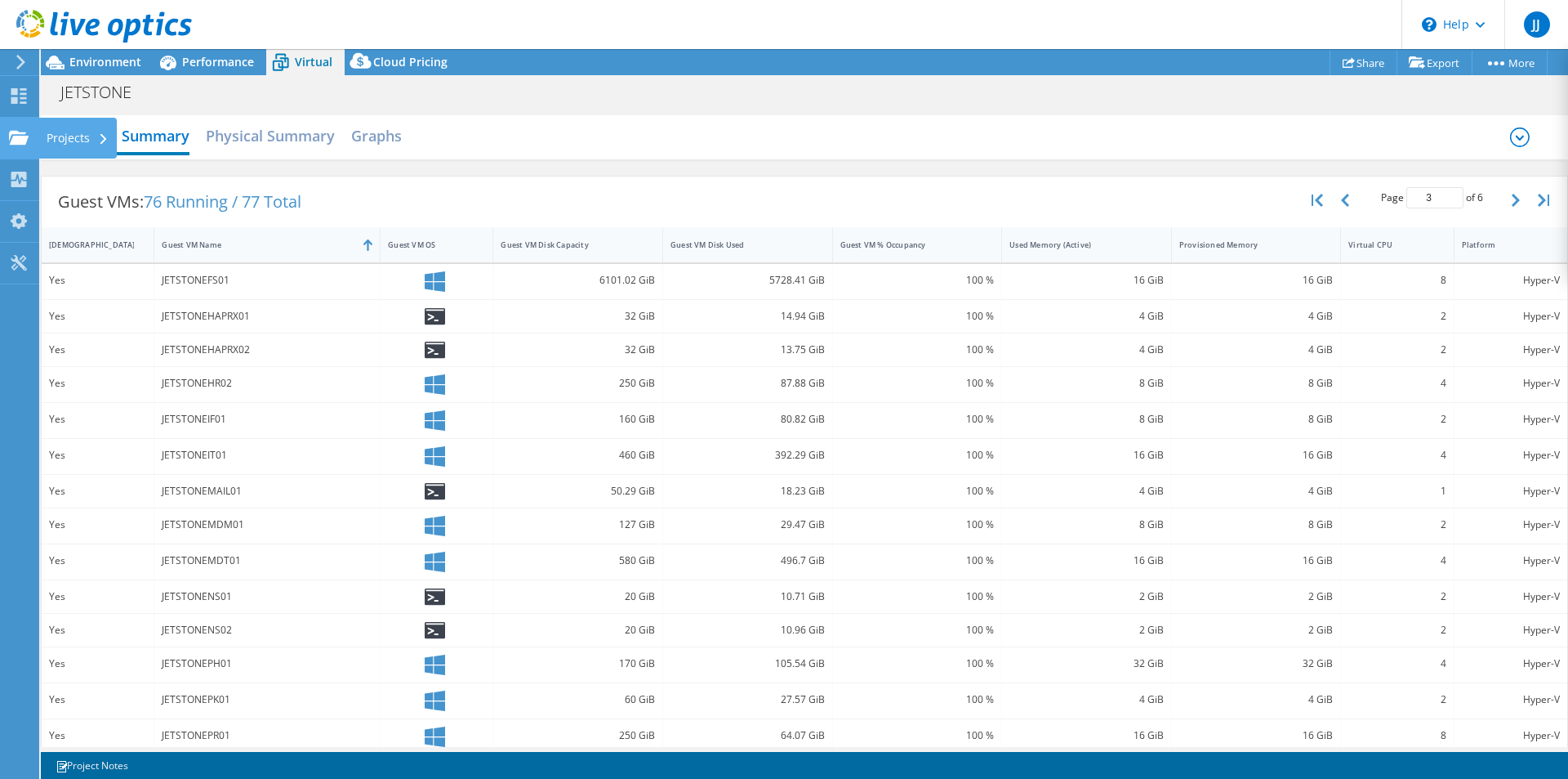
click at [19, 134] on icon at bounding box center [19, 138] width 20 height 16
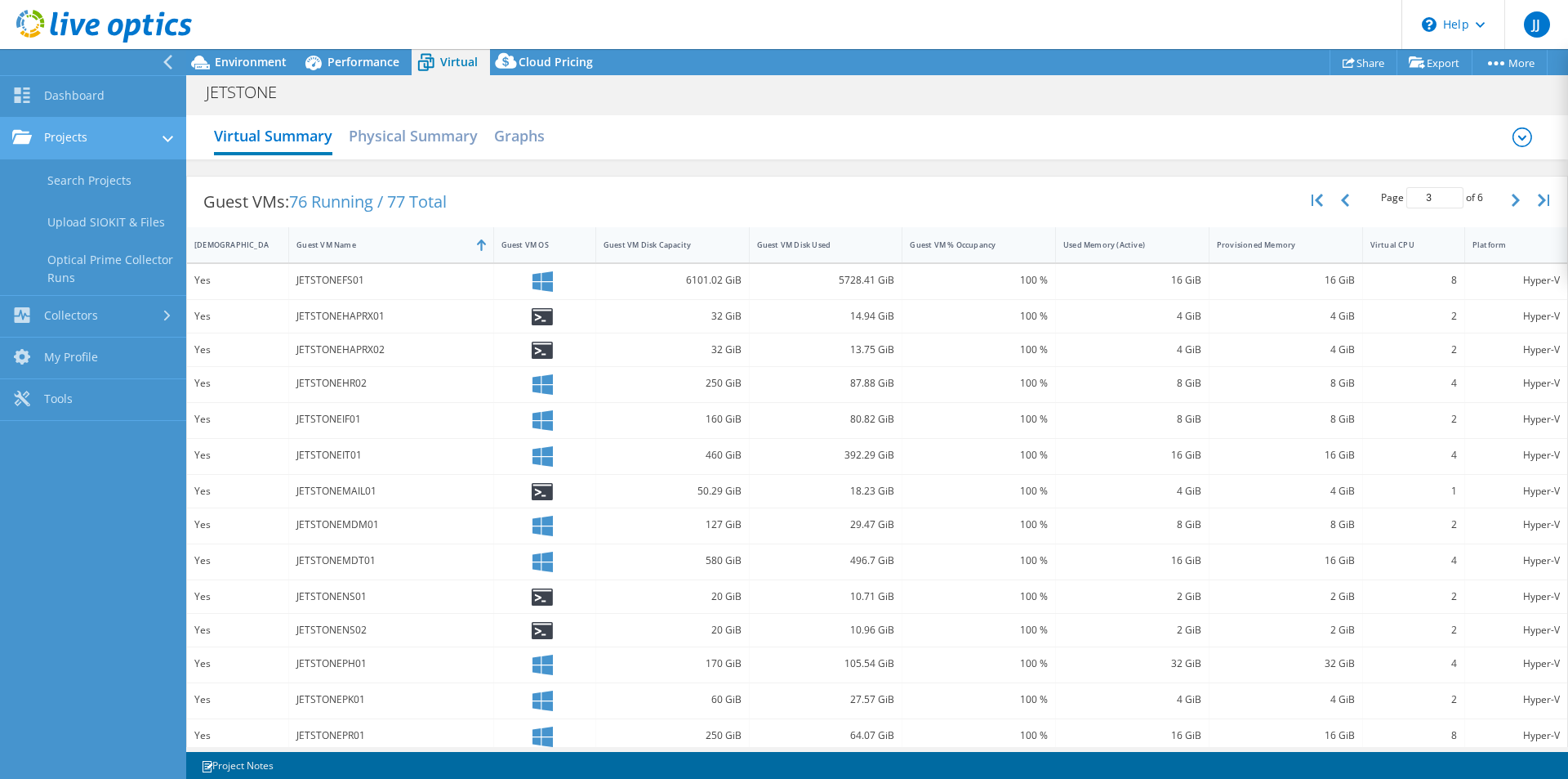
click at [107, 144] on link "Projects" at bounding box center [93, 138] width 187 height 41
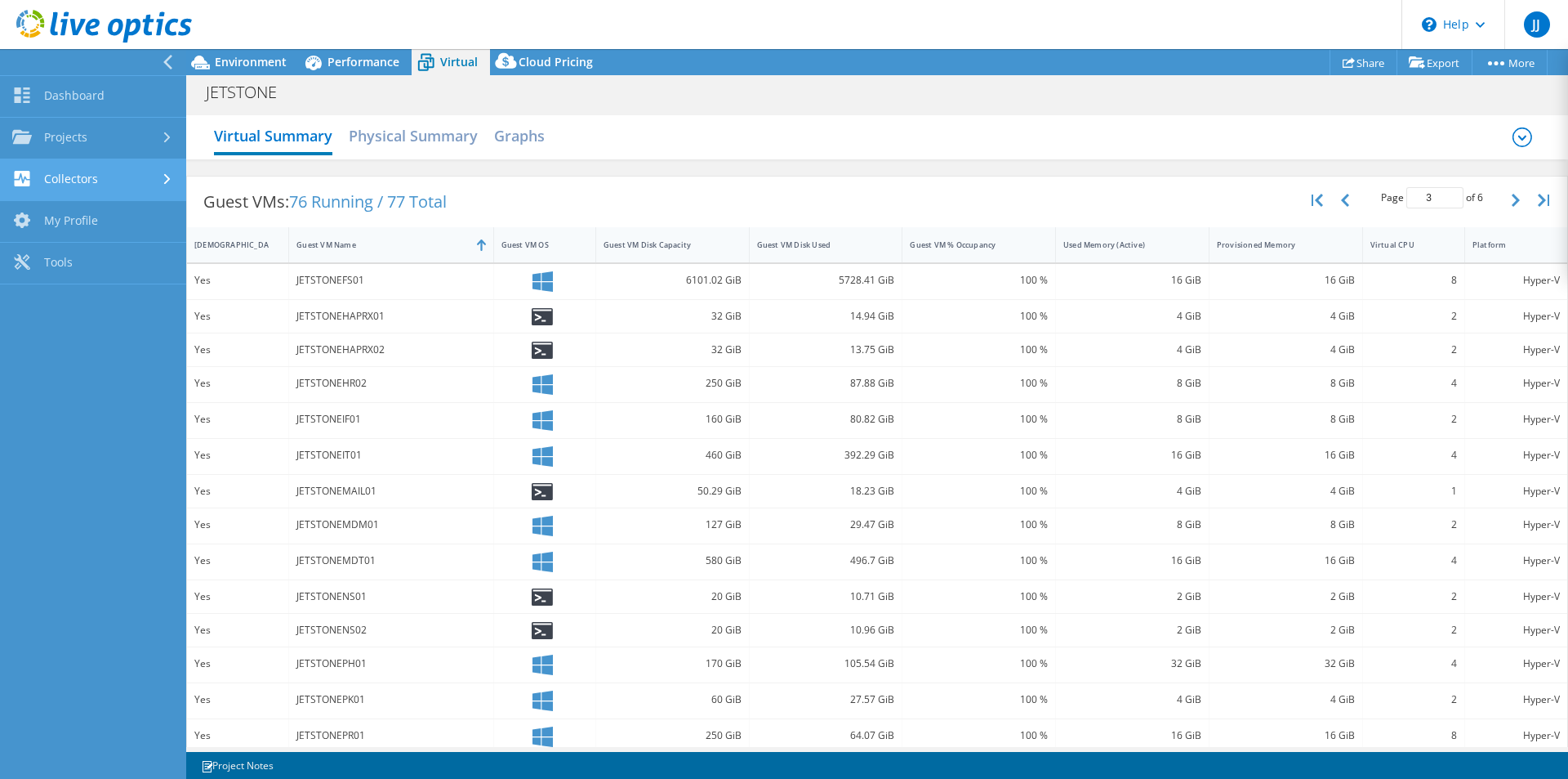
click at [82, 185] on link "Collectors" at bounding box center [93, 180] width 187 height 41
click at [105, 222] on link "Download Collector" at bounding box center [93, 222] width 187 height 41
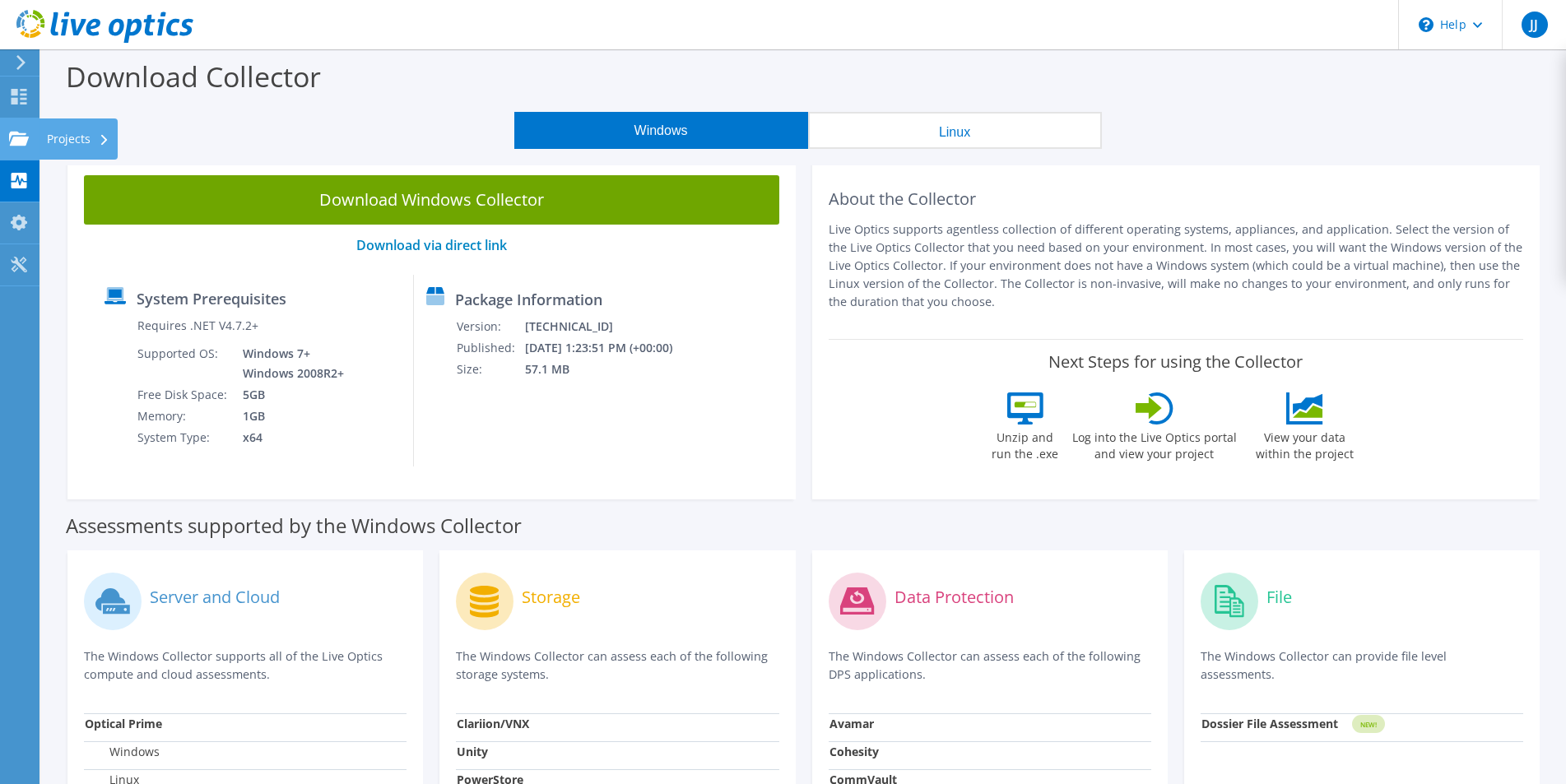
click at [48, 129] on div "Projects" at bounding box center [78, 138] width 79 height 41
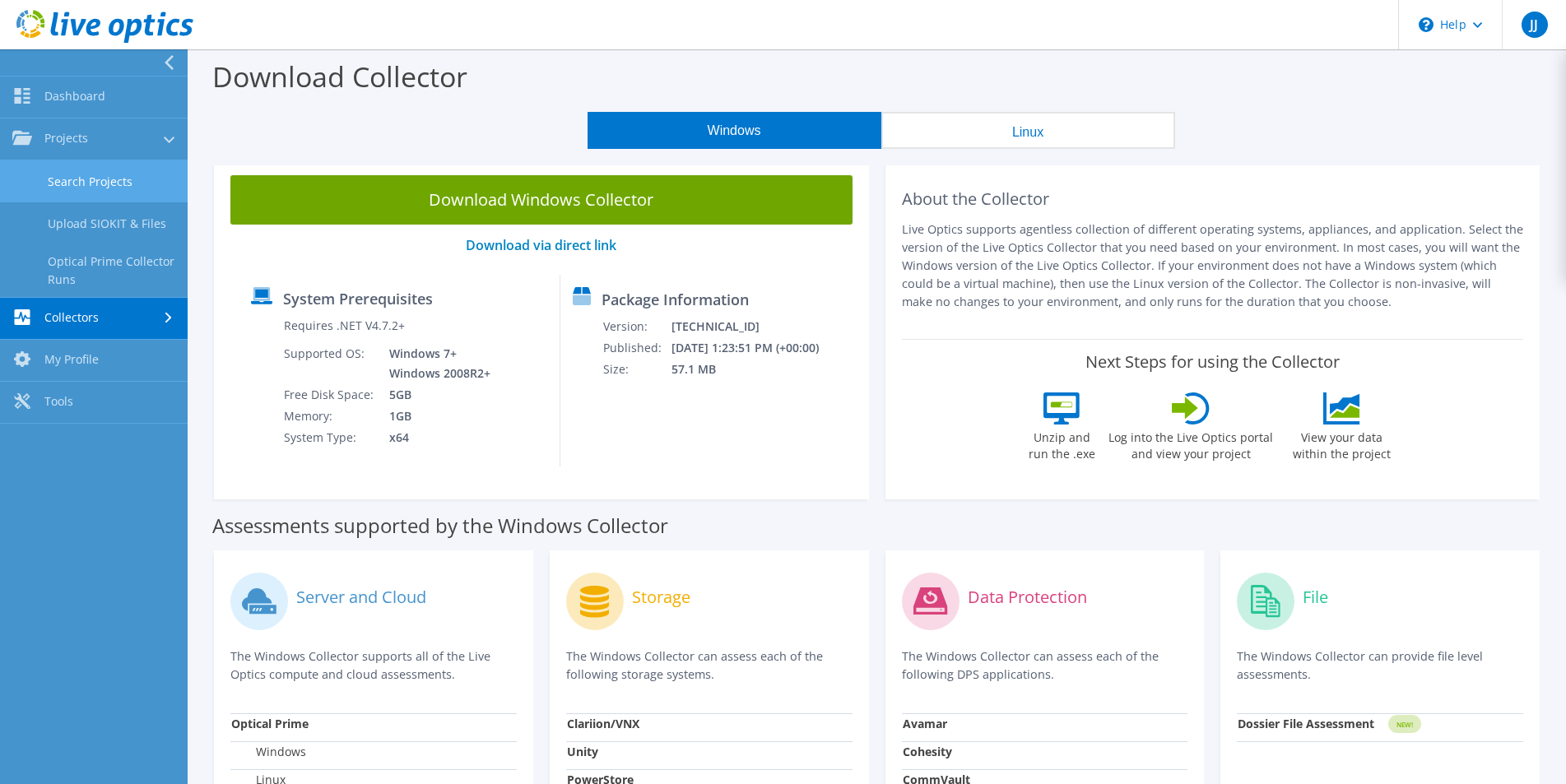
click at [102, 180] on link "Search Projects" at bounding box center [93, 181] width 188 height 42
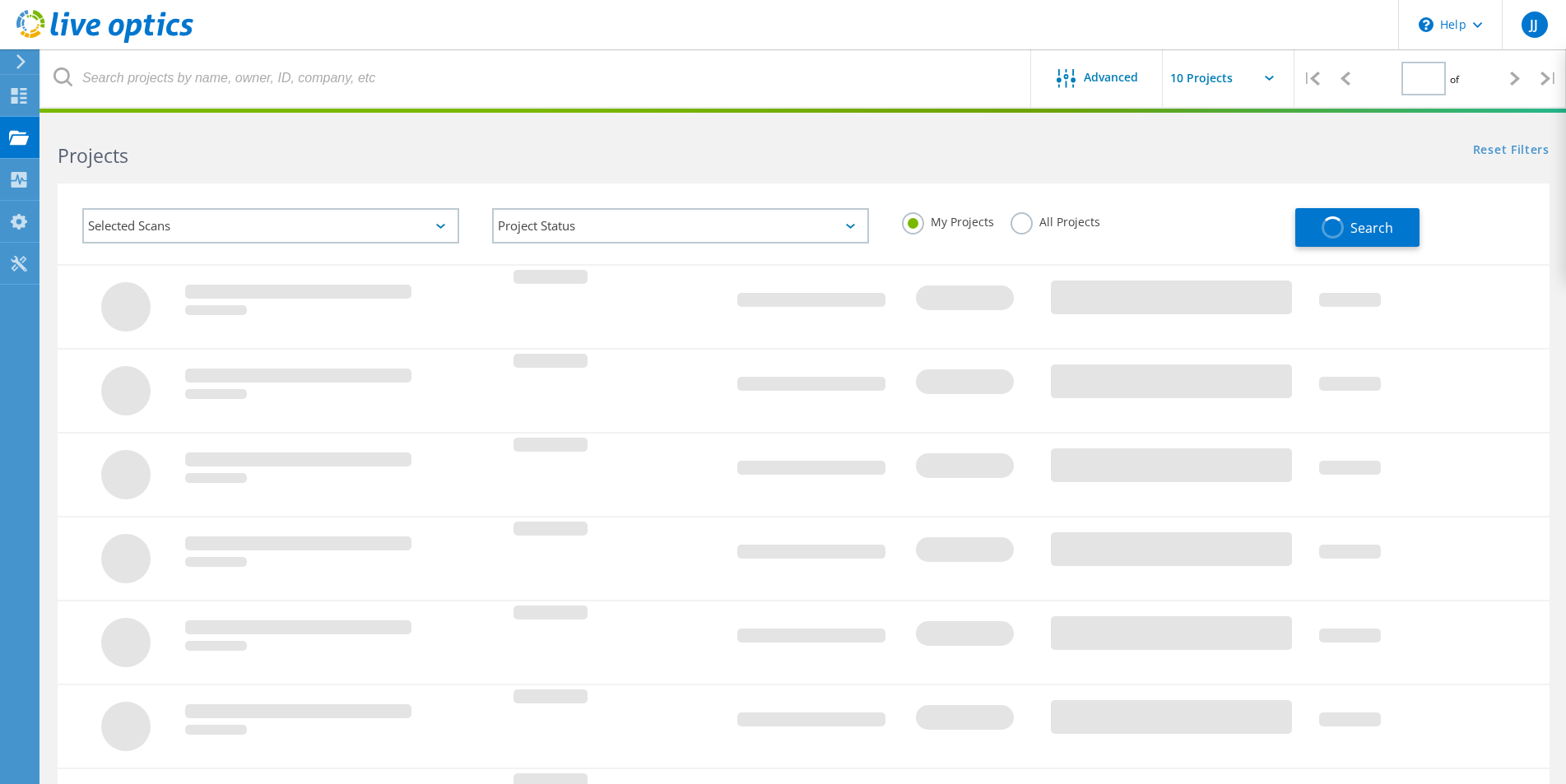
type input "1"
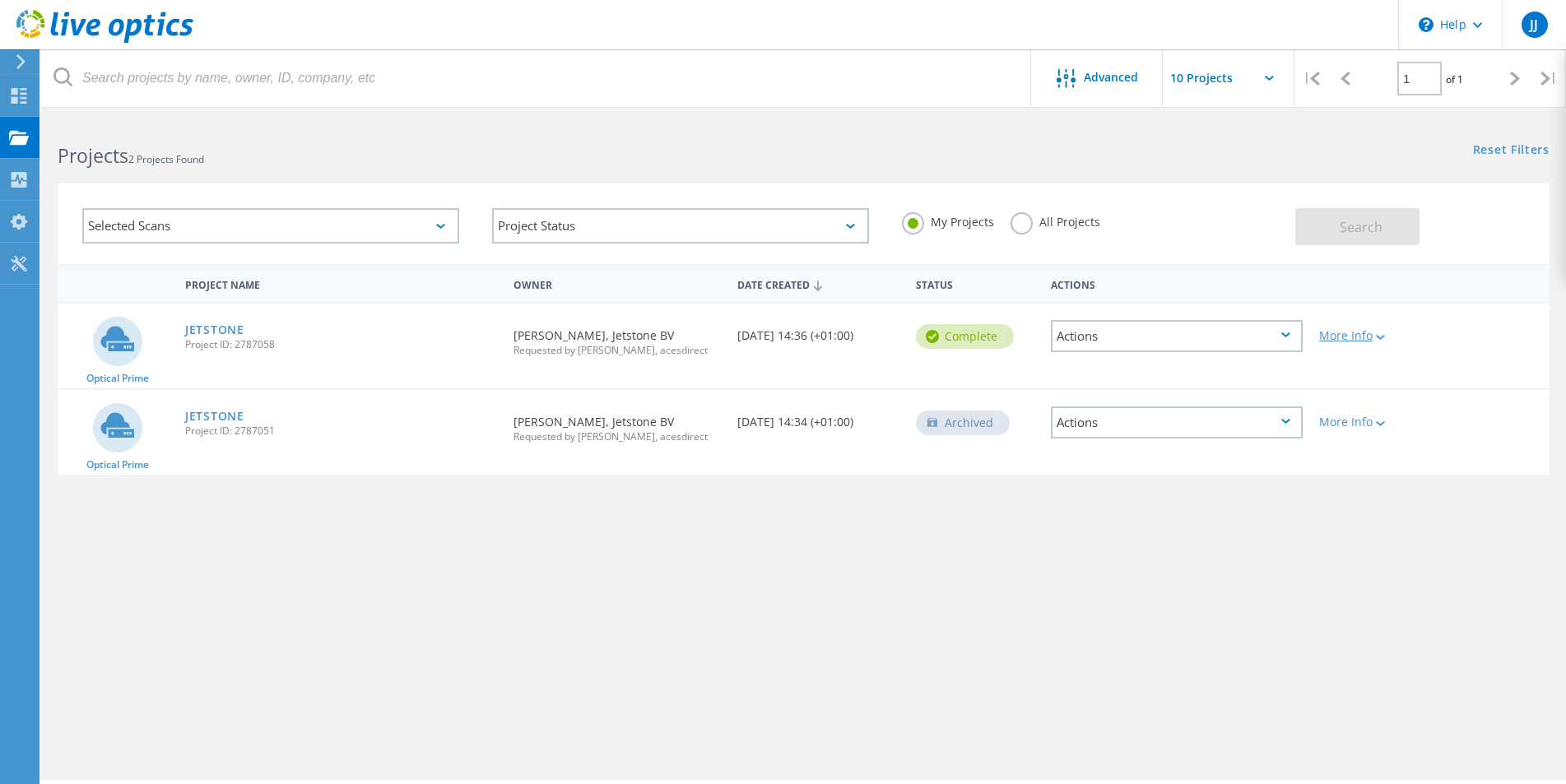
click at [1342, 337] on div "More Info" at bounding box center [1370, 336] width 102 height 12
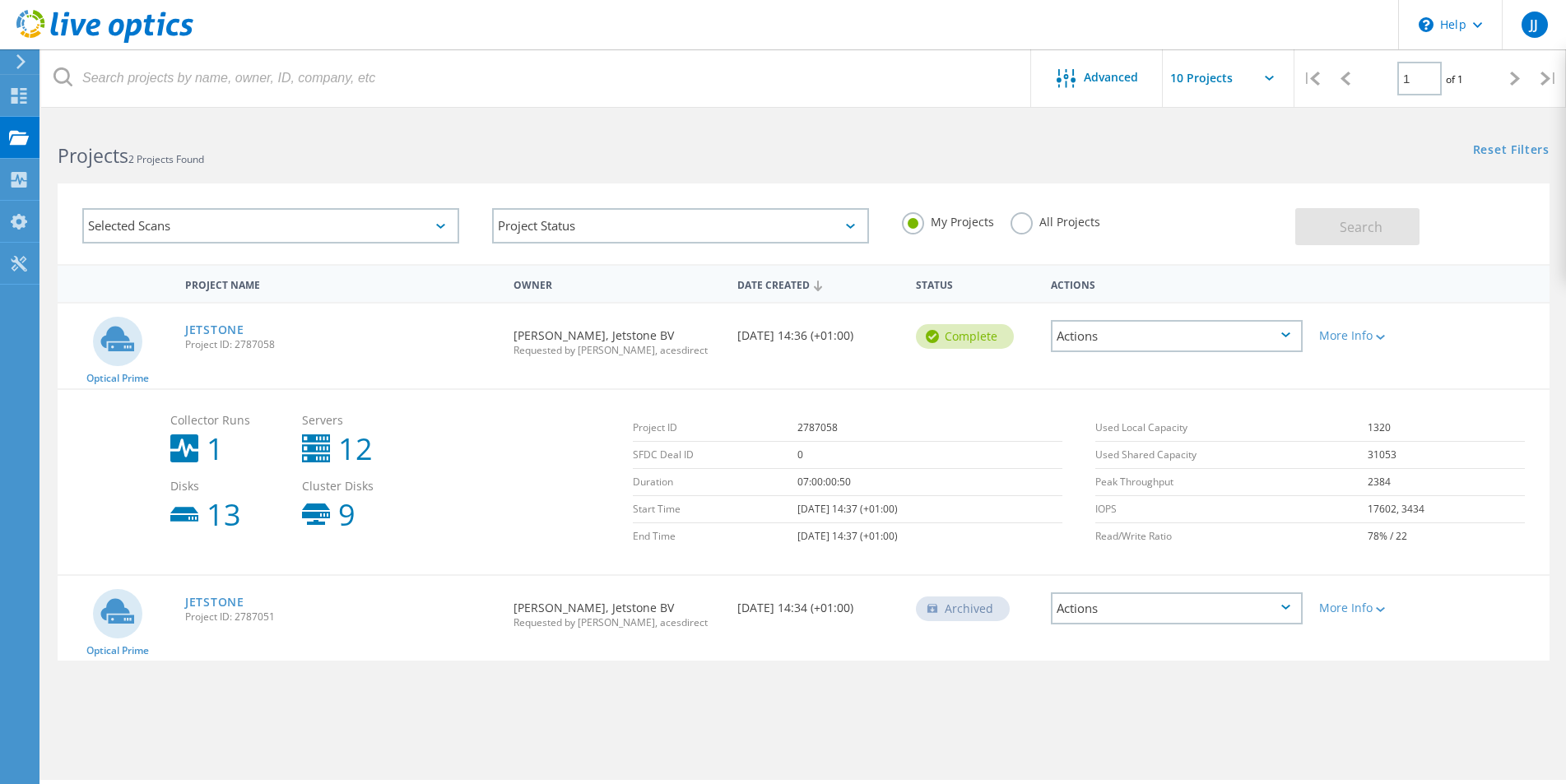
drag, startPoint x: 183, startPoint y: 446, endPoint x: 193, endPoint y: 443, distance: 10.4
click at [183, 445] on icon at bounding box center [184, 448] width 28 height 28
click at [207, 443] on b "1" at bounding box center [215, 449] width 17 height 30
click at [212, 329] on link "JETSTONE" at bounding box center [215, 330] width 60 height 12
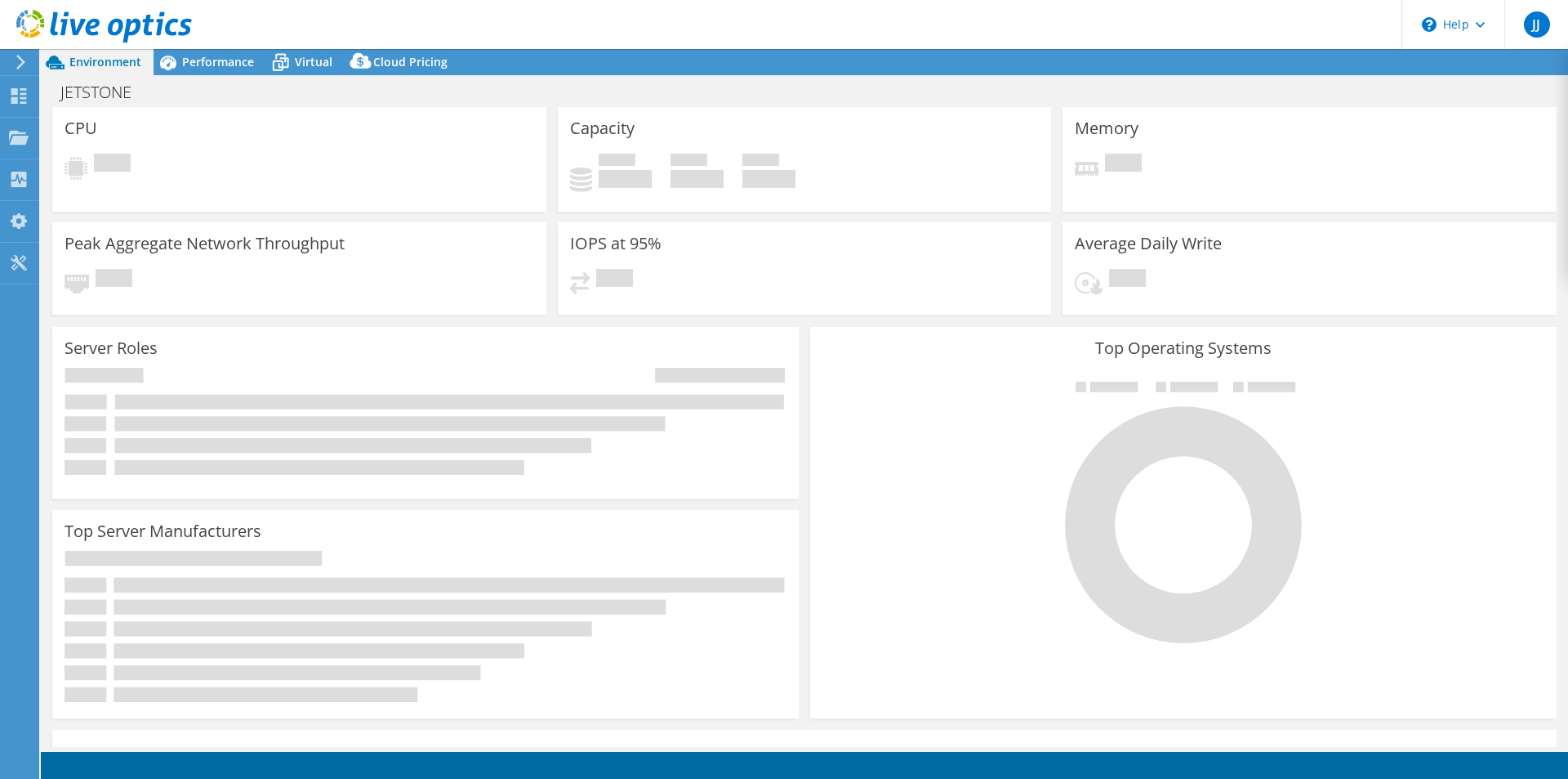
select select "EUFrankfurt"
select select "EUR"
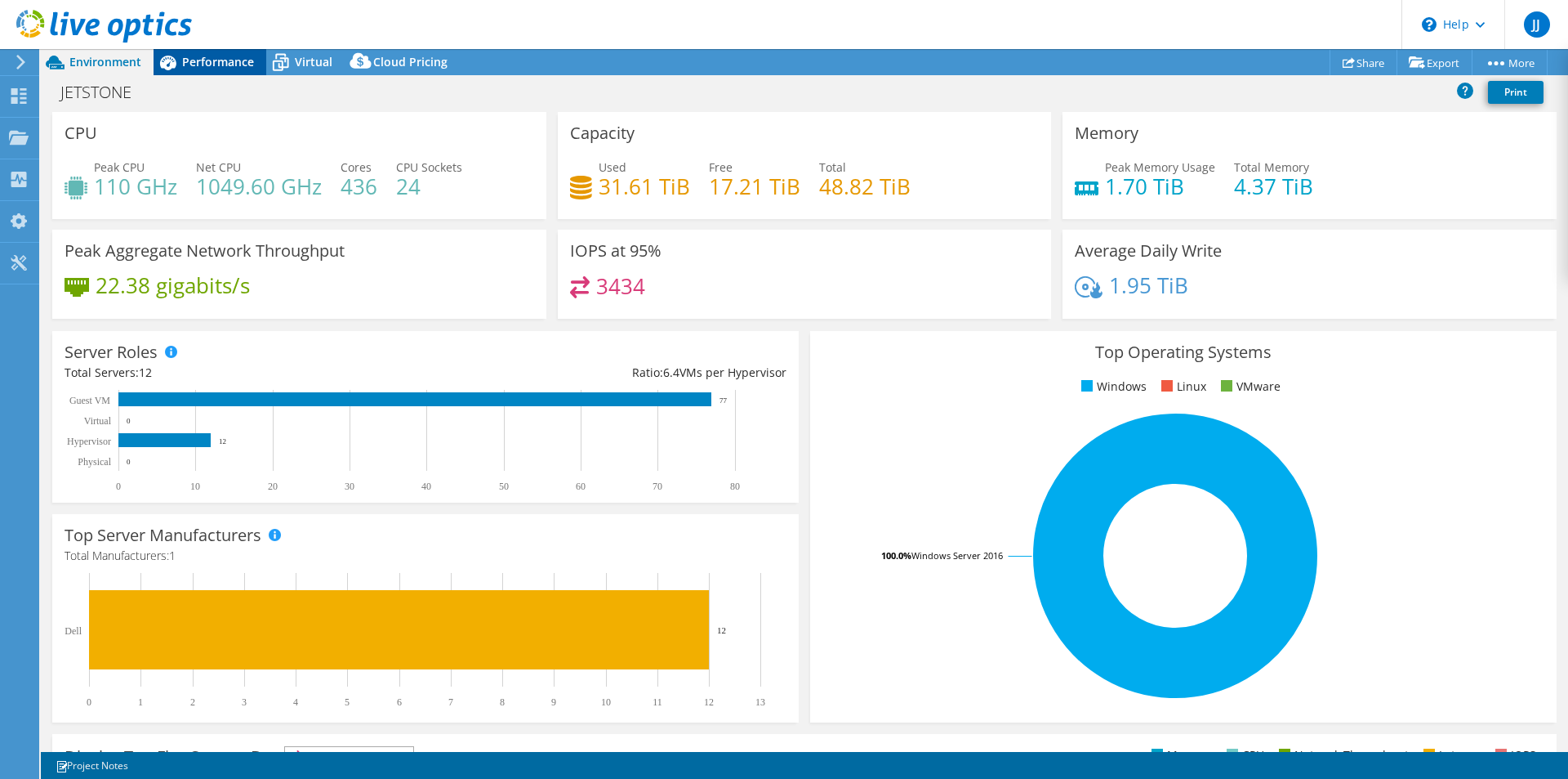
click at [215, 61] on span "Performance" at bounding box center [218, 62] width 72 height 16
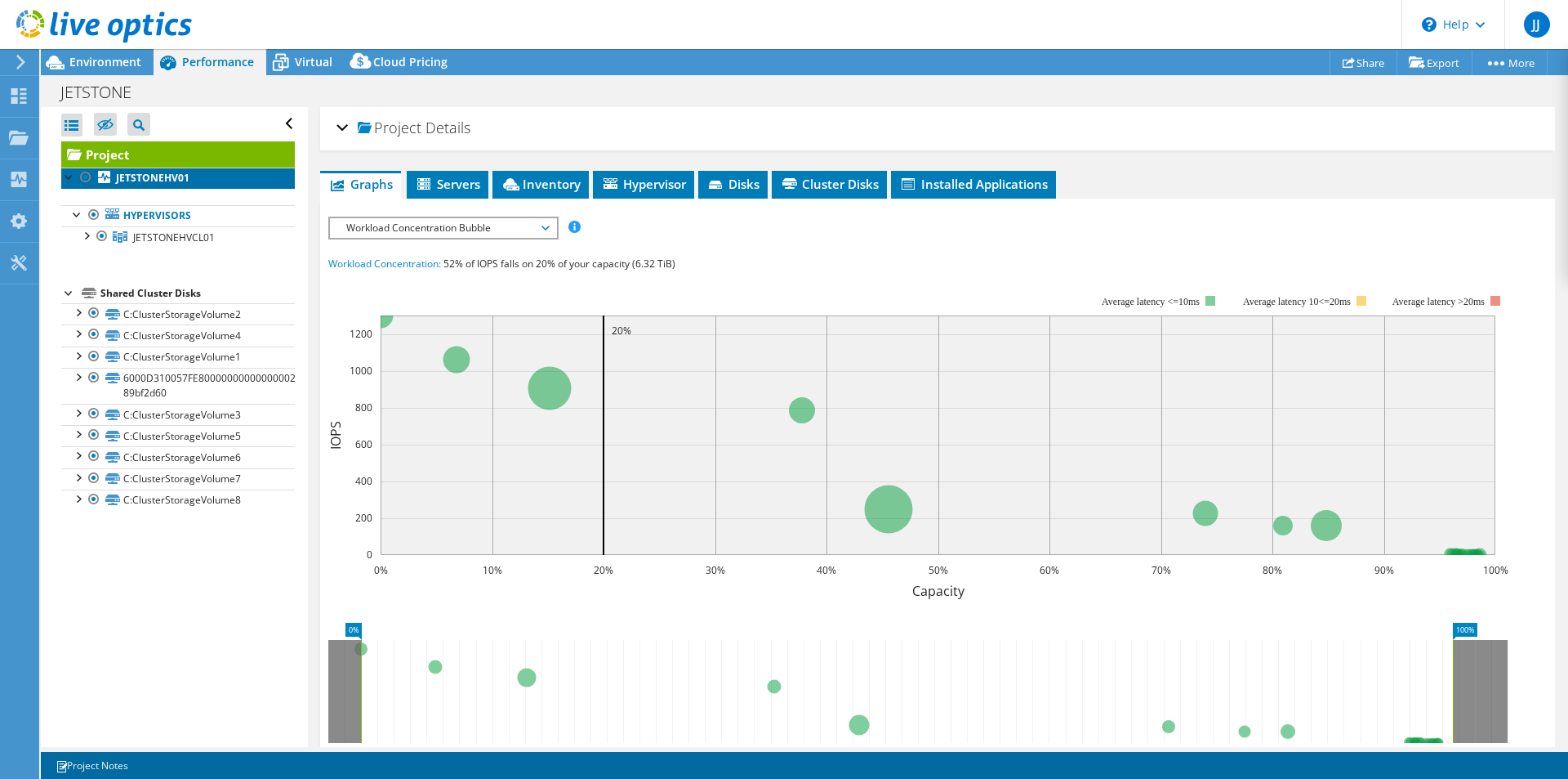
click at [135, 180] on b "JETSTONEHV01" at bounding box center [153, 178] width 73 height 14
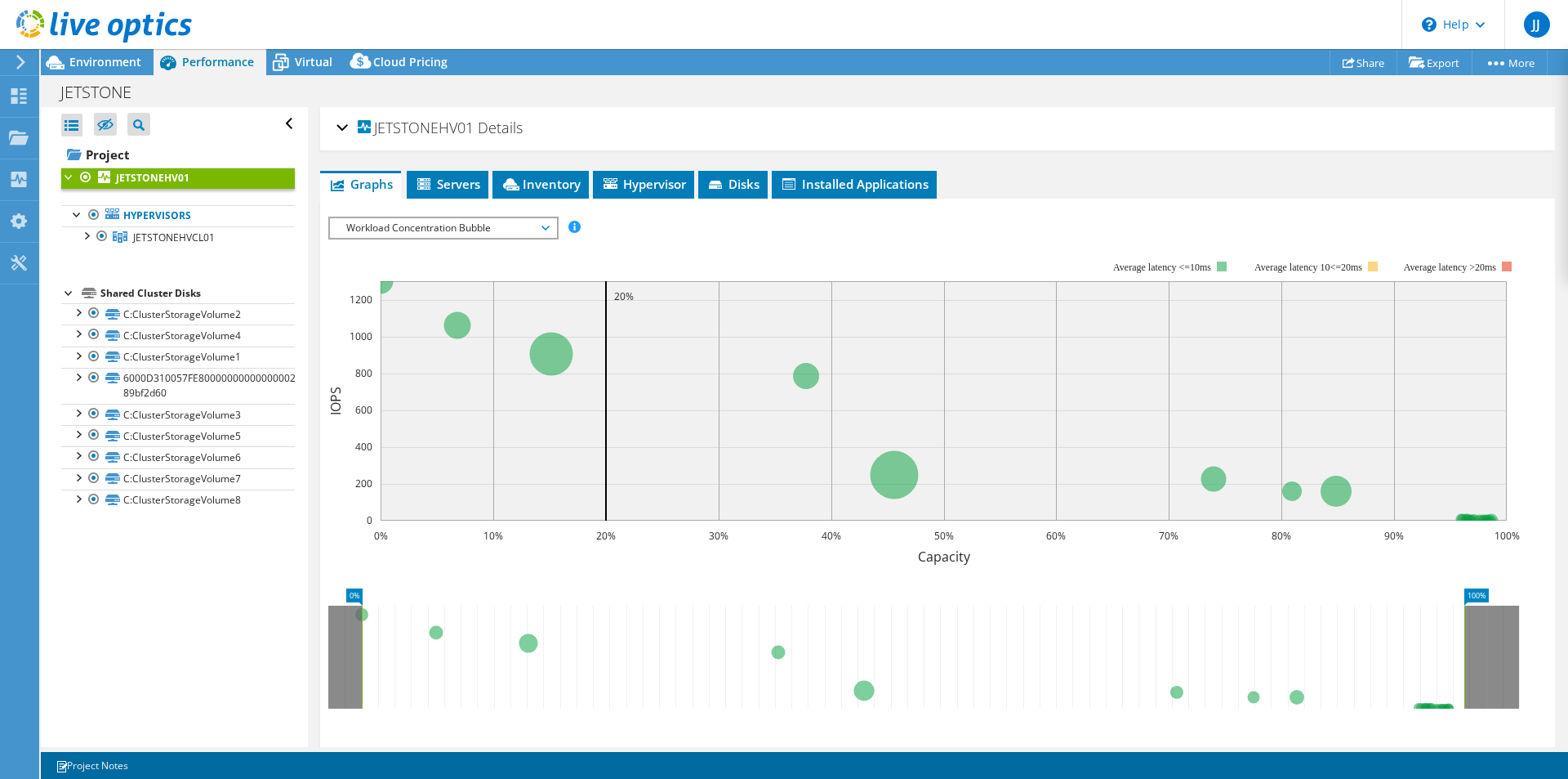
click at [63, 173] on div at bounding box center [69, 176] width 17 height 17
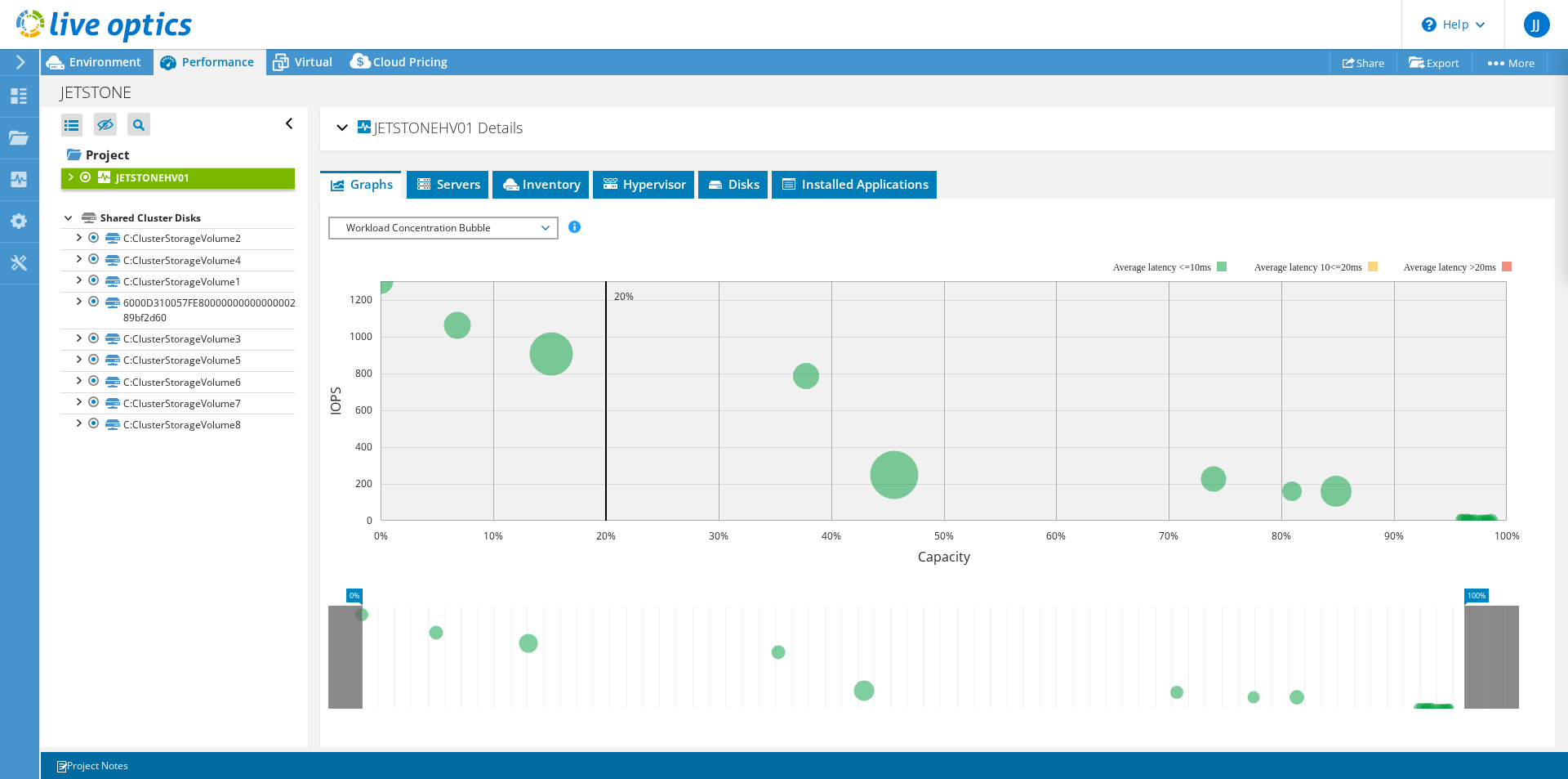
click at [64, 177] on div at bounding box center [69, 176] width 17 height 17
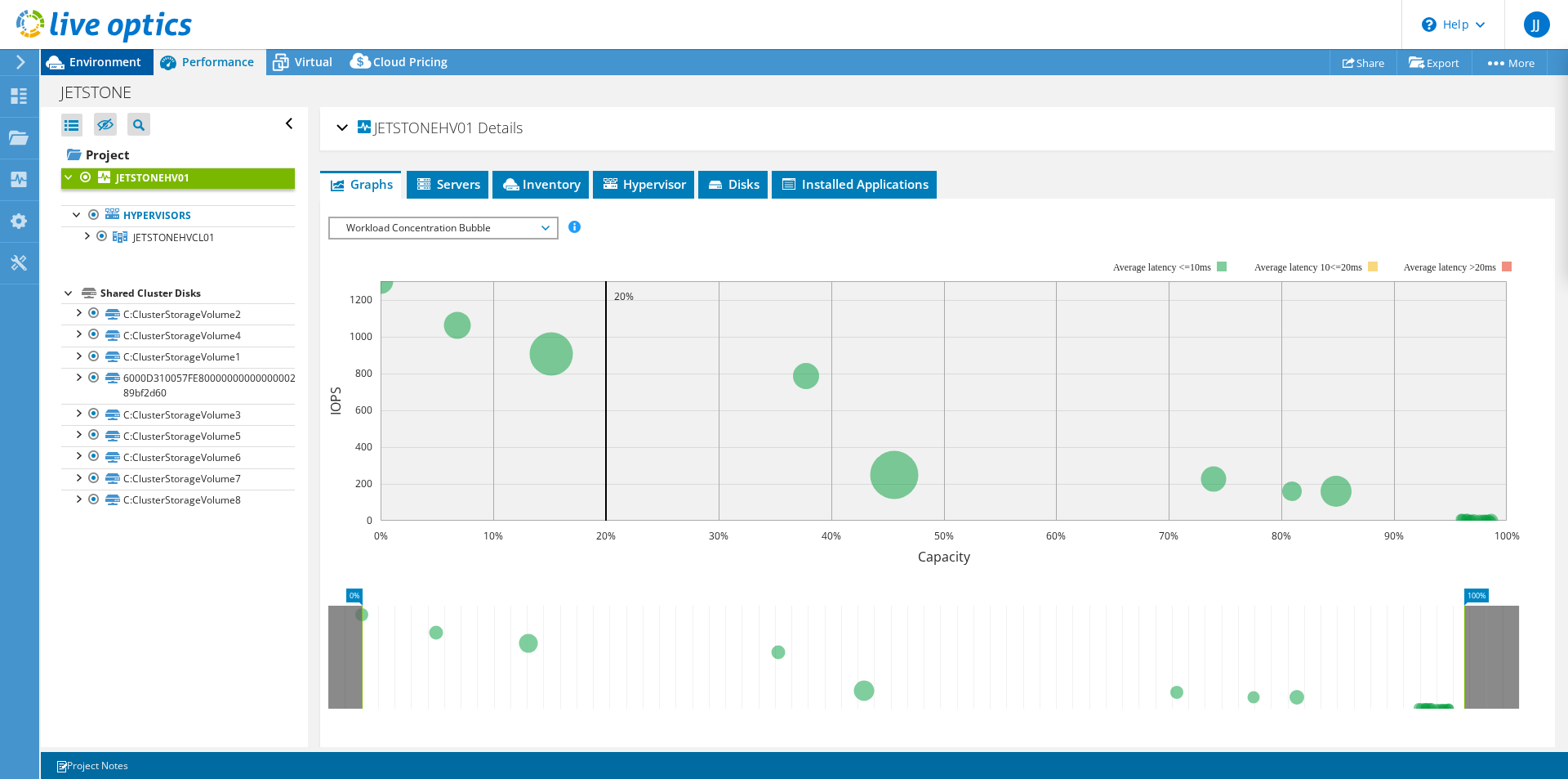
click at [85, 56] on span "Environment" at bounding box center [105, 62] width 72 height 16
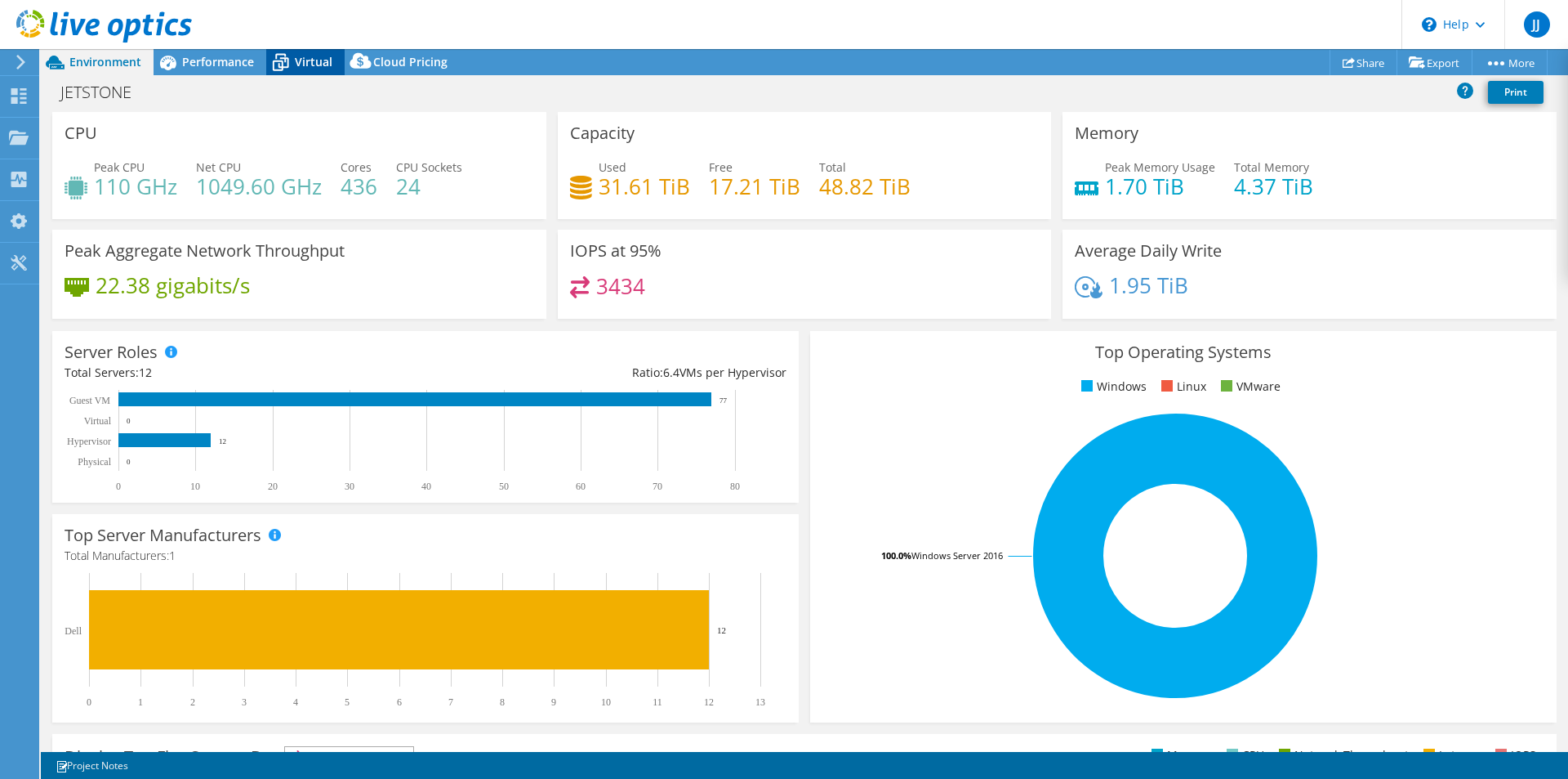
click at [316, 60] on span "Virtual" at bounding box center [314, 62] width 37 height 16
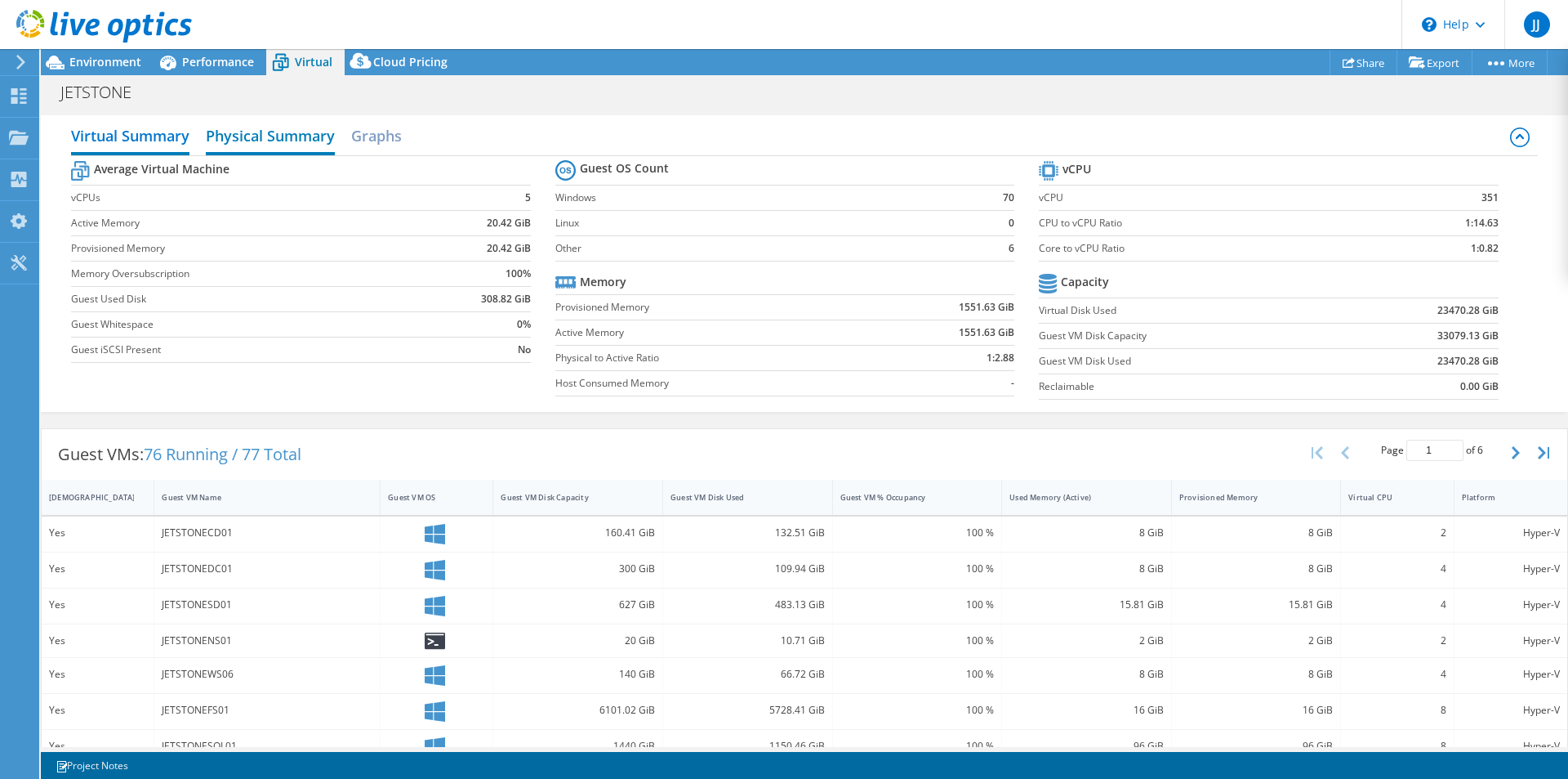
click at [246, 130] on h2 "Physical Summary" at bounding box center [270, 137] width 129 height 36
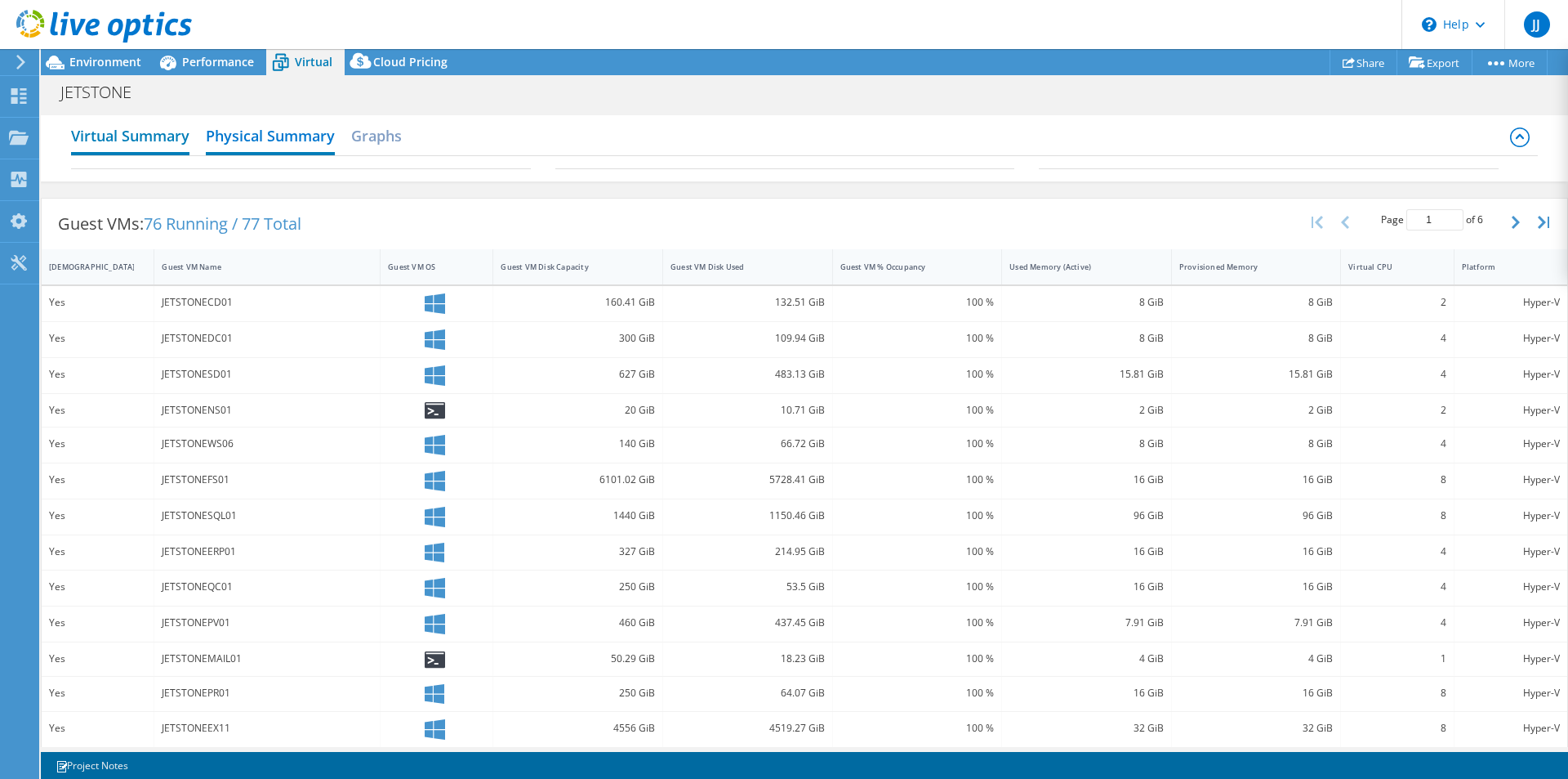
click at [130, 129] on h2 "Virtual Summary" at bounding box center [130, 137] width 118 height 36
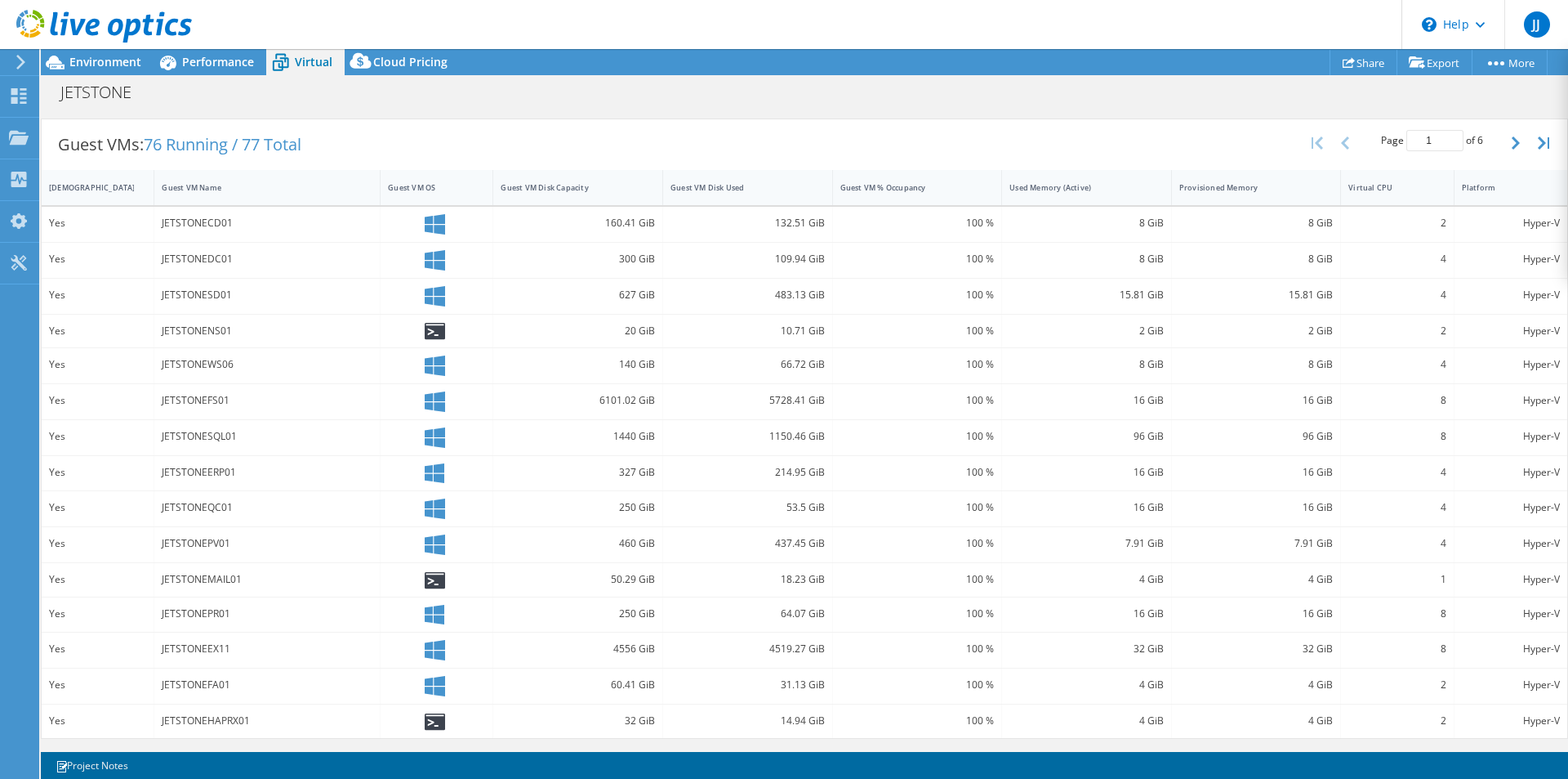
scroll to position [228, 0]
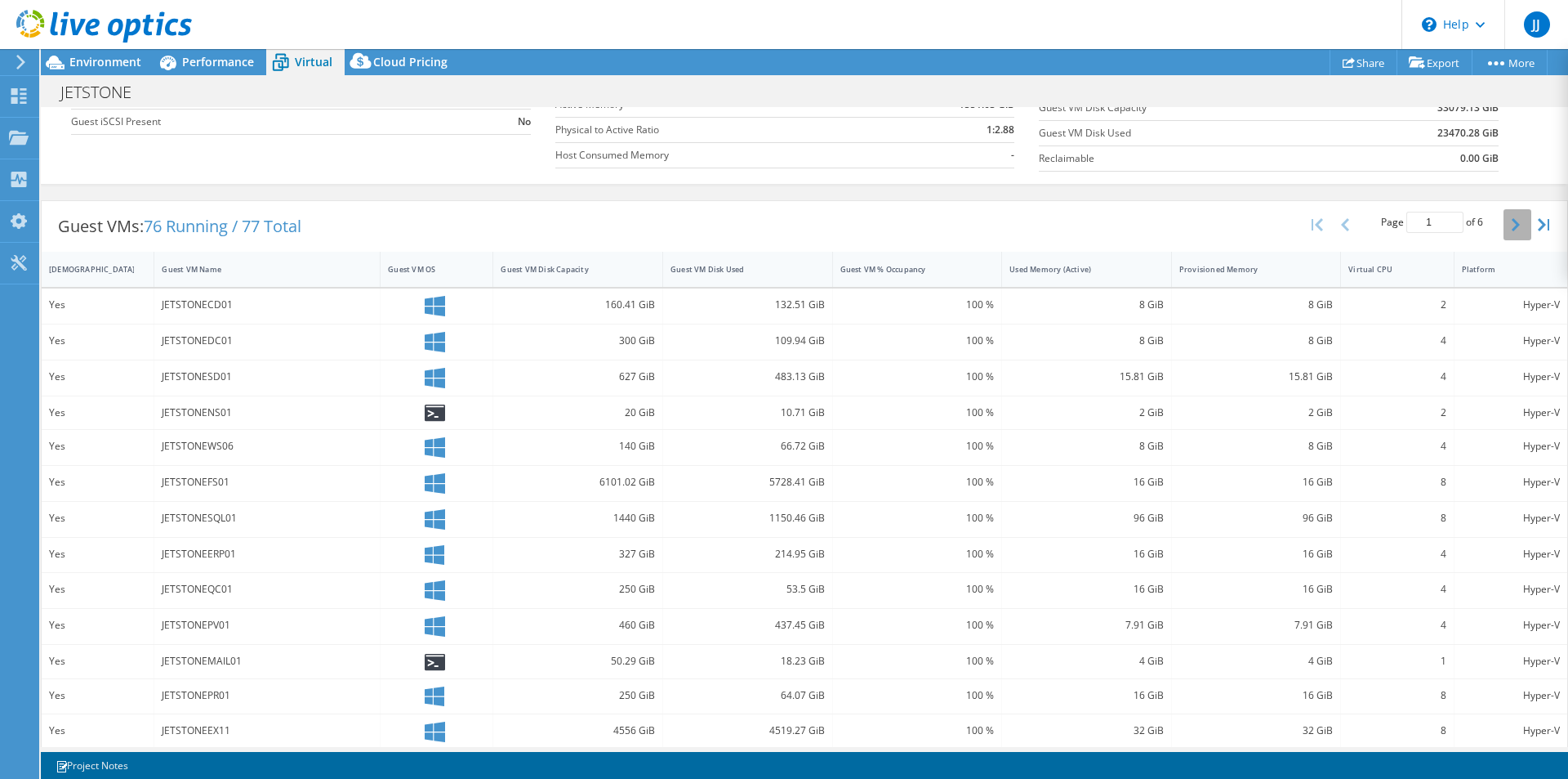
click at [1512, 225] on icon "button" at bounding box center [1516, 224] width 8 height 13
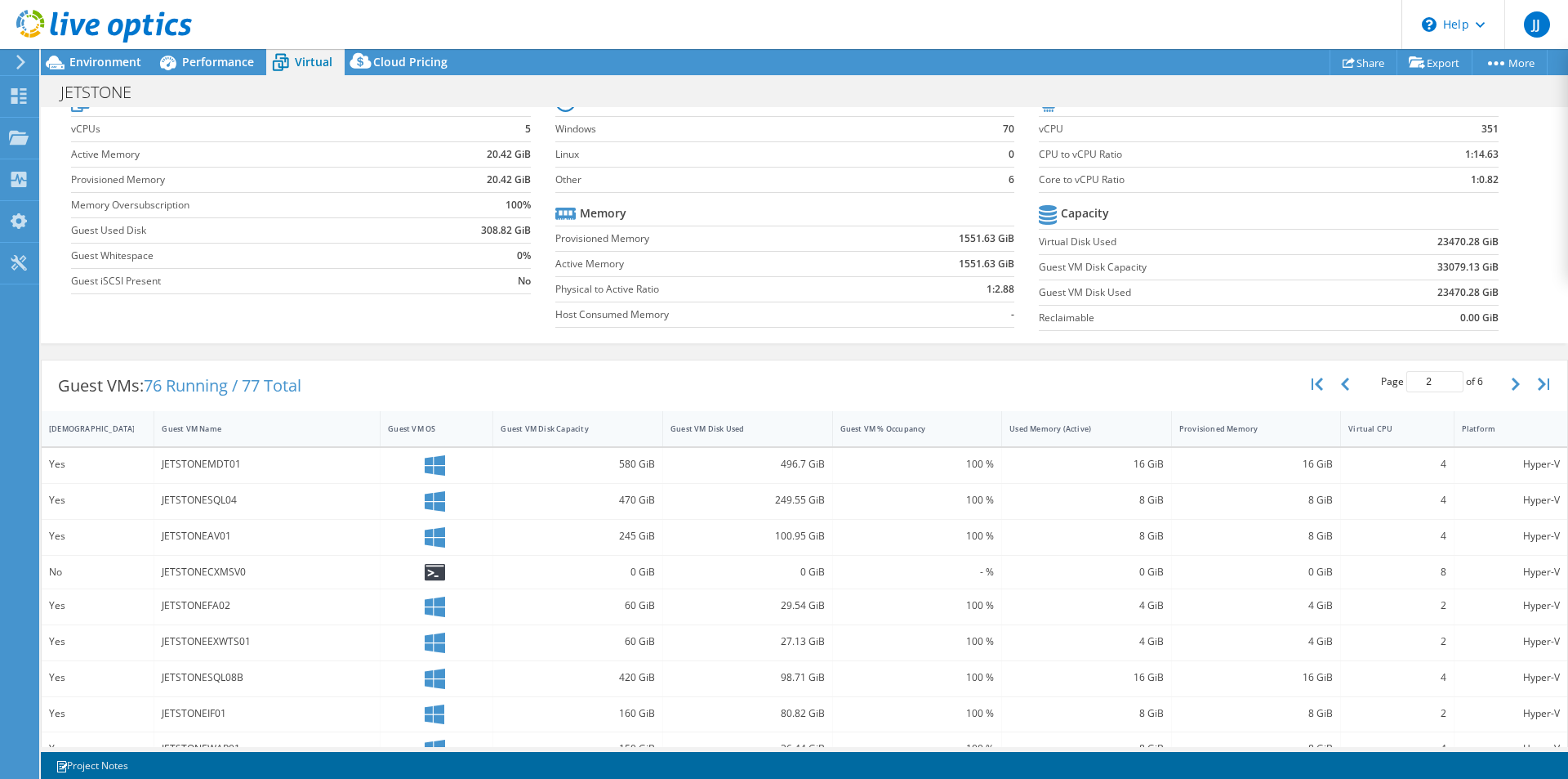
scroll to position [0, 0]
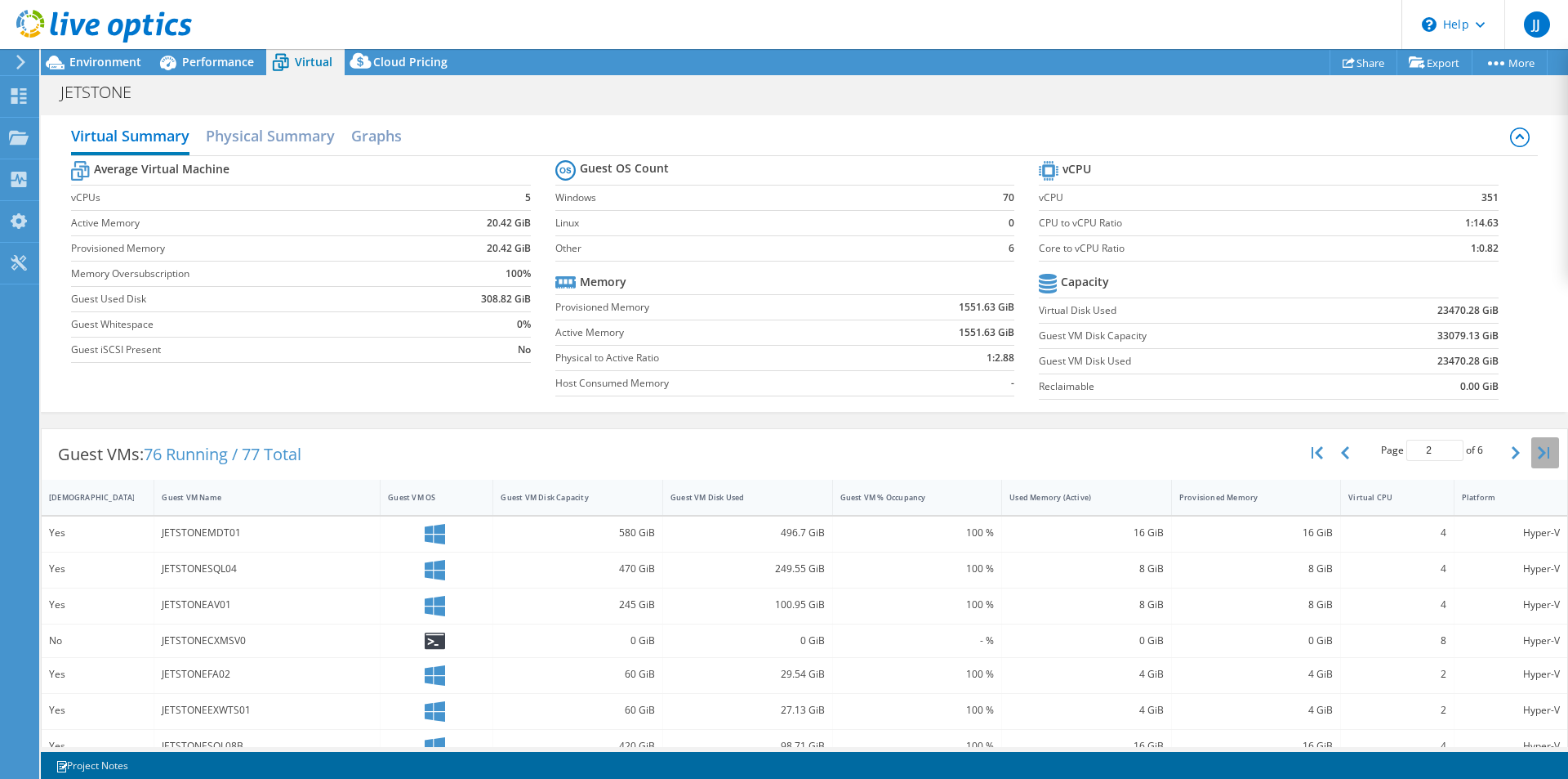
click at [1537, 446] on icon "button" at bounding box center [1543, 452] width 12 height 13
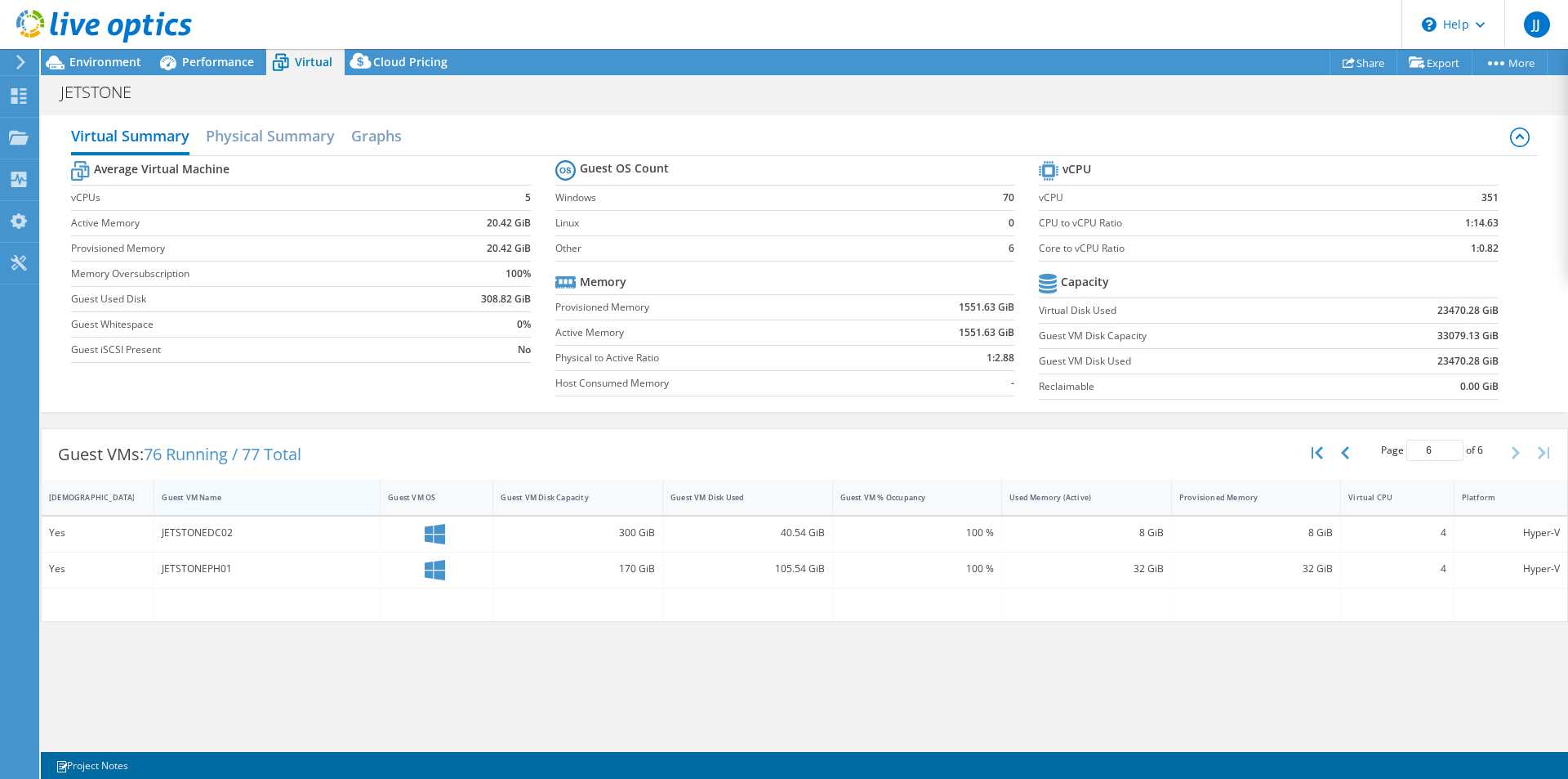
click at [215, 491] on div "Guest VM Name" at bounding box center [257, 498] width 206 height 26
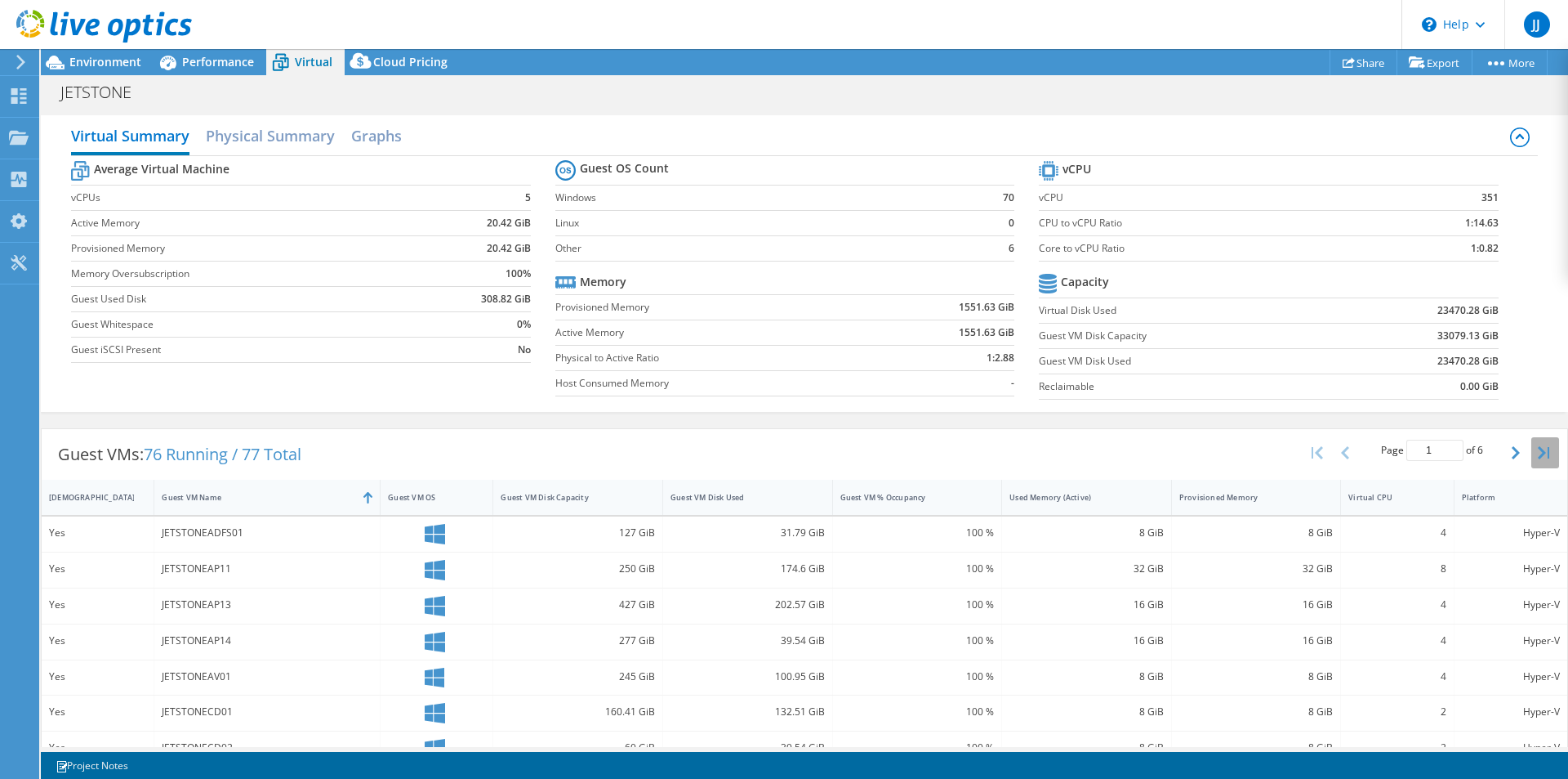
click at [1531, 447] on button "button" at bounding box center [1545, 452] width 28 height 31
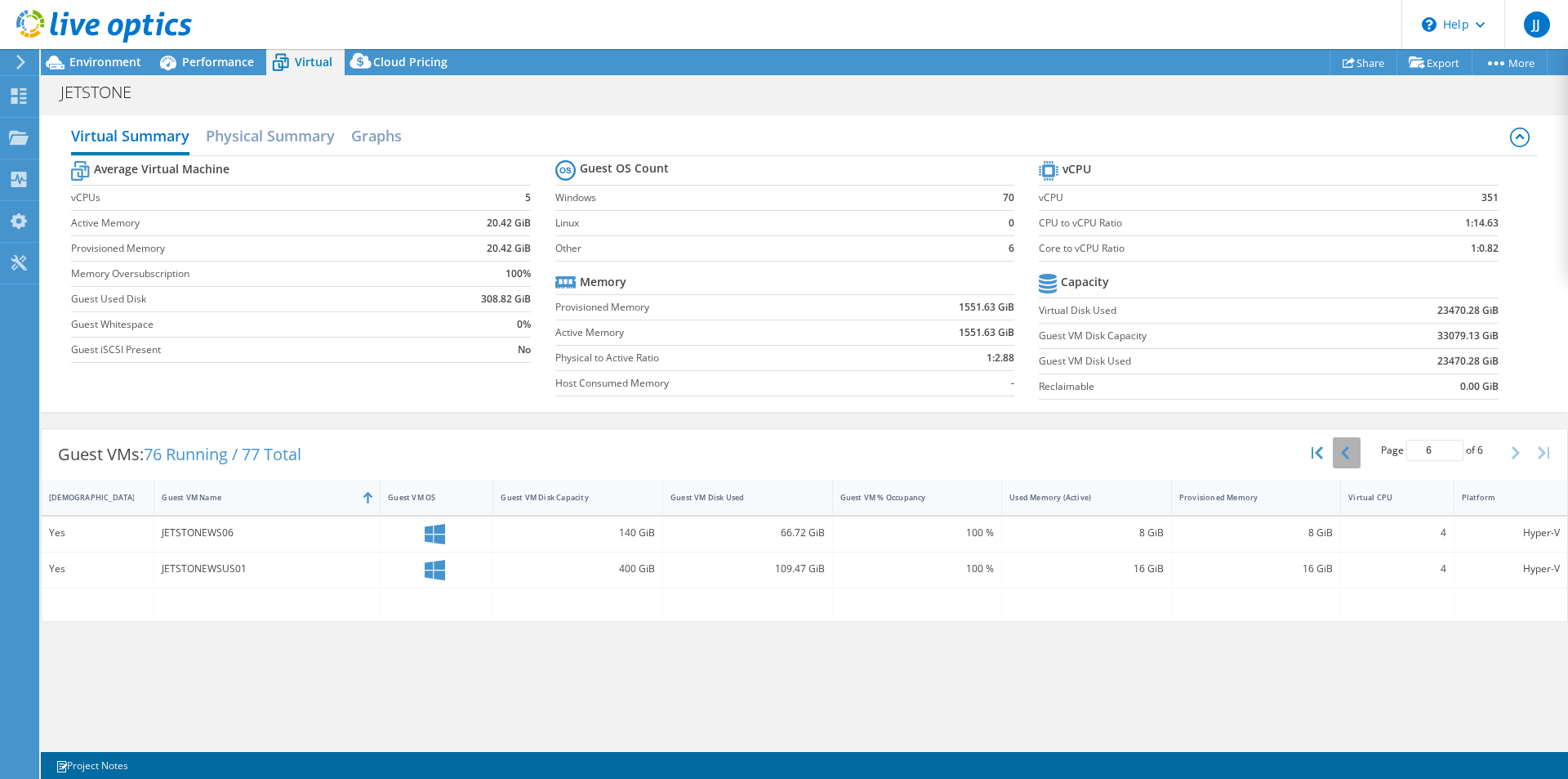
click at [1348, 453] on icon "button" at bounding box center [1345, 452] width 8 height 13
type input "5"
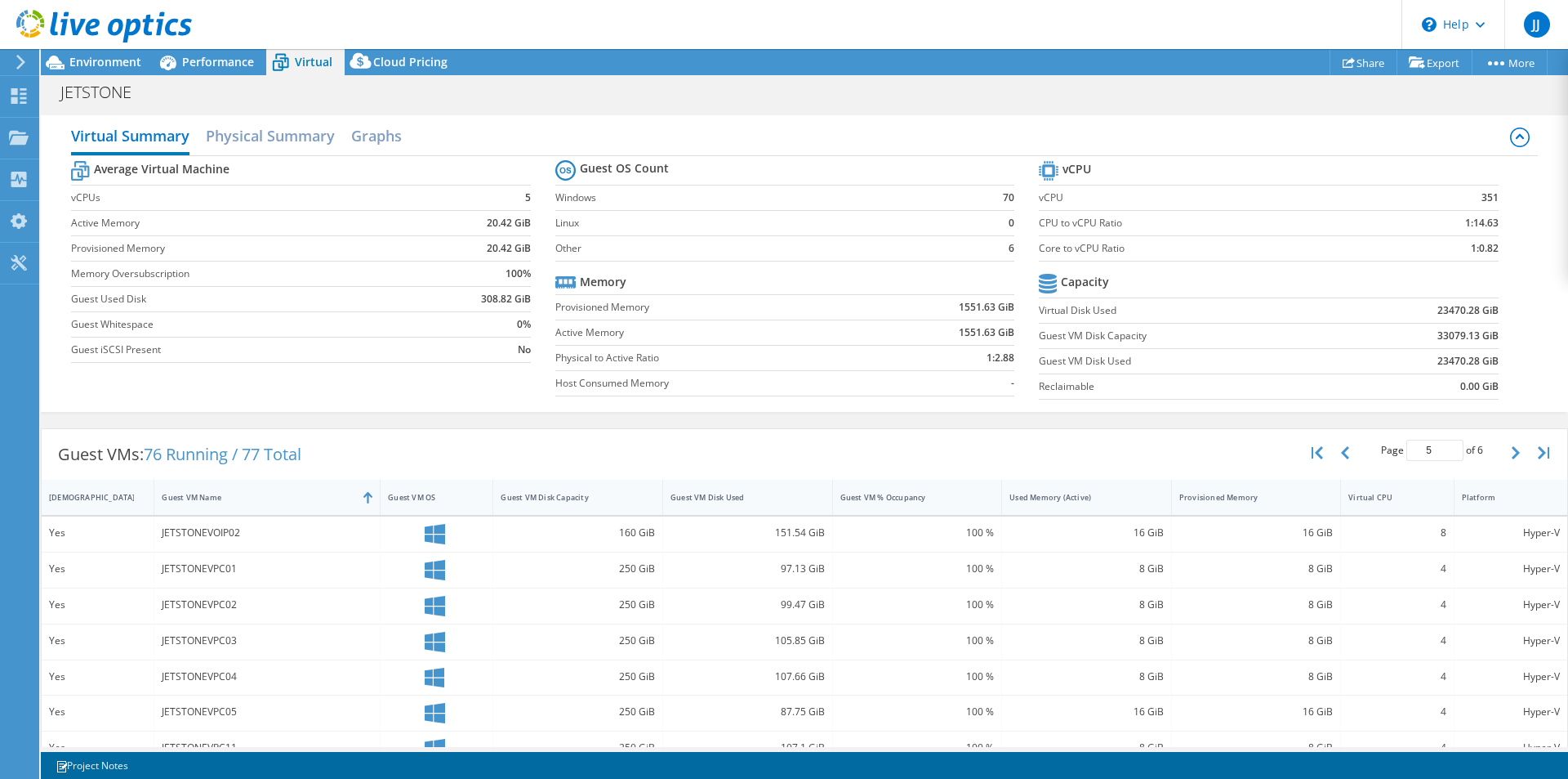
scroll to position [316, 0]
